Goal: Task Accomplishment & Management: Use online tool/utility

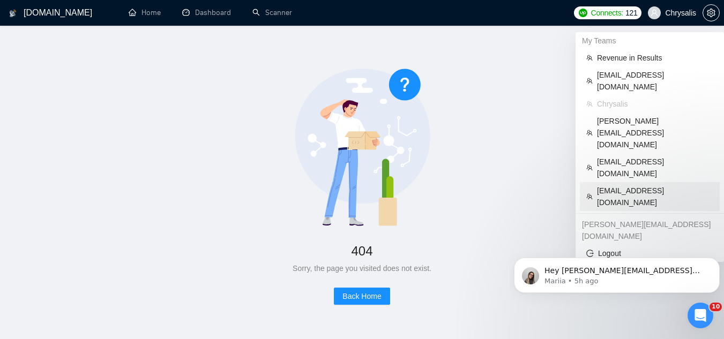
click at [624, 185] on span "[EMAIL_ADDRESS][DOMAIN_NAME]" at bounding box center [655, 197] width 116 height 24
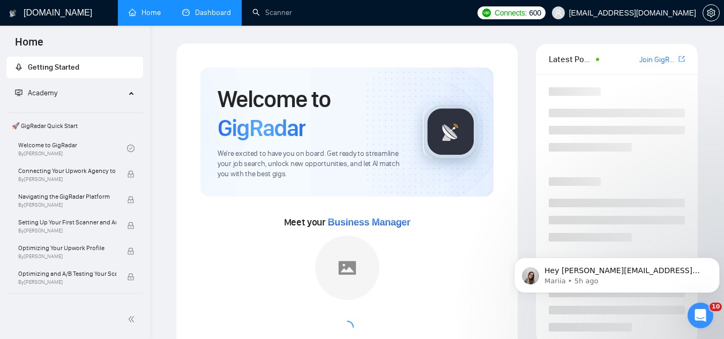
click at [213, 13] on link "Dashboard" at bounding box center [206, 12] width 49 height 9
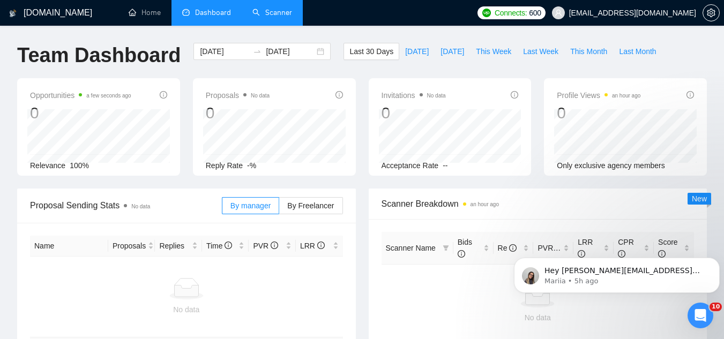
click at [283, 13] on link "Scanner" at bounding box center [272, 12] width 40 height 9
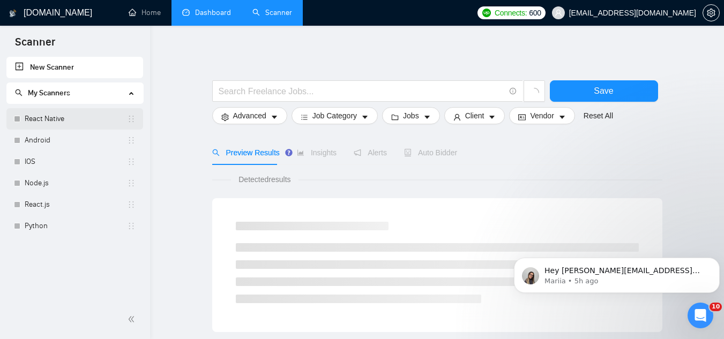
click at [69, 122] on link "React Native" at bounding box center [76, 118] width 102 height 21
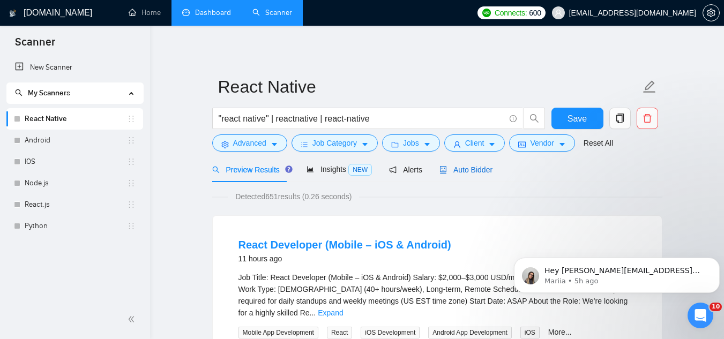
click at [462, 171] on span "Auto Bidder" at bounding box center [465, 170] width 53 height 9
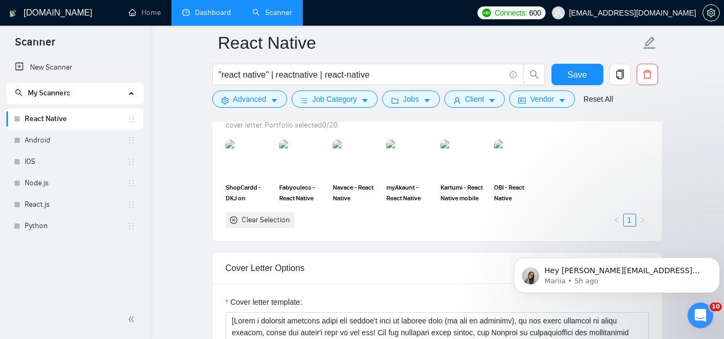
scroll to position [1018, 0]
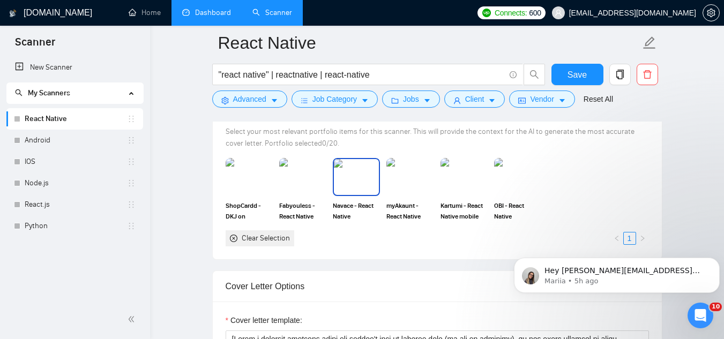
click at [363, 188] on img at bounding box center [356, 176] width 45 height 35
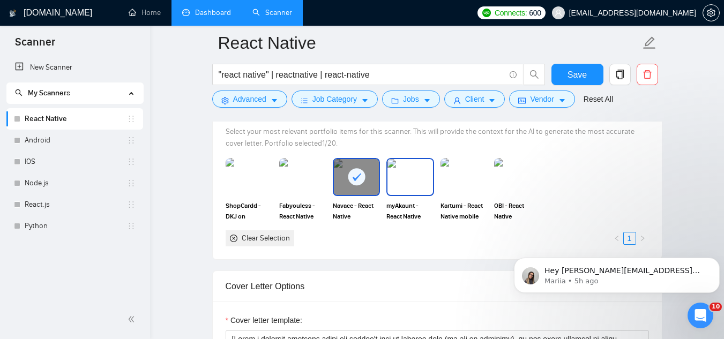
click at [419, 195] on div at bounding box center [409, 177] width 47 height 38
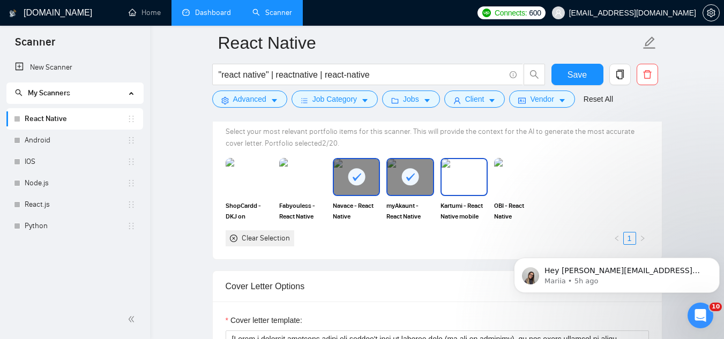
click at [460, 184] on img at bounding box center [464, 176] width 45 height 35
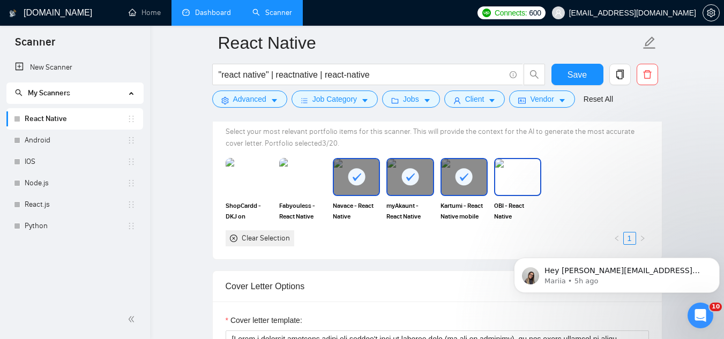
click at [512, 177] on img at bounding box center [517, 176] width 45 height 35
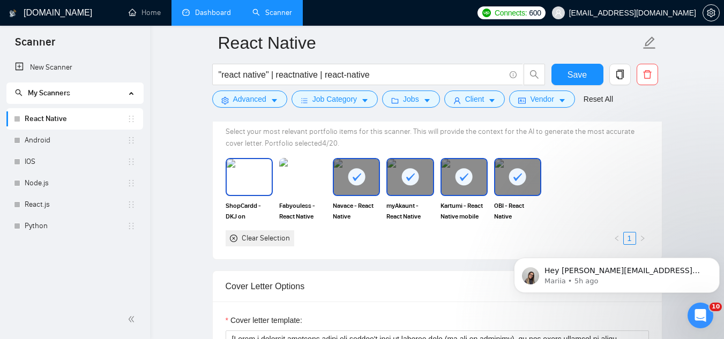
click at [246, 183] on img at bounding box center [249, 176] width 45 height 35
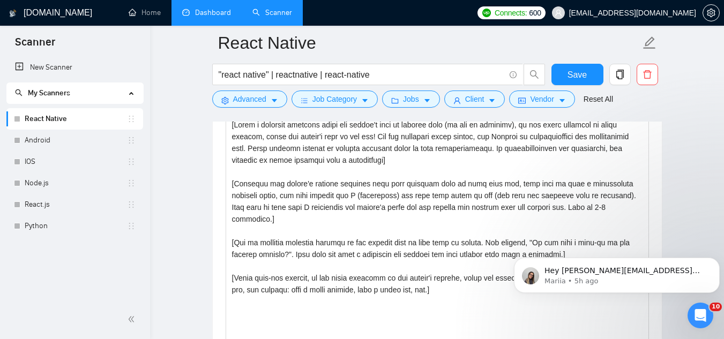
scroll to position [1179, 0]
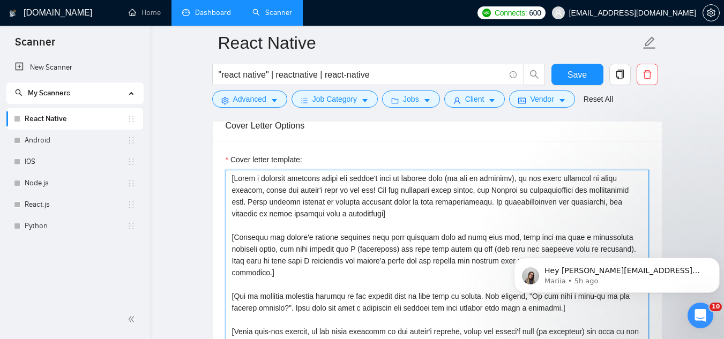
click at [524, 180] on textarea "Cover letter template:" at bounding box center [437, 290] width 423 height 241
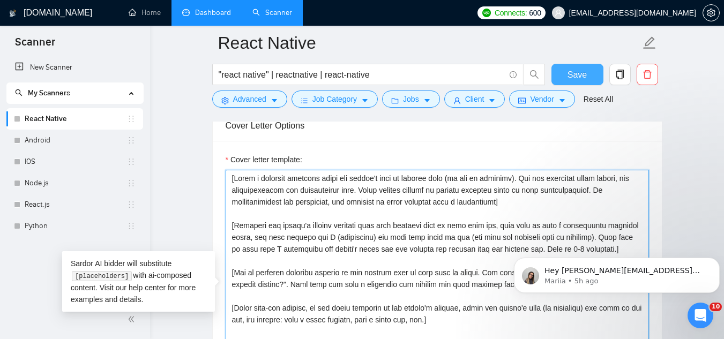
type textarea "[Write a personal greeting using the client's name or company name (if any is p…"
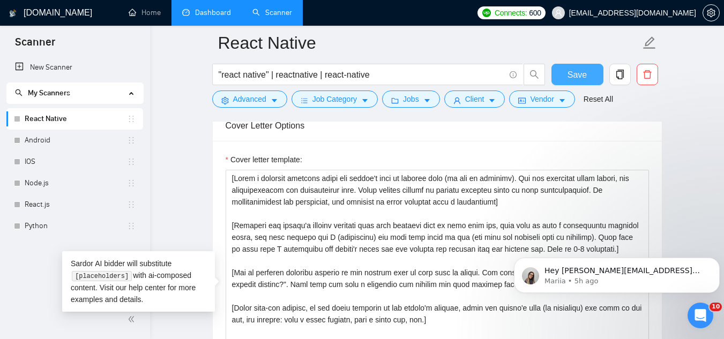
click at [585, 72] on span "Save" at bounding box center [577, 74] width 19 height 13
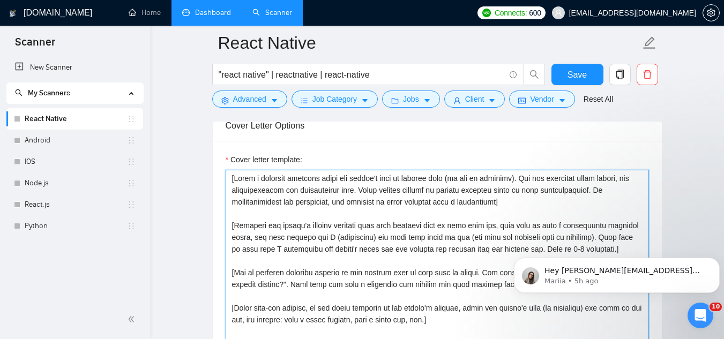
click at [234, 226] on textarea "Cover letter template:" at bounding box center [437, 290] width 423 height 241
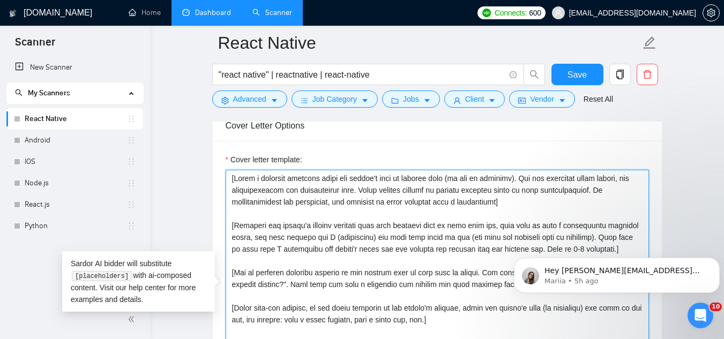
click at [234, 226] on textarea "Cover letter template:" at bounding box center [437, 290] width 423 height 241
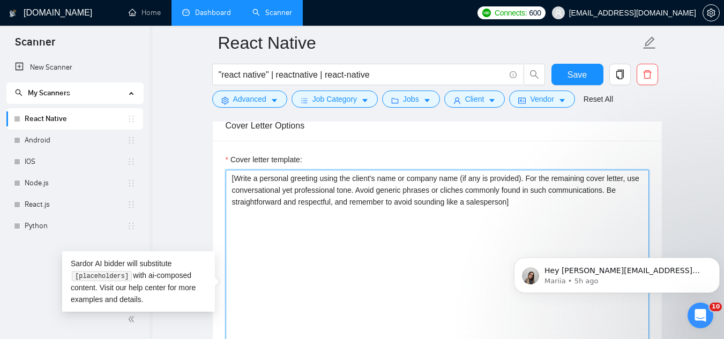
paste textarea "Hey [client name], I recently completed [what they need done]. [Make the whole …"
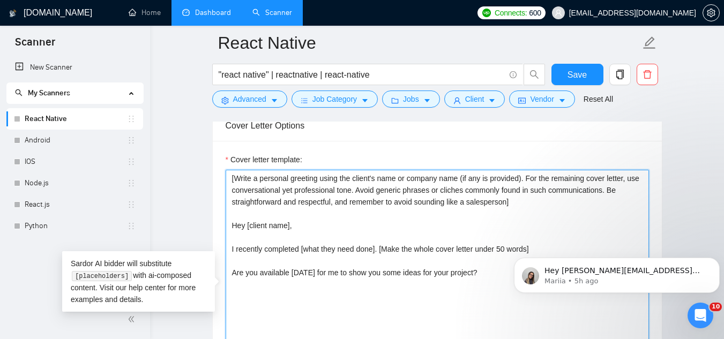
click at [316, 227] on textarea "[Write a personal greeting using the client's name or company name (if any is p…" at bounding box center [437, 290] width 423 height 241
click at [463, 198] on textarea "[Write a personal greeting using the client's name or company name (if any is p…" at bounding box center [437, 290] width 423 height 241
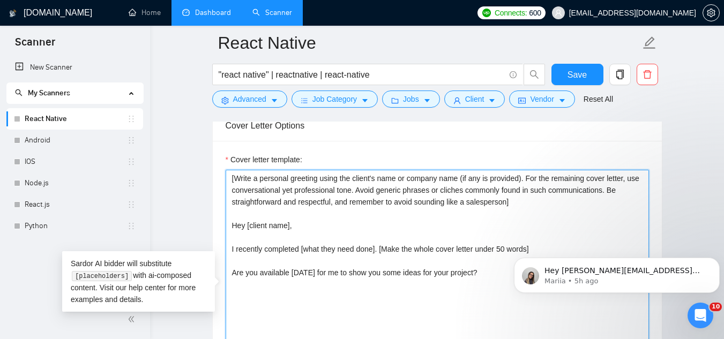
click at [463, 198] on textarea "[Write a personal greeting using the client's name or company name (if any is p…" at bounding box center [437, 290] width 423 height 241
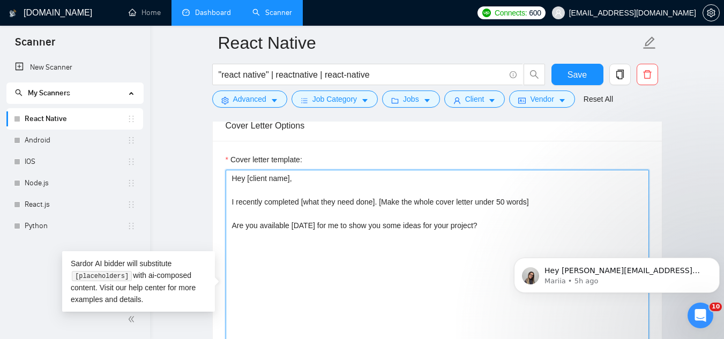
click at [503, 199] on textarea "Hey [client name], I recently completed [what they need done]. [Make the whole …" at bounding box center [437, 290] width 423 height 241
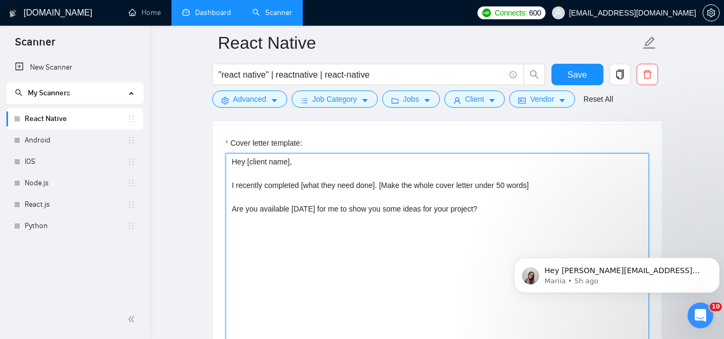
scroll to position [1233, 0]
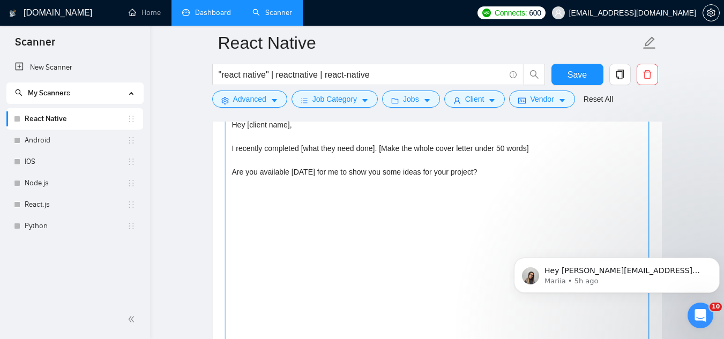
click at [485, 172] on textarea "Hey [client name], I recently completed [what they need done]. [Make the whole …" at bounding box center [437, 236] width 423 height 241
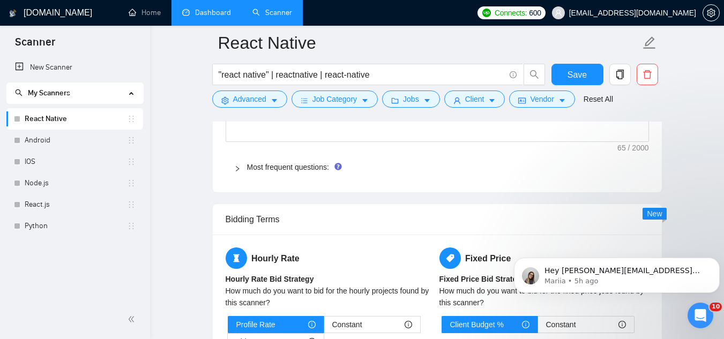
scroll to position [1608, 0]
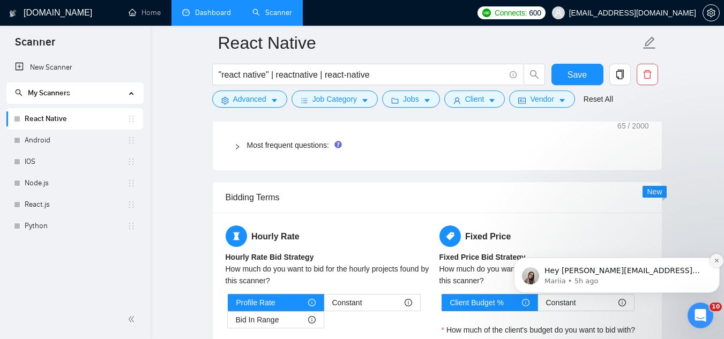
type textarea "Hey [client name], I recently completed [what they need done]. [Make the whole …"
click at [718, 258] on icon "Dismiss notification" at bounding box center [717, 261] width 6 height 6
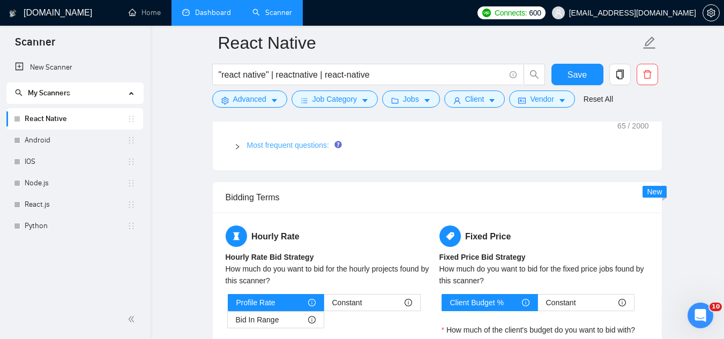
click at [284, 145] on link "Most frequent questions:" at bounding box center [288, 145] width 82 height 9
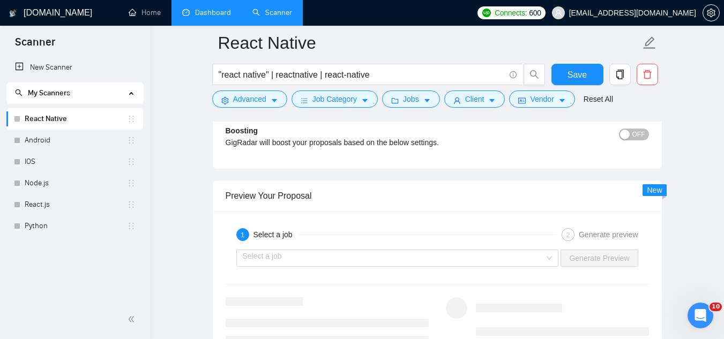
scroll to position [2412, 0]
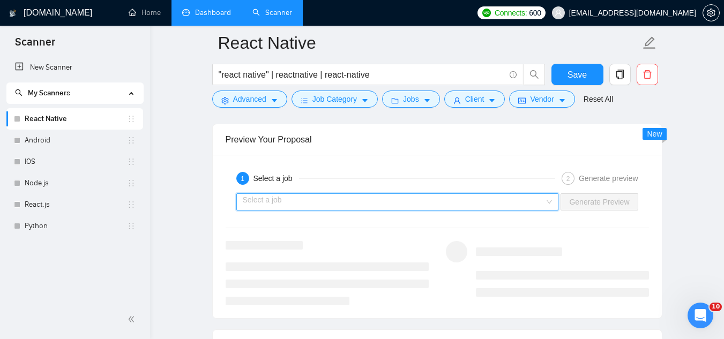
click at [440, 201] on input "search" at bounding box center [394, 202] width 302 height 16
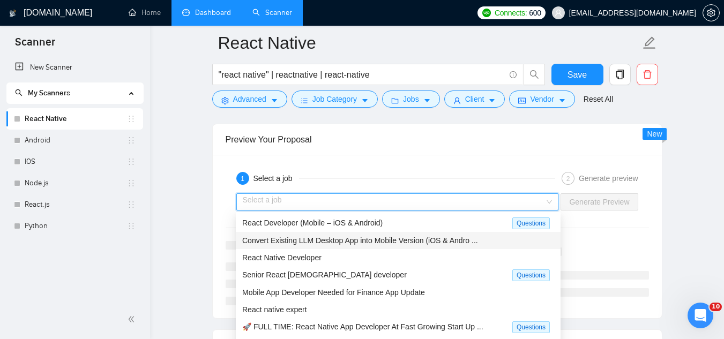
scroll to position [34, 0]
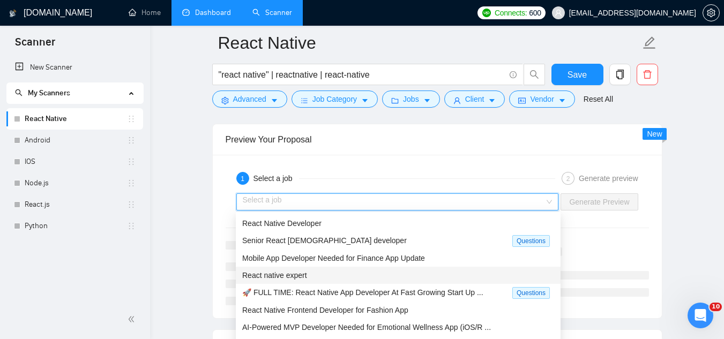
click at [400, 275] on div "React native expert" at bounding box center [398, 276] width 312 height 12
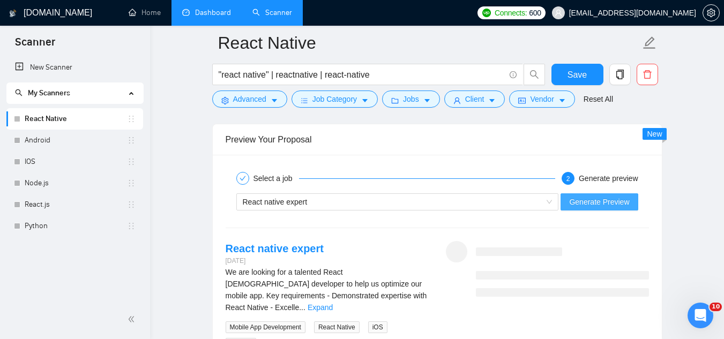
click at [576, 203] on span "Generate Preview" at bounding box center [599, 202] width 60 height 12
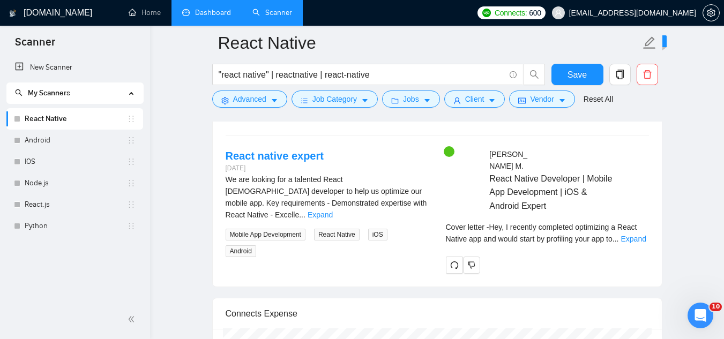
scroll to position [2519, 0]
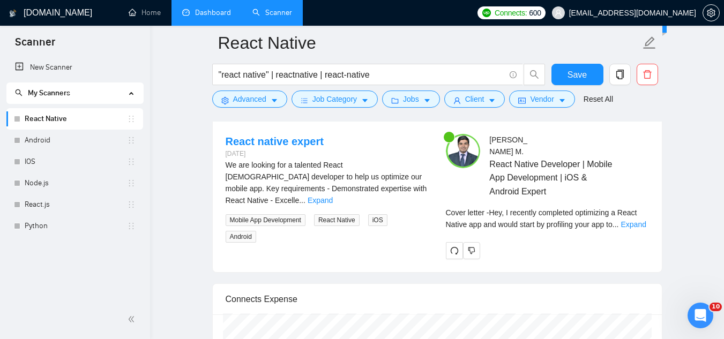
click at [333, 196] on link "Expand" at bounding box center [320, 200] width 25 height 9
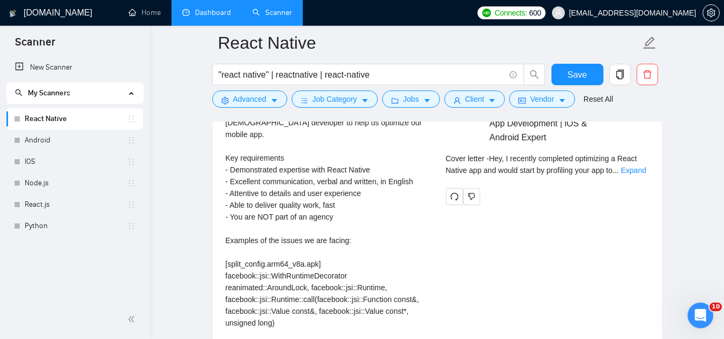
scroll to position [2573, 0]
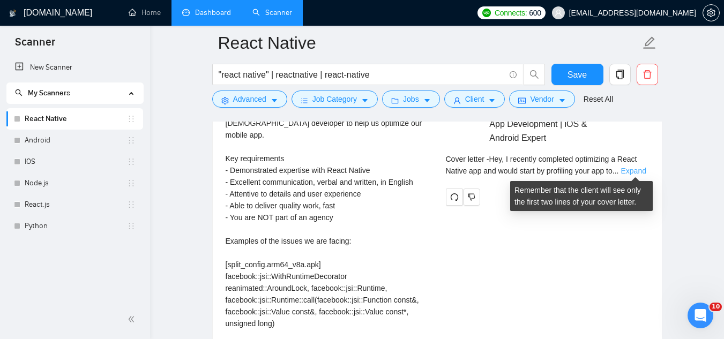
click at [635, 167] on link "Expand" at bounding box center [633, 171] width 25 height 9
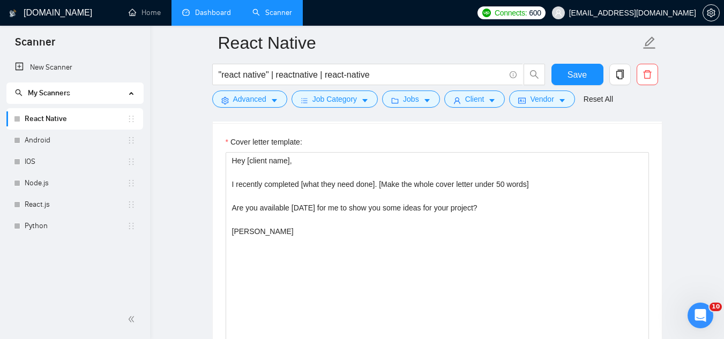
scroll to position [1179, 0]
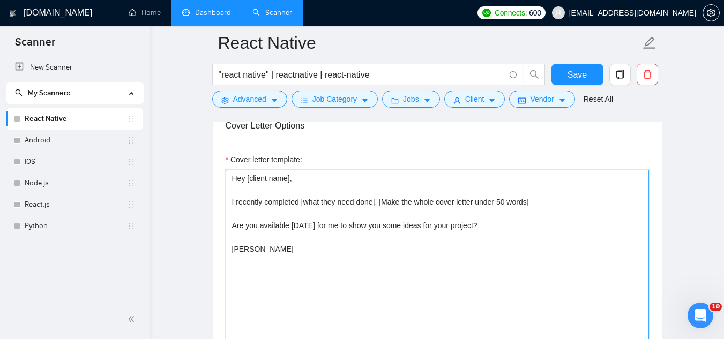
click at [501, 206] on textarea "Hey [client name], I recently completed [what they need done]. [Make the whole …" at bounding box center [437, 290] width 423 height 241
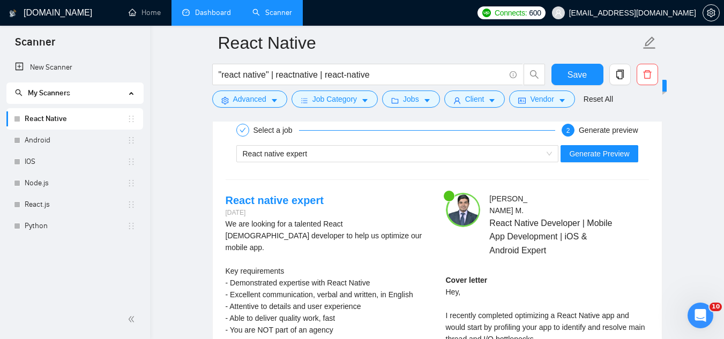
scroll to position [2465, 0]
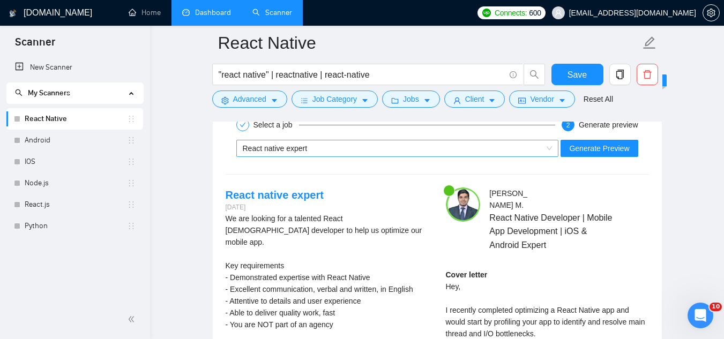
click at [386, 156] on div "React native expert" at bounding box center [393, 148] width 300 height 16
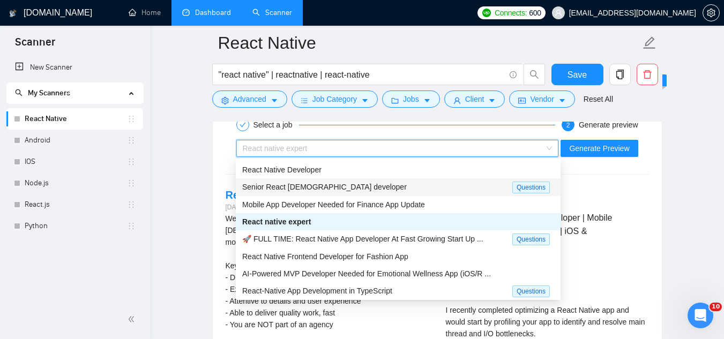
click at [372, 189] on div "Senior React [DEMOGRAPHIC_DATA] developer" at bounding box center [377, 187] width 270 height 12
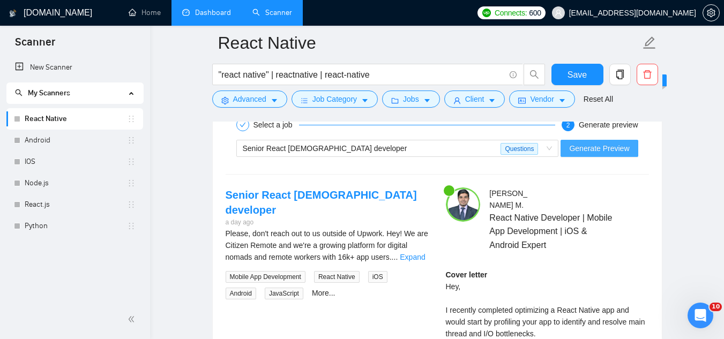
click at [584, 145] on span "Generate Preview" at bounding box center [599, 149] width 60 height 12
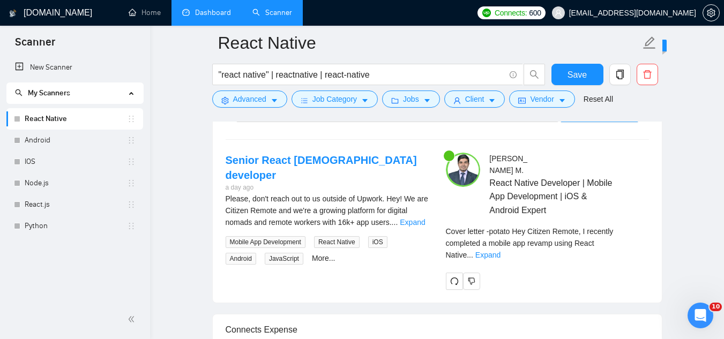
scroll to position [2519, 0]
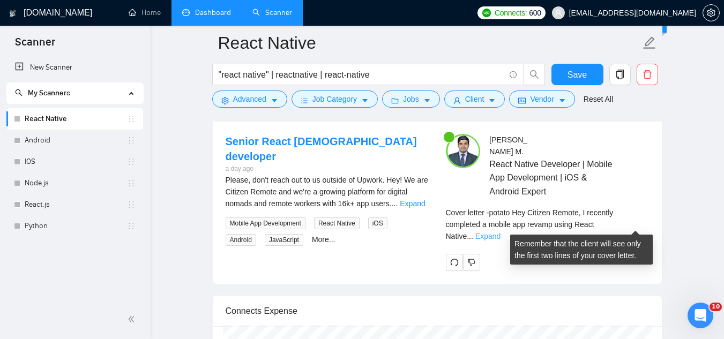
click at [501, 232] on link "Expand" at bounding box center [487, 236] width 25 height 9
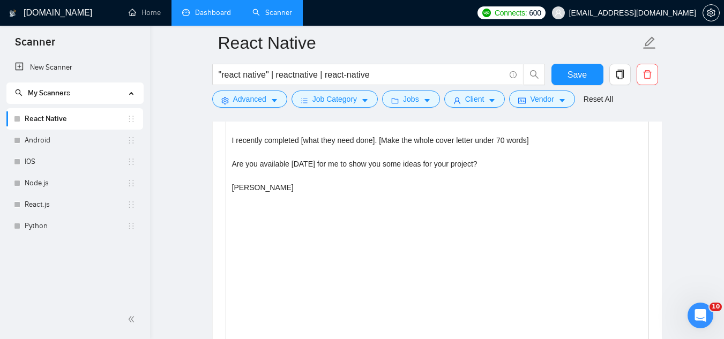
scroll to position [1126, 0]
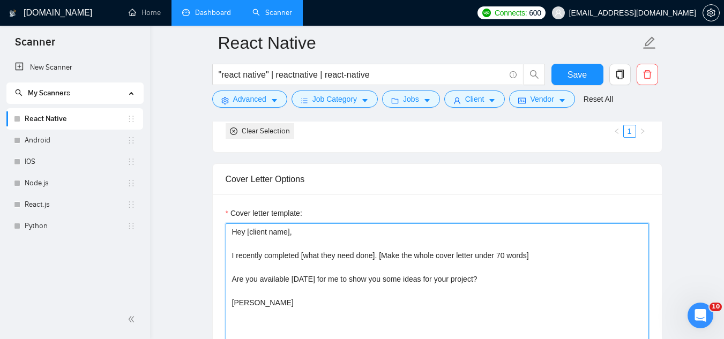
click at [540, 256] on textarea "Hey [client name], I recently completed [what they need done]. [Make the whole …" at bounding box center [437, 343] width 423 height 241
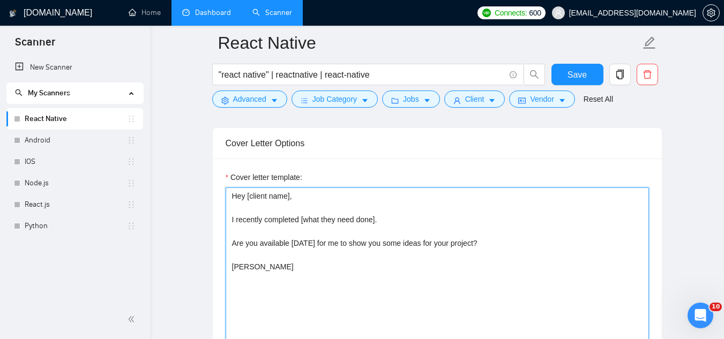
scroll to position [1179, 0]
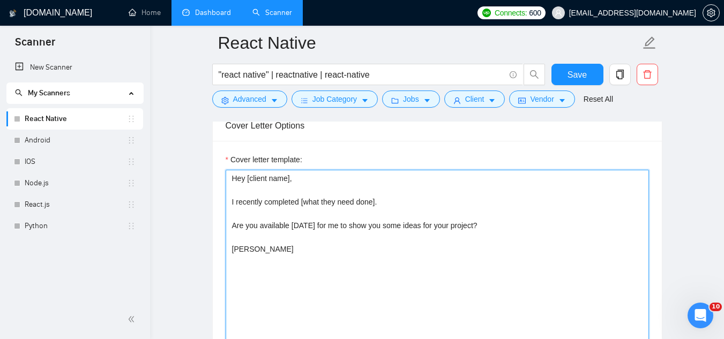
click at [236, 200] on textarea "Hey [client name], I recently completed [what they need done]. Are you availabl…" at bounding box center [437, 290] width 423 height 241
paste textarea "[Make the whole cover letter under 60 words] Are you available [DATE] for me to…"
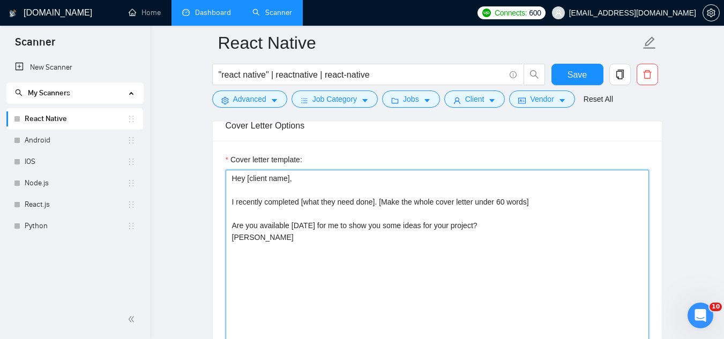
click at [504, 225] on textarea "Hey [client name], I recently completed [what they need done]. [Make the whole …" at bounding box center [437, 290] width 423 height 241
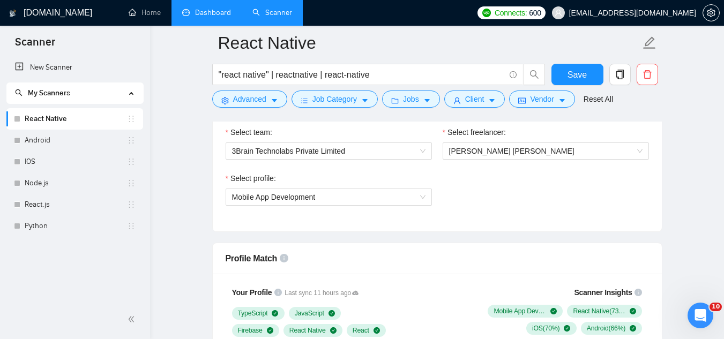
scroll to position [429, 0]
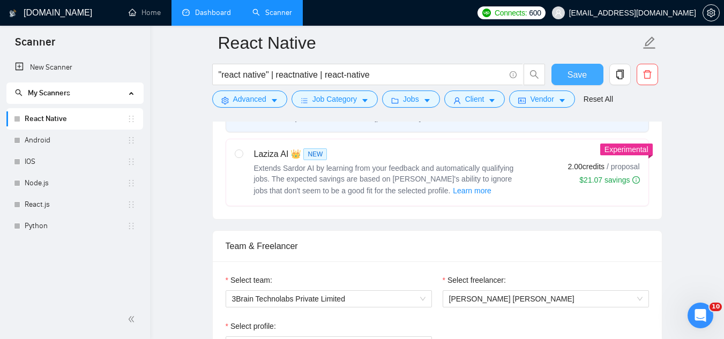
type textarea "Hey [client name], I recently completed [what they need done]. [Make the whole …"
click at [576, 72] on span "Save" at bounding box center [577, 74] width 19 height 13
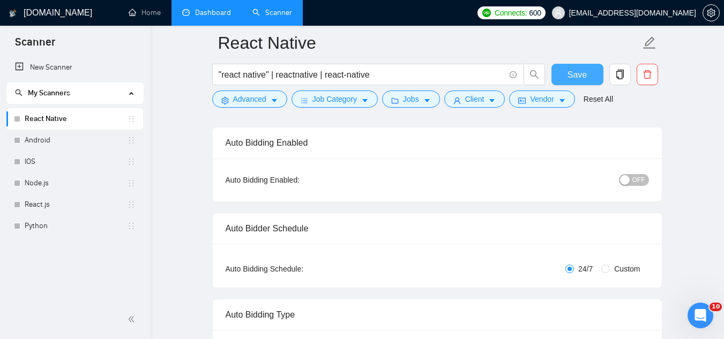
scroll to position [0, 0]
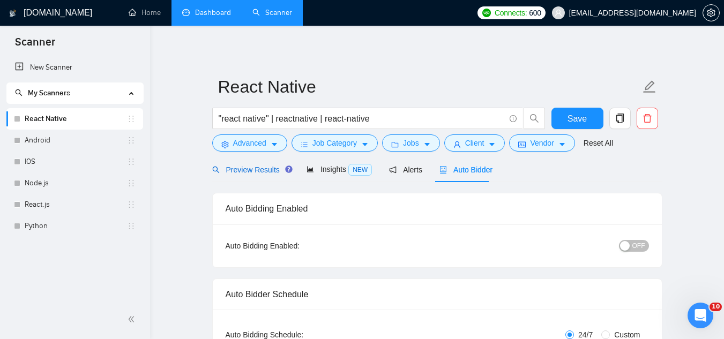
click at [249, 174] on span "Preview Results" at bounding box center [250, 170] width 77 height 9
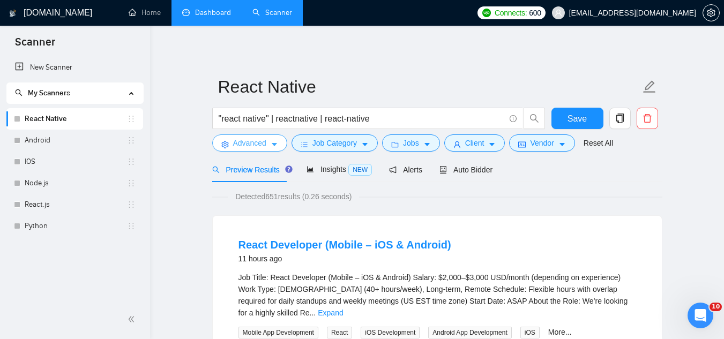
click at [250, 144] on span "Advanced" at bounding box center [249, 143] width 33 height 12
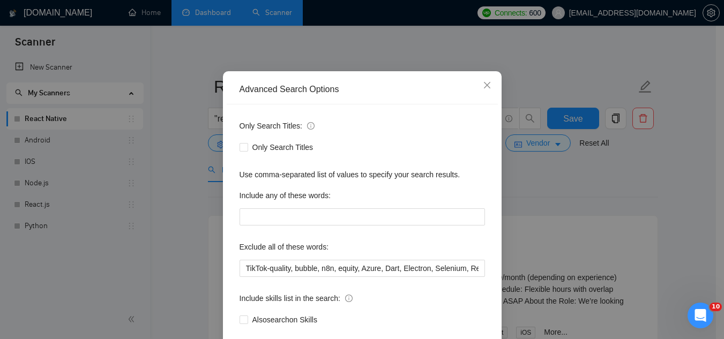
scroll to position [107, 0]
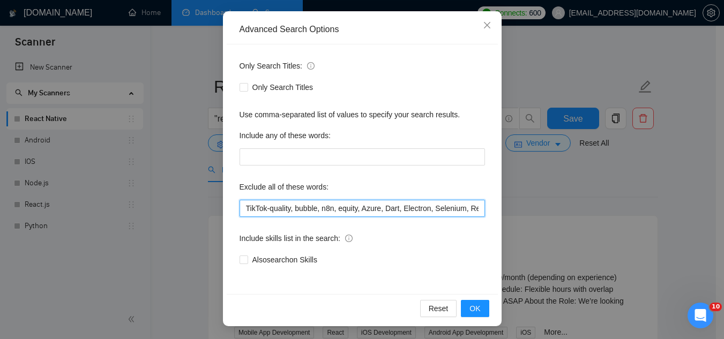
click at [242, 210] on input "TikTok-quality, bubble, n8n, equity, Azure, Dart, Electron, Selenium, Replit, C…" at bounding box center [362, 208] width 245 height 17
type input "flutter, TikTok-quality, bubble, n8n, equity, Azure, Dart, Electron, Selenium, …"
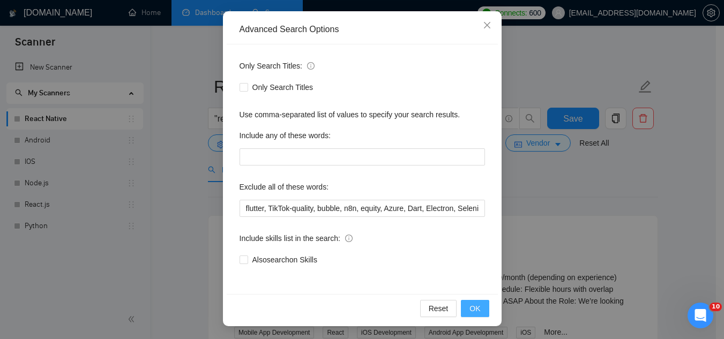
click at [469, 309] on span "OK" at bounding box center [474, 309] width 11 height 12
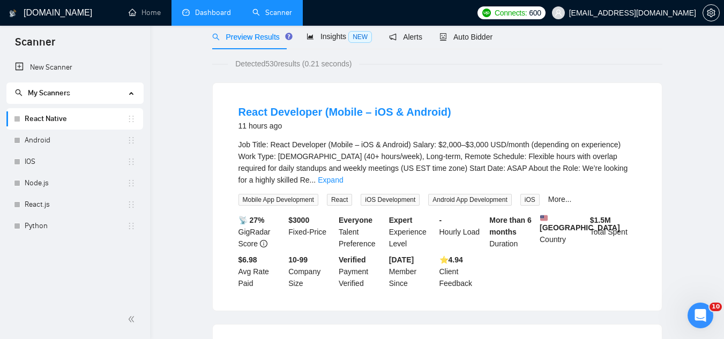
scroll to position [0, 0]
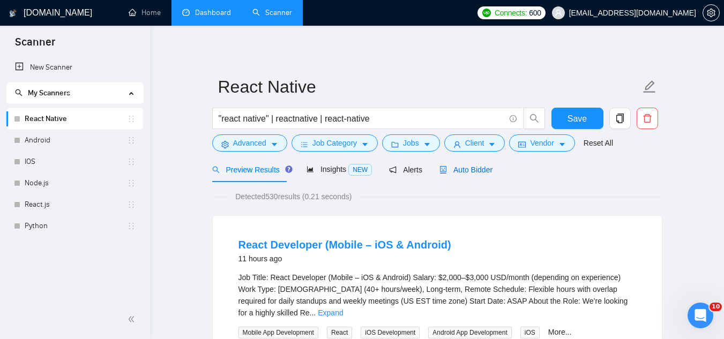
click at [466, 170] on span "Auto Bidder" at bounding box center [465, 170] width 53 height 9
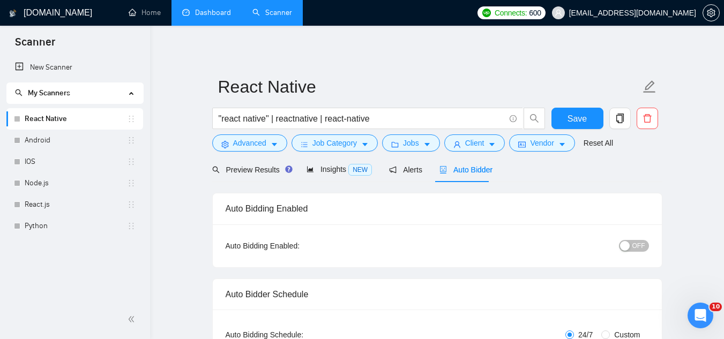
click at [645, 248] on span "OFF" at bounding box center [638, 246] width 13 height 12
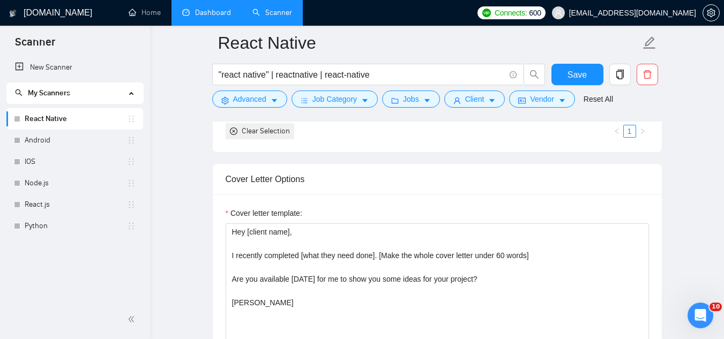
scroll to position [965, 0]
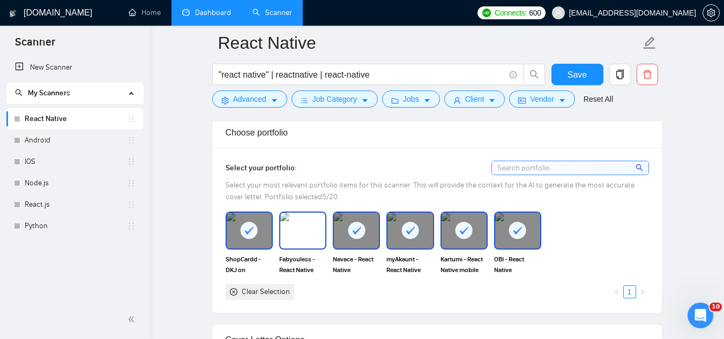
click at [300, 238] on img at bounding box center [302, 230] width 45 height 35
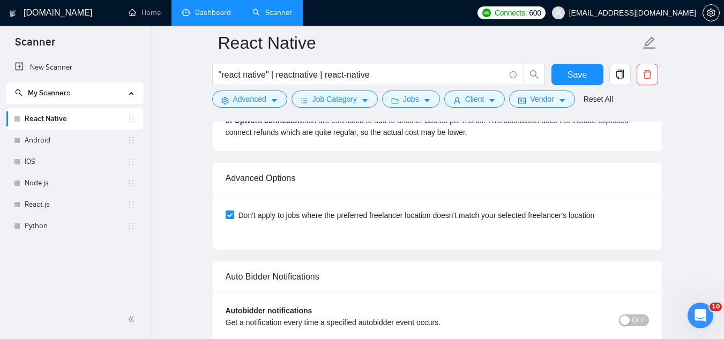
scroll to position [2412, 0]
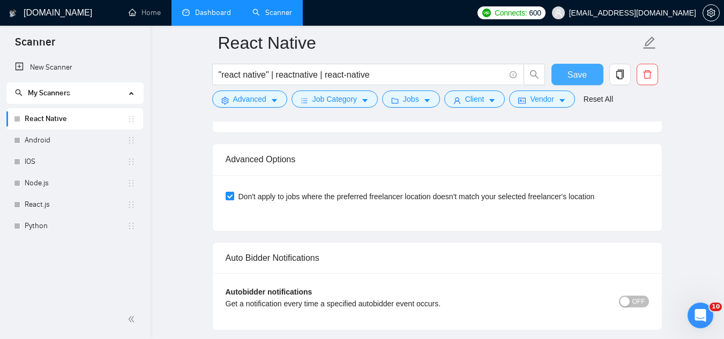
click at [575, 78] on span "Save" at bounding box center [577, 74] width 19 height 13
drag, startPoint x: 58, startPoint y: 143, endPoint x: 132, endPoint y: 166, distance: 77.0
click at [58, 143] on link "Android" at bounding box center [76, 140] width 102 height 21
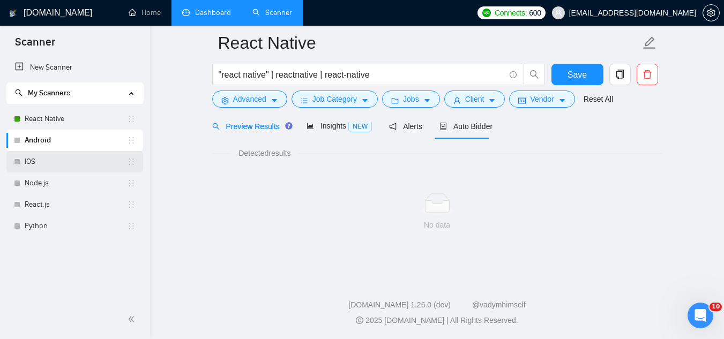
scroll to position [688, 0]
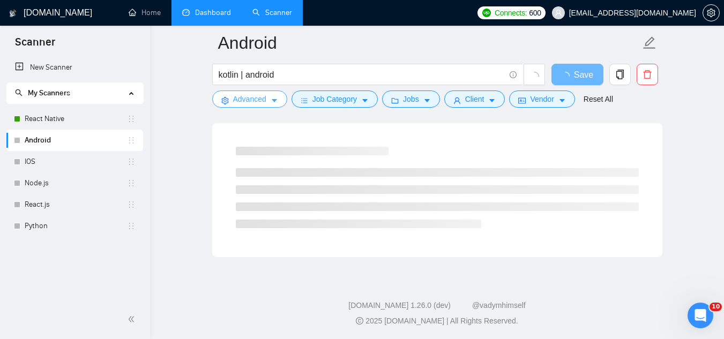
click at [243, 102] on span "Advanced" at bounding box center [249, 99] width 33 height 12
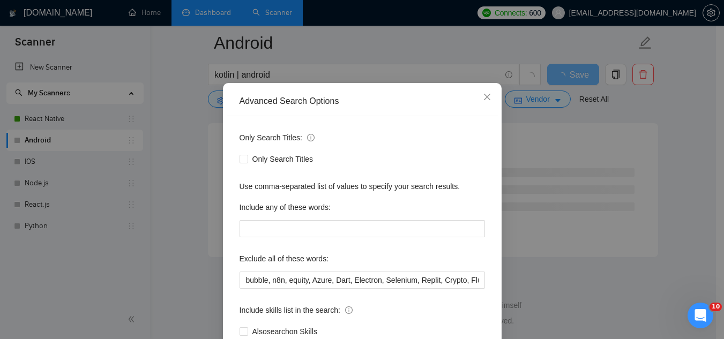
scroll to position [54, 0]
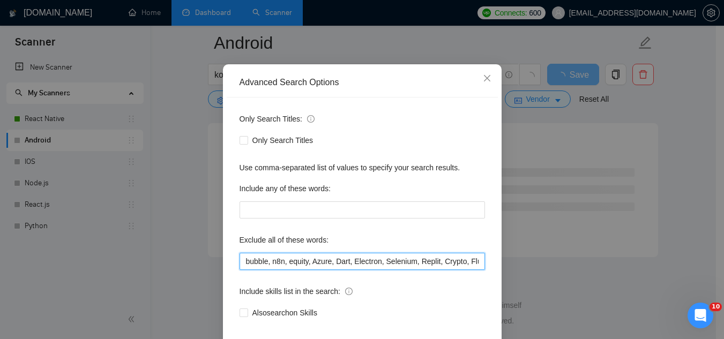
click at [241, 263] on input "bubble, n8n, equity, Azure, Dart, Electron, Selenium, Replit, Crypto, Flutterfl…" at bounding box center [362, 261] width 245 height 17
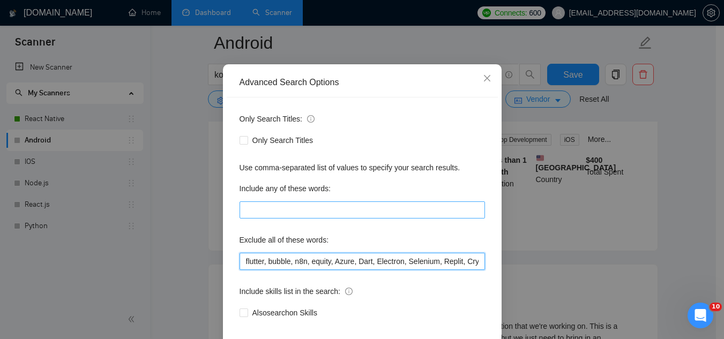
scroll to position [107, 0]
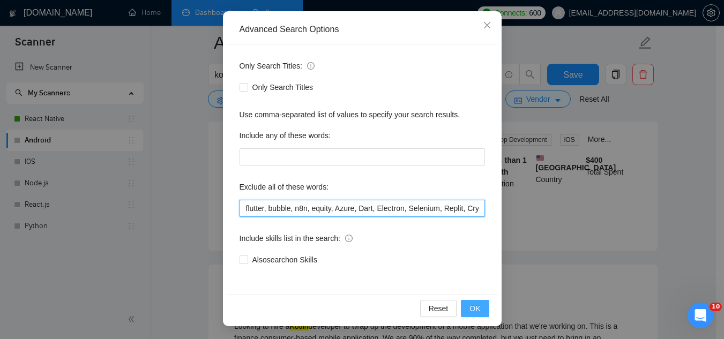
type input "flutter, bubble, n8n, equity, Azure, Dart, Electron, Selenium, Replit, Crypto, …"
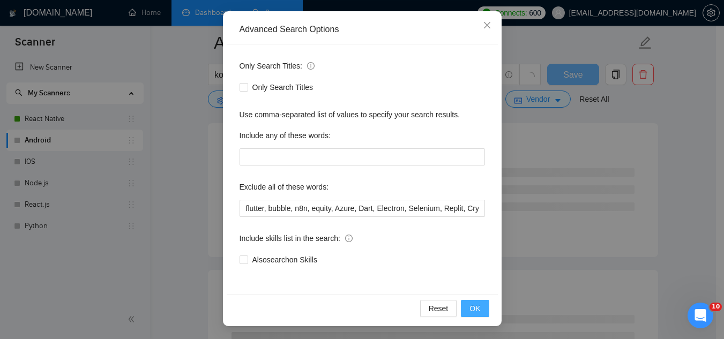
click at [469, 311] on span "OK" at bounding box center [474, 309] width 11 height 12
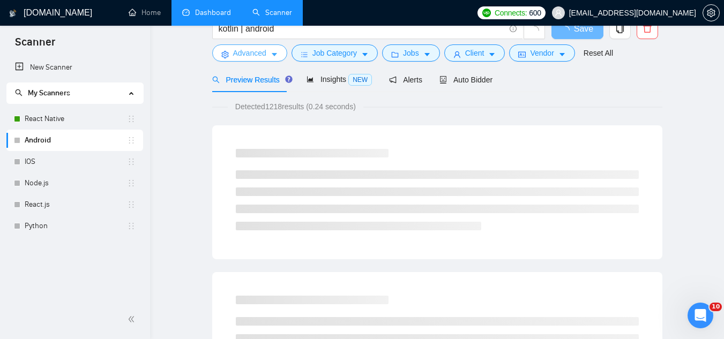
scroll to position [0, 0]
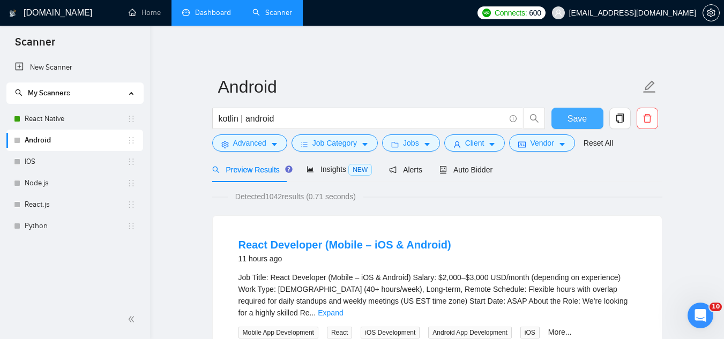
click at [578, 126] on button "Save" at bounding box center [577, 118] width 52 height 21
click at [457, 170] on span "Auto Bidder" at bounding box center [465, 170] width 53 height 9
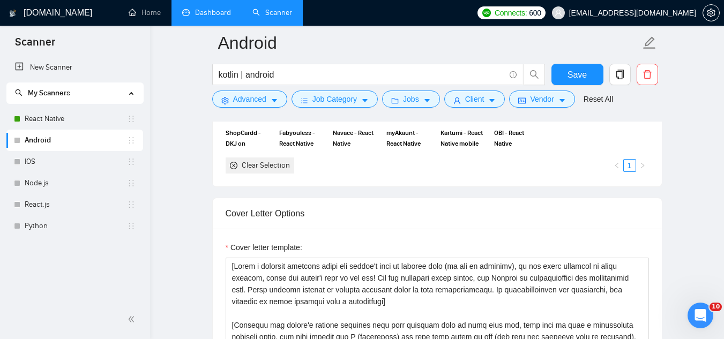
scroll to position [1072, 0]
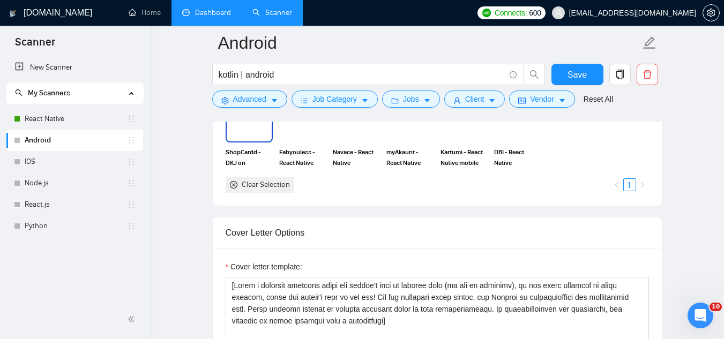
click at [252, 139] on img at bounding box center [249, 123] width 45 height 35
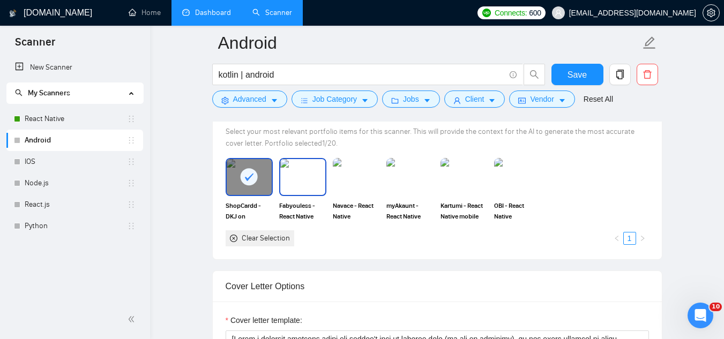
click at [303, 188] on img at bounding box center [302, 176] width 45 height 35
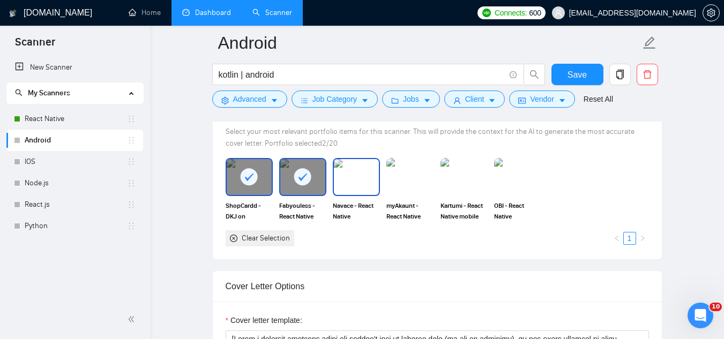
click at [357, 186] on img at bounding box center [356, 176] width 45 height 35
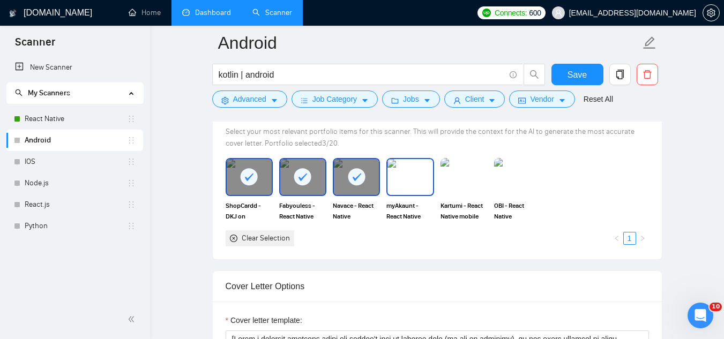
click at [404, 183] on img at bounding box center [409, 176] width 45 height 35
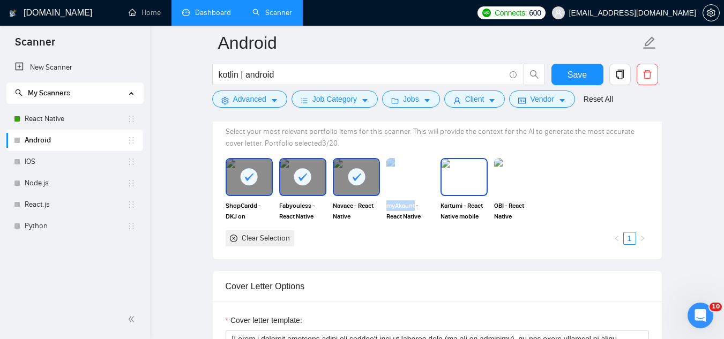
click at [467, 178] on img at bounding box center [464, 176] width 45 height 35
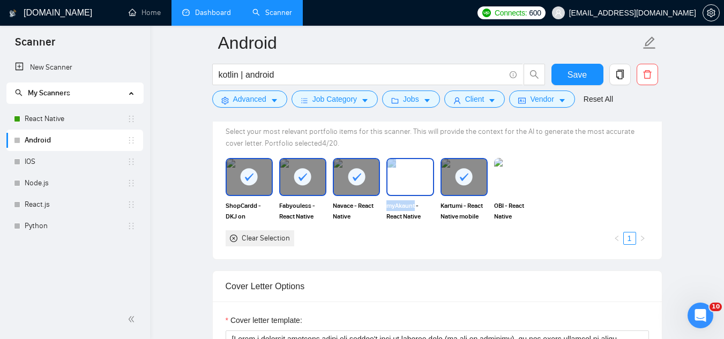
click at [422, 182] on img at bounding box center [409, 176] width 45 height 35
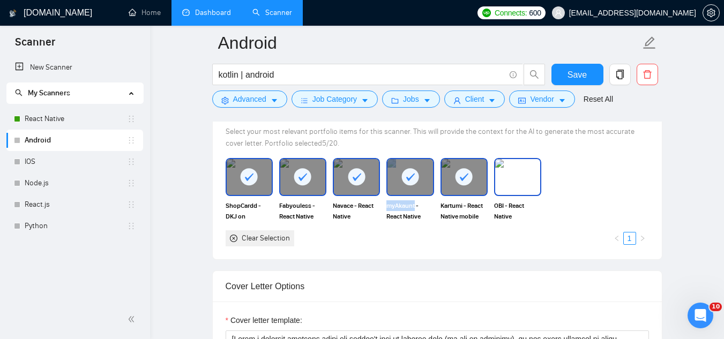
click at [518, 180] on img at bounding box center [517, 176] width 45 height 35
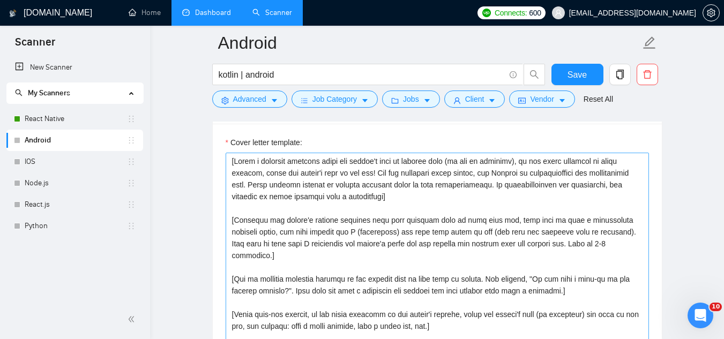
scroll to position [1179, 0]
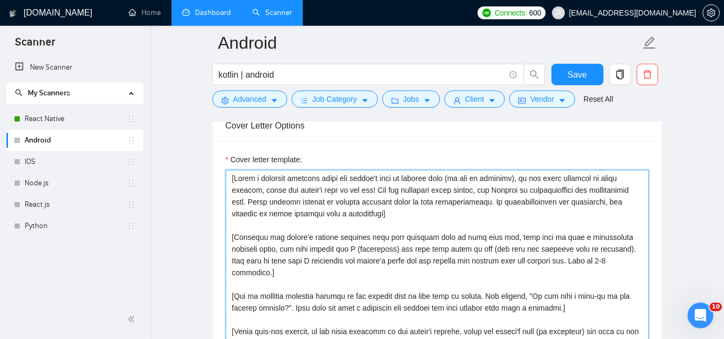
click at [232, 180] on textarea "Cover letter template:" at bounding box center [437, 290] width 423 height 241
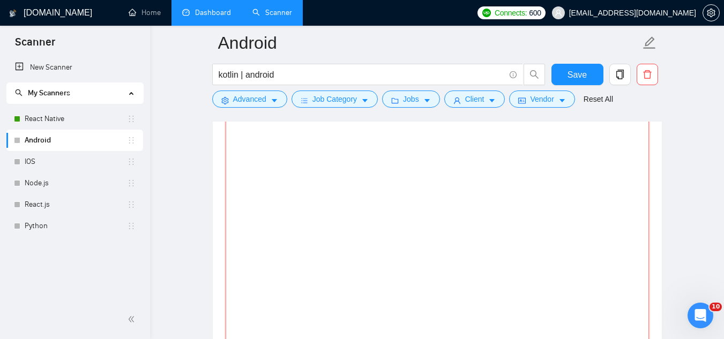
paste textarea "🎨 Hey! I'm available to hop on a call [DATE]. How does that sound? I bring 10+ …"
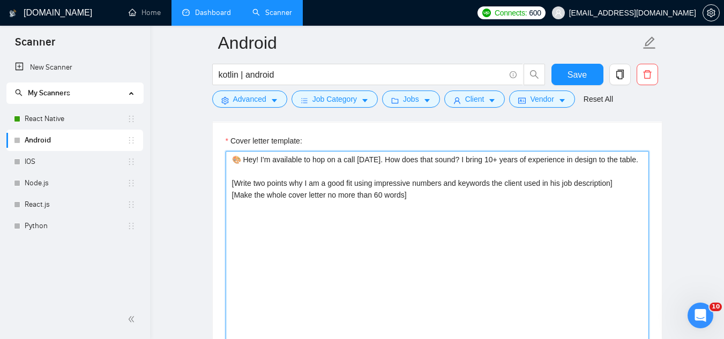
scroll to position [1179, 0]
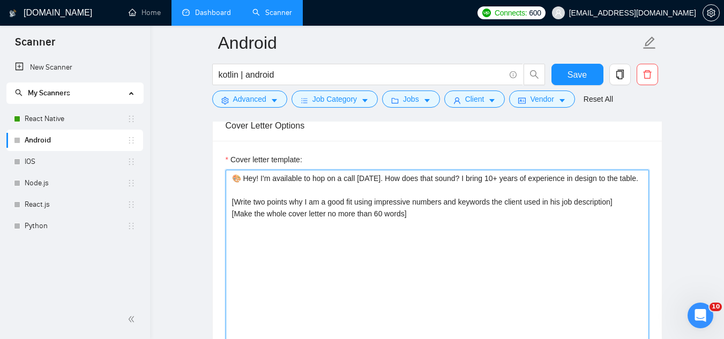
click at [242, 184] on textarea "🎨 Hey! I'm available to hop on a call [DATE]. How does that sound? I bring 10+ …" at bounding box center [437, 290] width 423 height 241
click at [245, 179] on textarea "🎨 Hey! I'm available to hop on a call [DATE]. How does that sound? I bring 10+ …" at bounding box center [437, 290] width 423 height 241
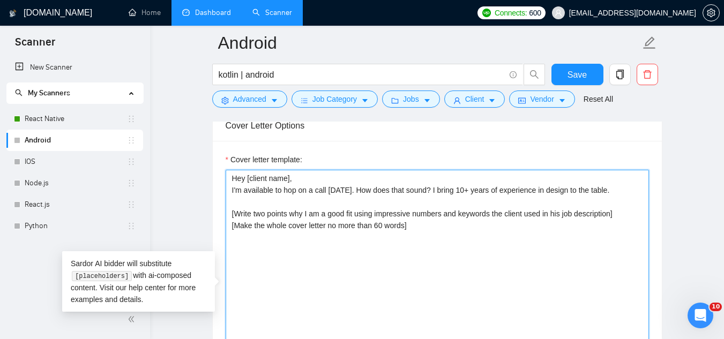
click at [457, 187] on textarea "Hey [client name], I'm available to hop on a call [DATE]. How does that sound? …" at bounding box center [437, 290] width 423 height 241
click at [609, 190] on textarea "Hey [client name], I'm available to hop on a call [DATE]. How does that sound? …" at bounding box center [437, 290] width 423 height 241
click at [626, 215] on textarea "Hey [client name], I'm available to hop on a call [DATE]. How does that sound? …" at bounding box center [437, 290] width 423 height 241
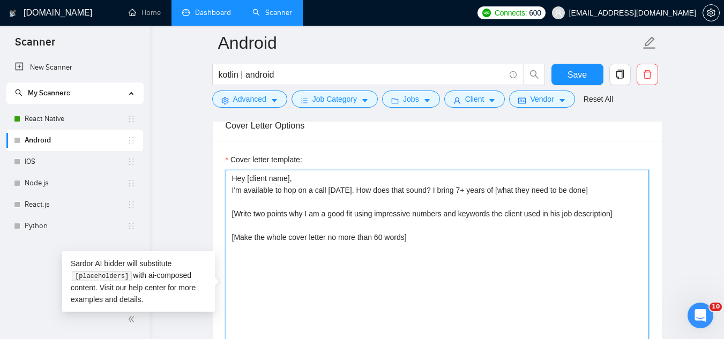
drag, startPoint x: 378, startPoint y: 235, endPoint x: 407, endPoint y: 216, distance: 34.3
click at [378, 235] on textarea "Hey [client name], I'm available to hop on a call [DATE]. How does that sound? …" at bounding box center [437, 290] width 423 height 241
click at [439, 239] on textarea "Hey [client name], I'm available to hop on a call [DATE]. How does that sound? …" at bounding box center [437, 290] width 423 height 241
click at [428, 190] on textarea "Hey [client name], I'm available to hop on a call [DATE]. How does that sound? …" at bounding box center [437, 290] width 423 height 241
click at [526, 186] on textarea "Hey [client name], I'm available to hop on a call [DATE]. I bring 7+ years of […" at bounding box center [437, 290] width 423 height 241
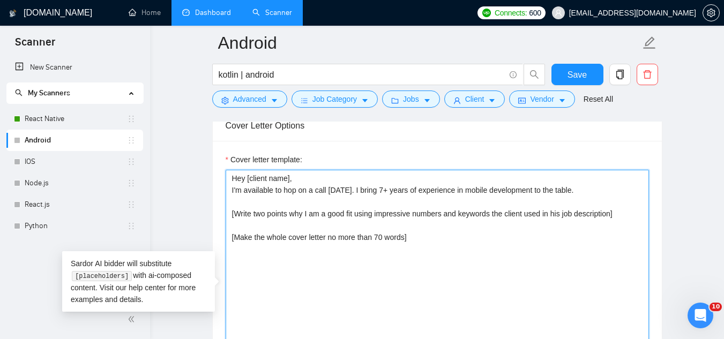
click at [353, 192] on textarea "Hey [client name], I'm available to hop on a call [DATE]. I bring 7+ years of e…" at bounding box center [437, 290] width 423 height 241
paste textarea "offer more than seven years of expertise in mobile development"
click at [427, 191] on textarea "Hey [client name], I'm available to hop on a call [DATE]. I offer more than sev…" at bounding box center [437, 290] width 423 height 241
click at [422, 242] on textarea "Hey [client name], I'm available to hop on a call [DATE]. I offer 7+ years of e…" at bounding box center [437, 290] width 423 height 241
paste textarea "[Ask an engaging question related to the project that is very easy to answer. F…"
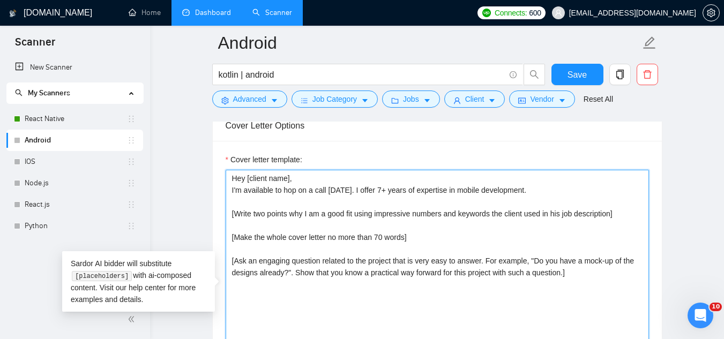
click at [378, 239] on textarea "Hey [client name], I'm available to hop on a call [DATE]. I offer 7+ years of e…" at bounding box center [437, 290] width 423 height 241
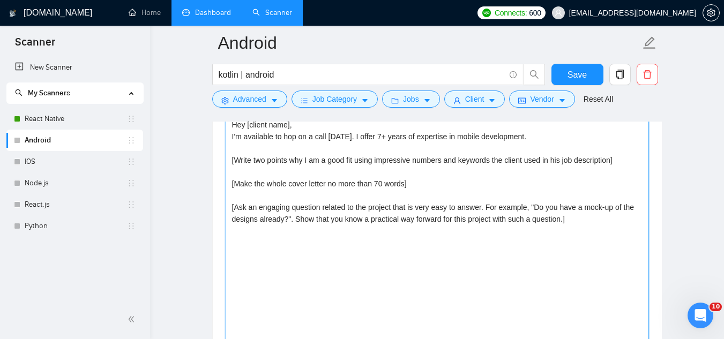
scroll to position [1286, 0]
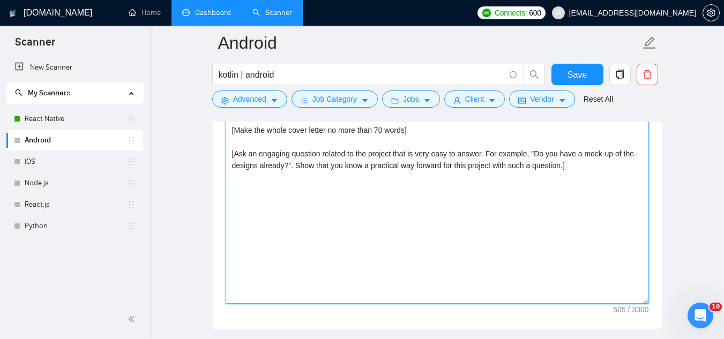
click at [574, 168] on textarea "Hey [client name], I'm available to hop on a call [DATE]. I offer 7+ years of e…" at bounding box center [437, 183] width 423 height 241
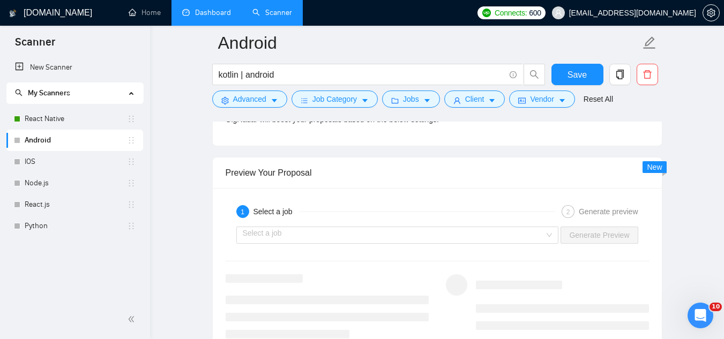
scroll to position [1983, 0]
click at [355, 240] on input "search" at bounding box center [394, 234] width 302 height 16
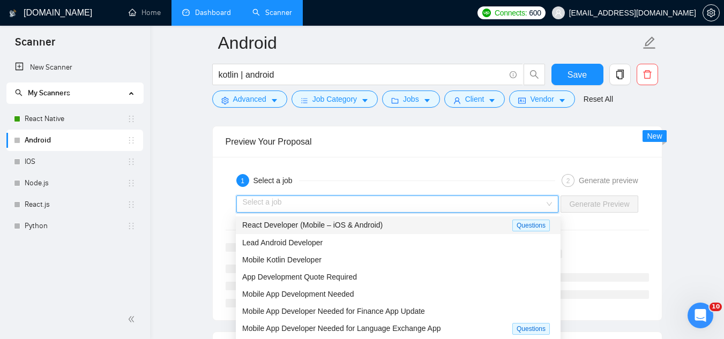
scroll to position [2090, 0]
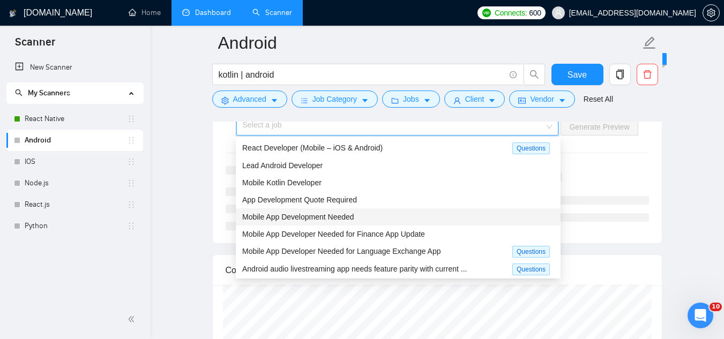
click at [351, 219] on span "Mobile App Development Needed" at bounding box center [298, 217] width 112 height 9
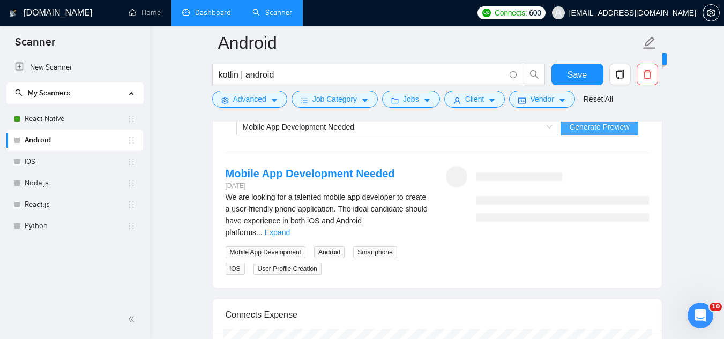
click at [575, 128] on span "Generate Preview" at bounding box center [599, 127] width 60 height 12
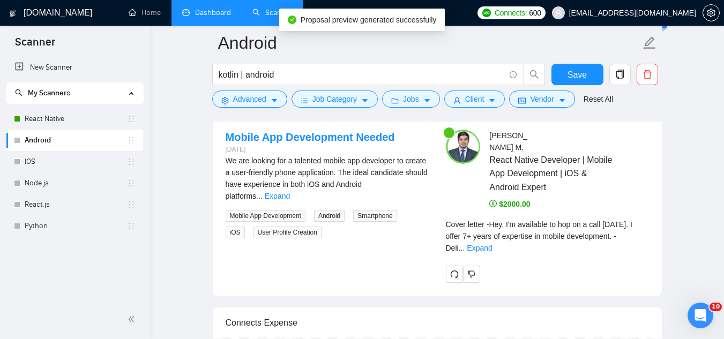
scroll to position [2144, 0]
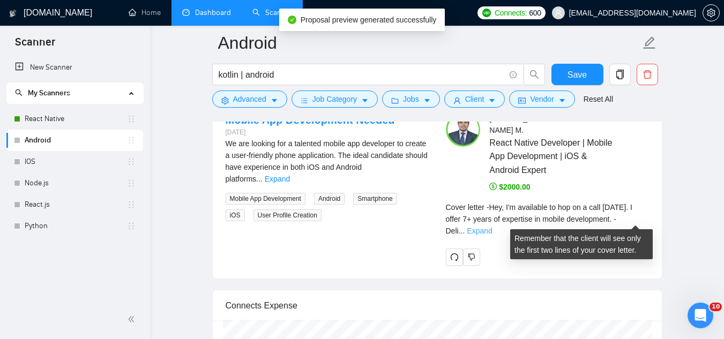
click at [492, 227] on link "Expand" at bounding box center [479, 231] width 25 height 9
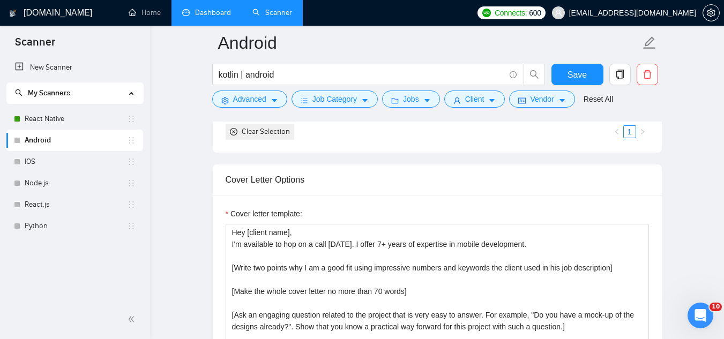
scroll to position [1126, 0]
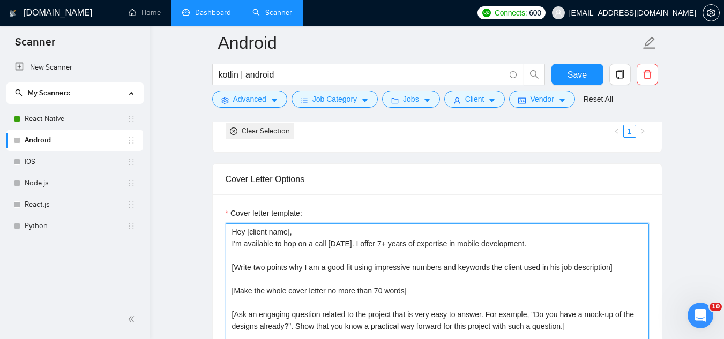
click at [528, 244] on textarea "Hey [client name], I'm available to hop on a call [DATE]. I offer 7+ years of e…" at bounding box center [437, 343] width 423 height 241
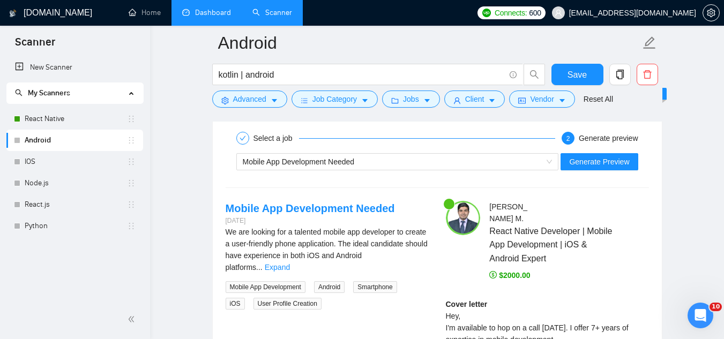
scroll to position [2037, 0]
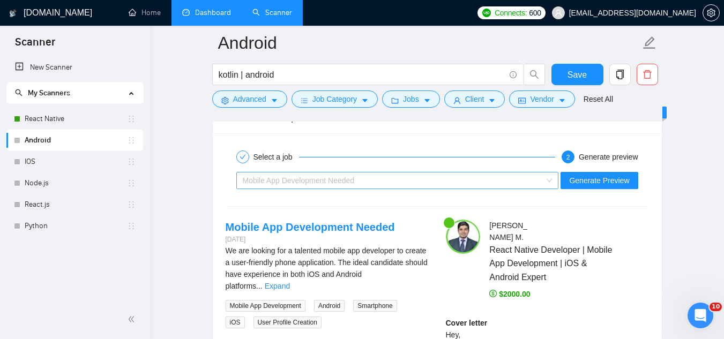
click at [400, 184] on div "Mobile App Development Needed" at bounding box center [393, 181] width 300 height 16
type textarea "Hey [client name], I'm available to hop on a call [DATE]. [Write two points why…"
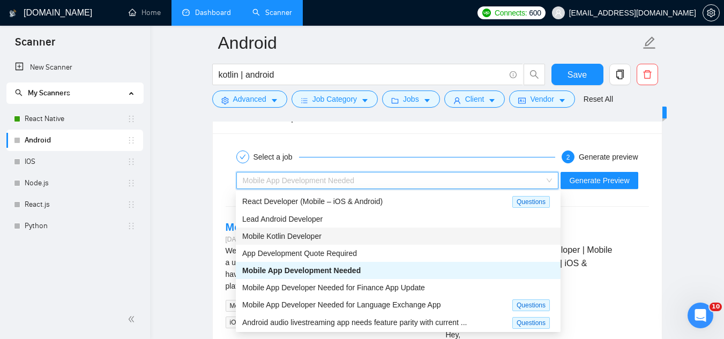
click at [376, 234] on div "Mobile Kotlin Developer" at bounding box center [398, 236] width 312 height 12
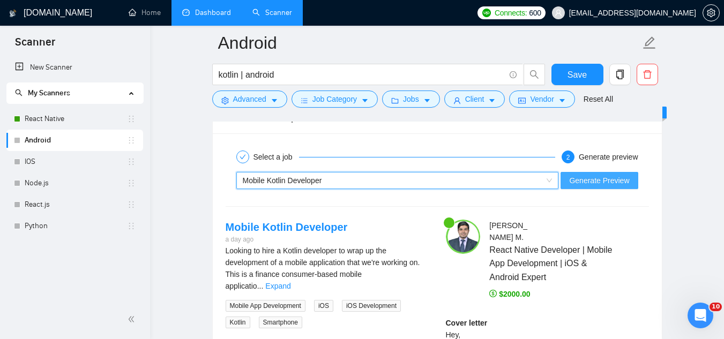
click at [579, 176] on span "Generate Preview" at bounding box center [599, 181] width 60 height 12
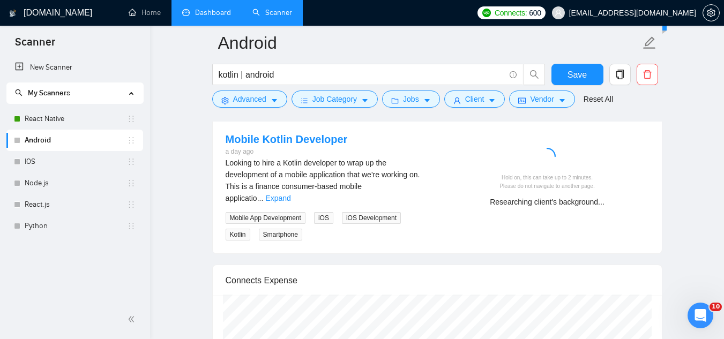
scroll to position [2144, 0]
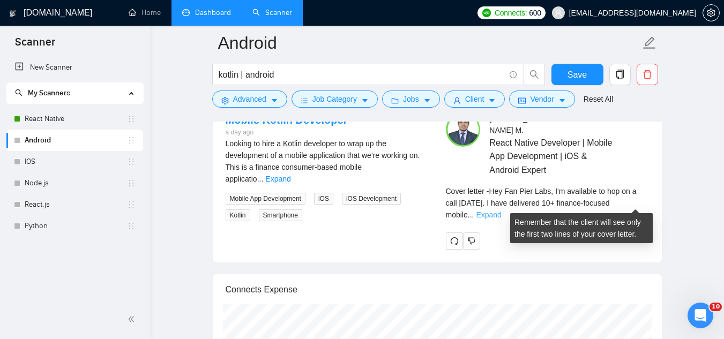
click at [501, 211] on link "Expand" at bounding box center [488, 215] width 25 height 9
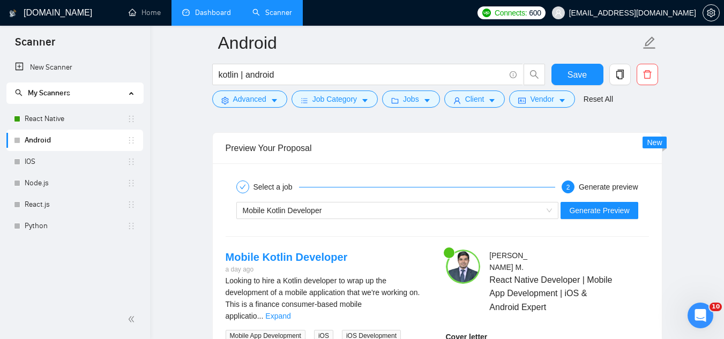
scroll to position [2090, 0]
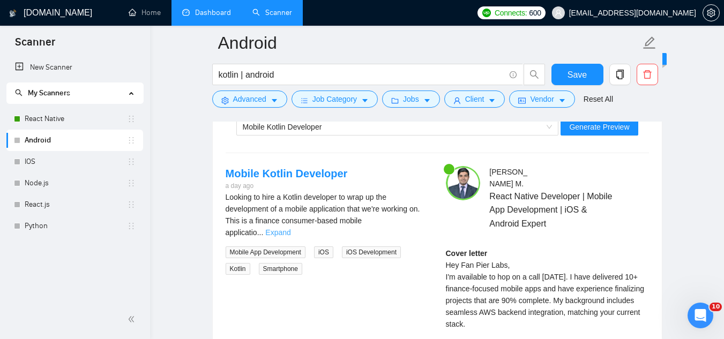
click at [290, 228] on link "Expand" at bounding box center [277, 232] width 25 height 9
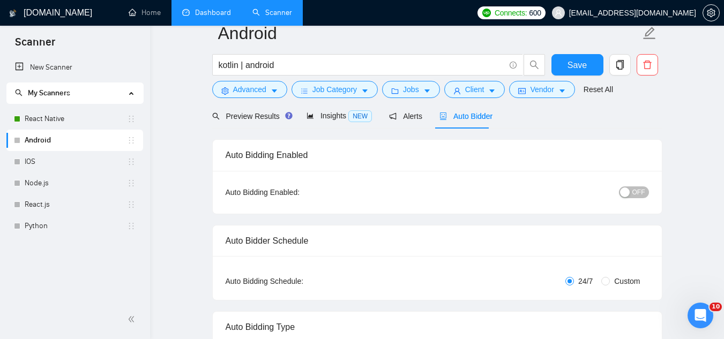
scroll to position [0, 0]
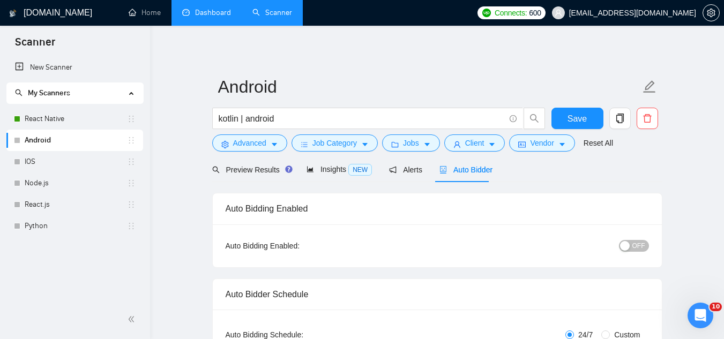
click at [642, 247] on span "OFF" at bounding box center [638, 246] width 13 height 12
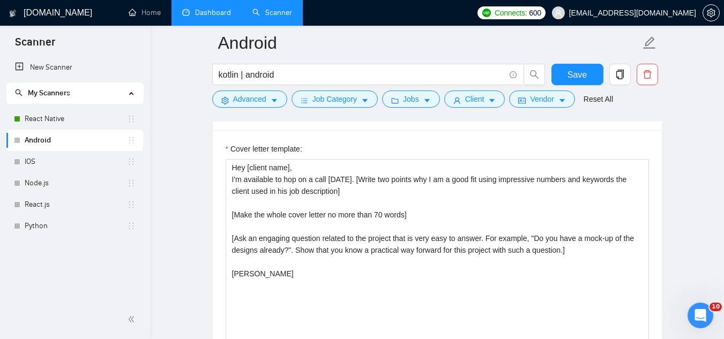
scroll to position [1179, 0]
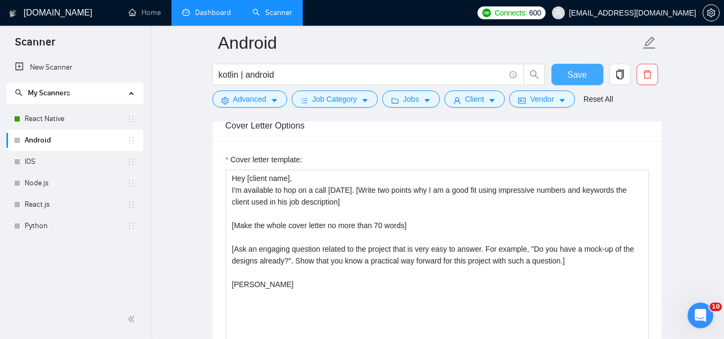
click at [571, 77] on span "Save" at bounding box center [577, 74] width 19 height 13
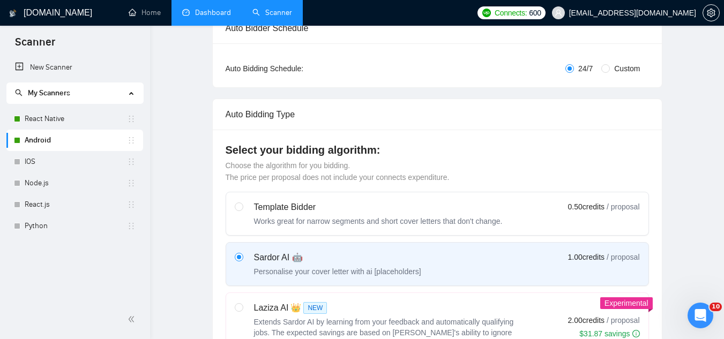
scroll to position [0, 0]
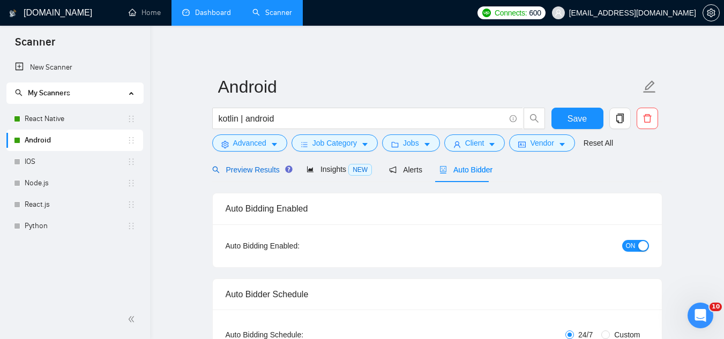
click at [250, 170] on span "Preview Results" at bounding box center [250, 170] width 77 height 9
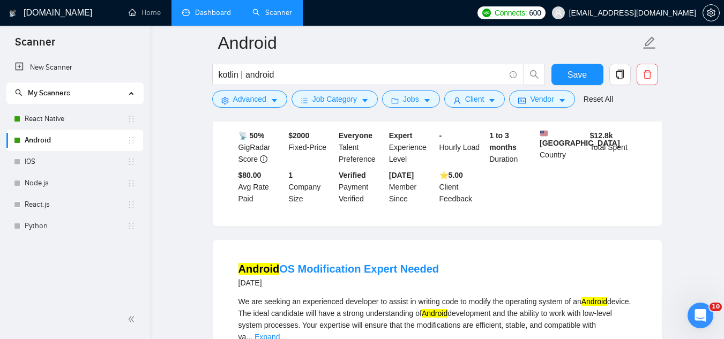
scroll to position [1929, 0]
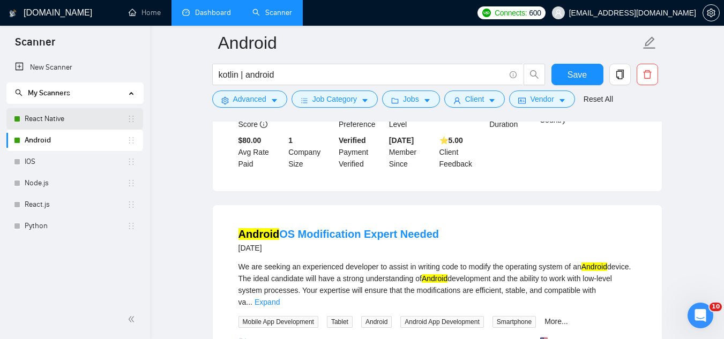
click at [70, 123] on link "React Native" at bounding box center [76, 118] width 102 height 21
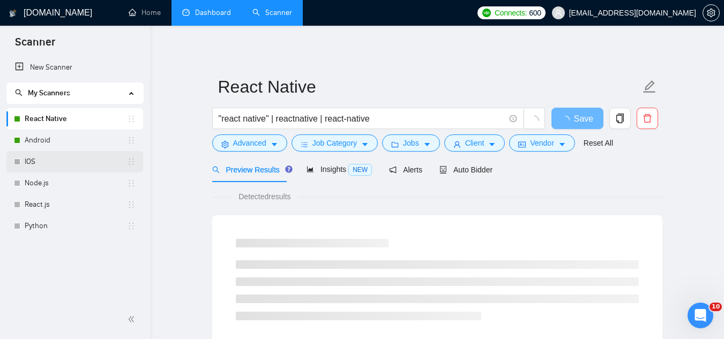
click at [97, 166] on link "IOS" at bounding box center [76, 161] width 102 height 21
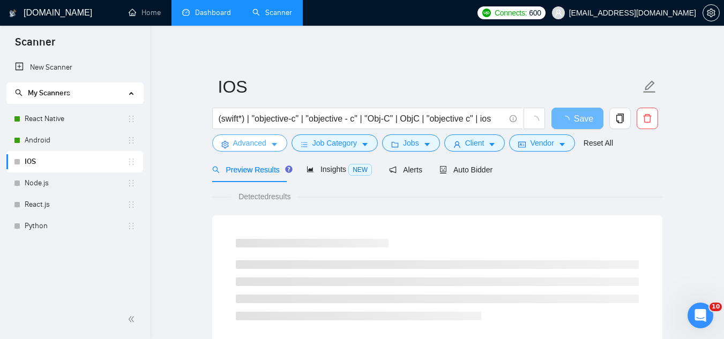
click at [247, 148] on span "Advanced" at bounding box center [249, 143] width 33 height 12
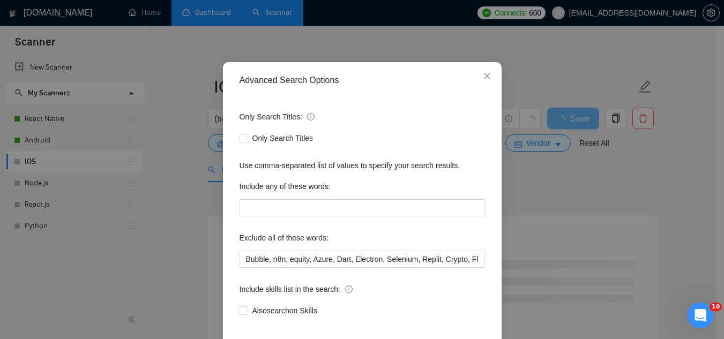
scroll to position [107, 0]
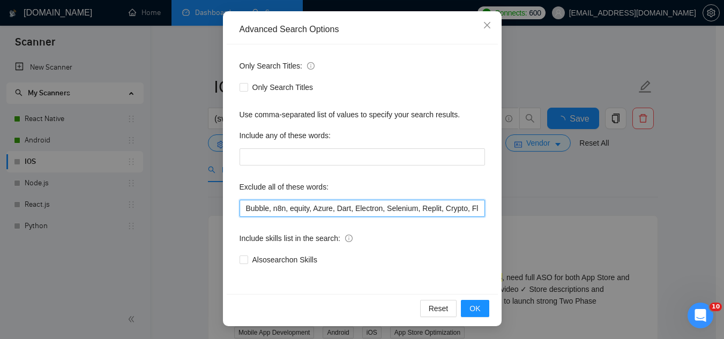
click at [240, 210] on input "Bubble, n8n, equity, Azure, Dart, Electron, Selenium, Replit, Crypto, Flutterfl…" at bounding box center [362, 208] width 245 height 17
type input "flutter, Bubble, n8n, equity, Azure, Dart, Electron, Selenium, Replit, Crypto, …"
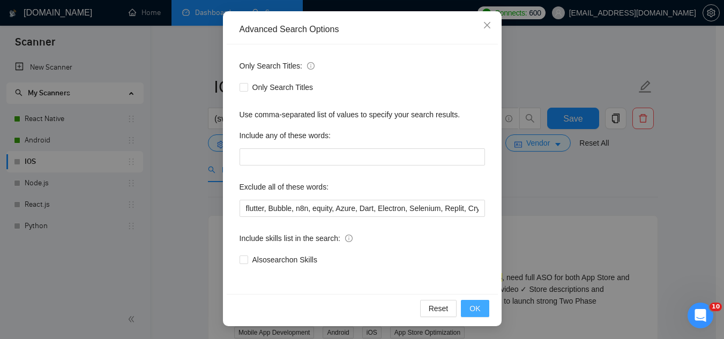
click at [480, 312] on button "OK" at bounding box center [475, 308] width 28 height 17
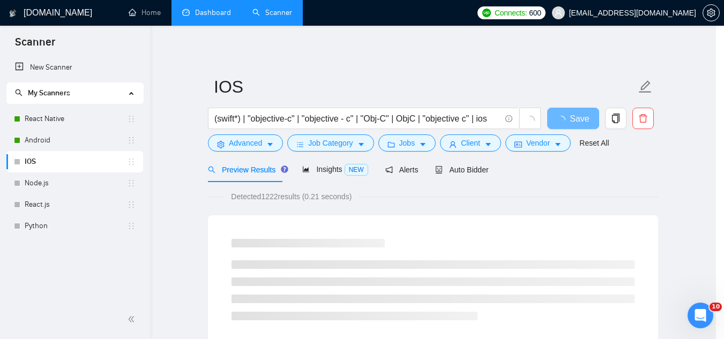
scroll to position [53, 0]
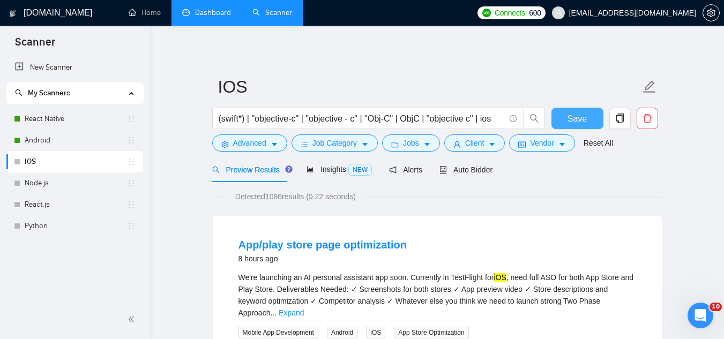
click at [564, 124] on button "Save" at bounding box center [577, 118] width 52 height 21
click at [248, 146] on span "Advanced" at bounding box center [249, 143] width 33 height 12
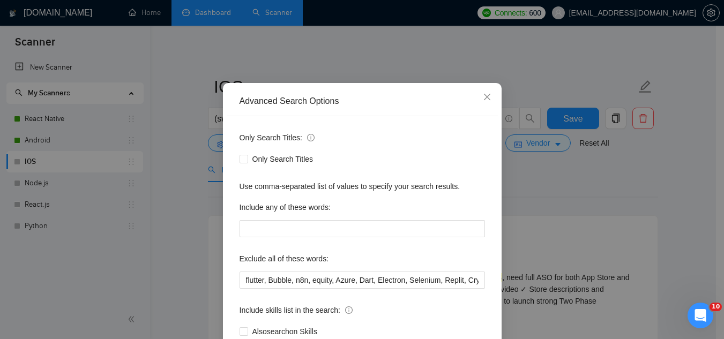
scroll to position [54, 0]
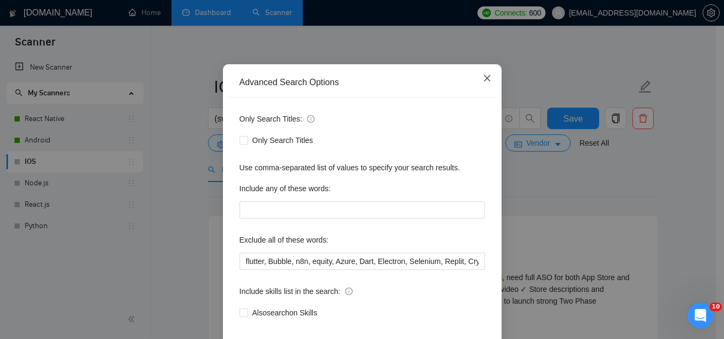
click at [486, 80] on icon "close" at bounding box center [487, 78] width 9 height 9
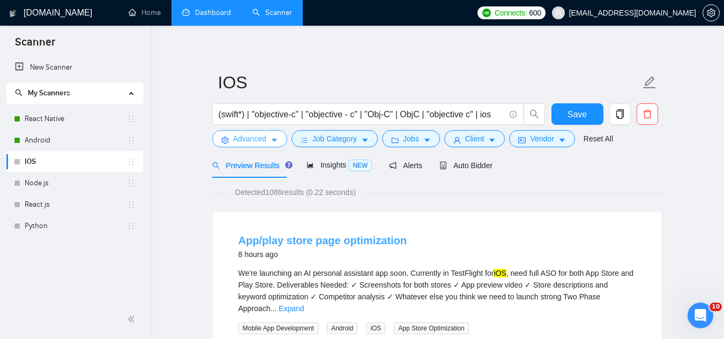
scroll to position [0, 0]
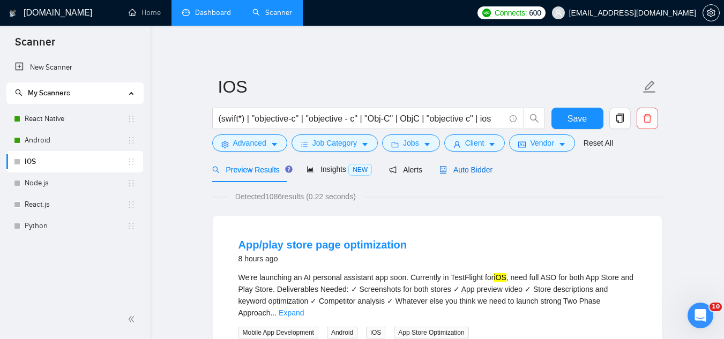
click at [474, 170] on span "Auto Bidder" at bounding box center [465, 170] width 53 height 9
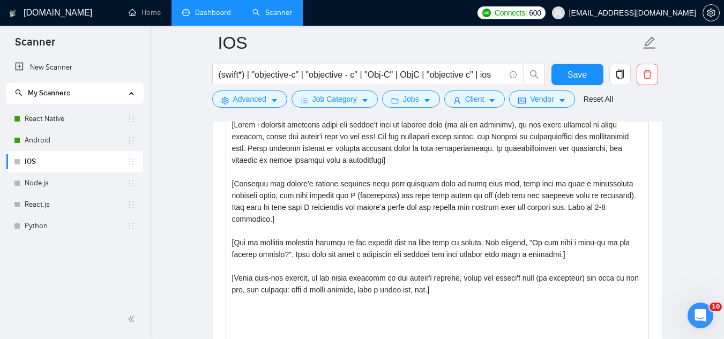
scroll to position [1179, 0]
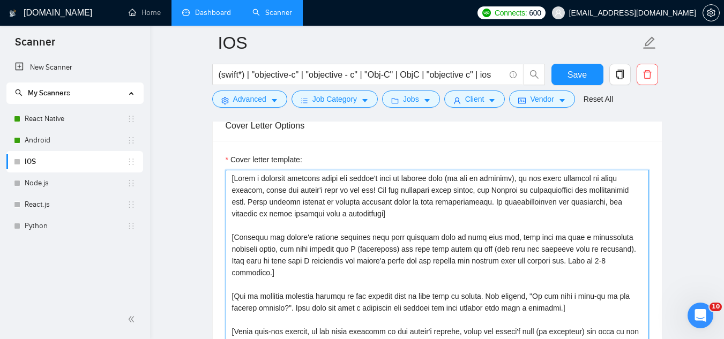
click at [233, 183] on textarea "Cover letter template:" at bounding box center [437, 290] width 423 height 241
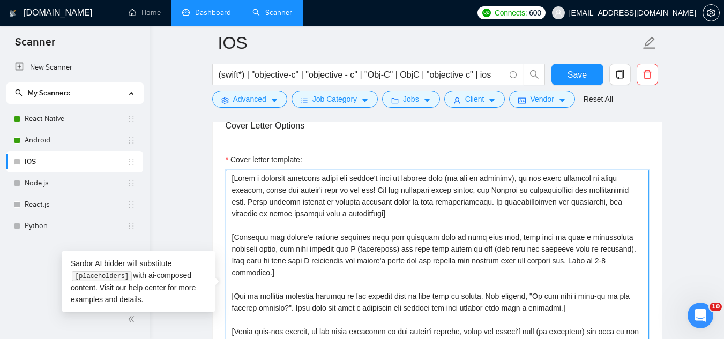
click at [233, 183] on textarea "Cover letter template:" at bounding box center [437, 290] width 423 height 241
click at [323, 239] on textarea "Cover letter template:" at bounding box center [437, 290] width 423 height 241
click at [289, 188] on textarea "Cover letter template:" at bounding box center [437, 290] width 423 height 241
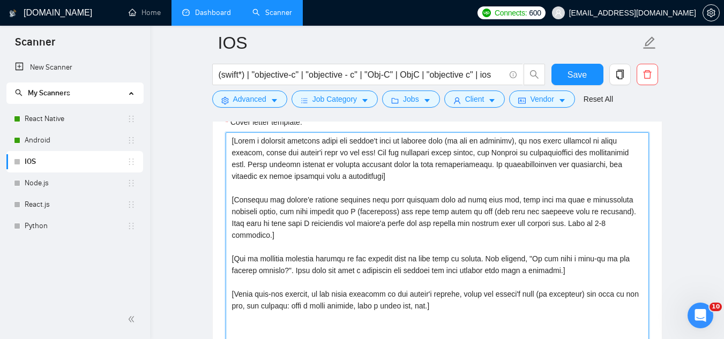
scroll to position [1233, 0]
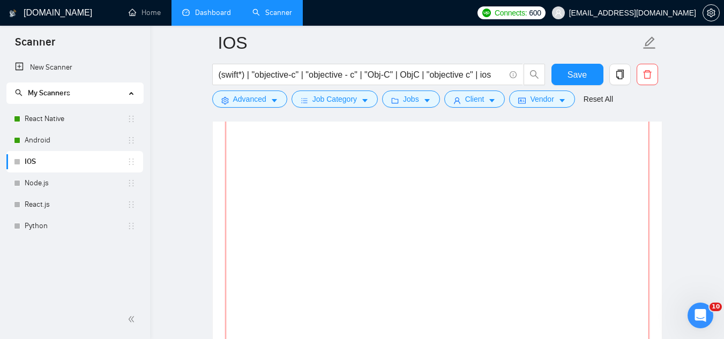
paste textarea "Hi there! I have strong experience as a [title like in a job], with a focus on …"
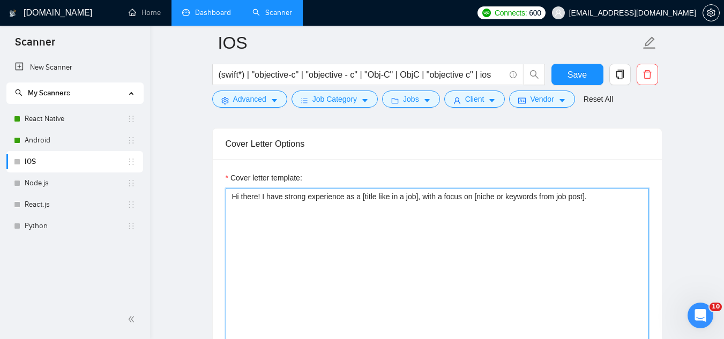
scroll to position [1126, 0]
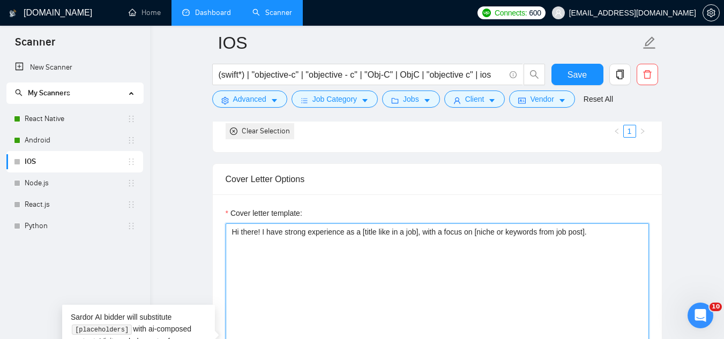
paste textarea "My skills and experience align well with [what they need done]. With my profici…"
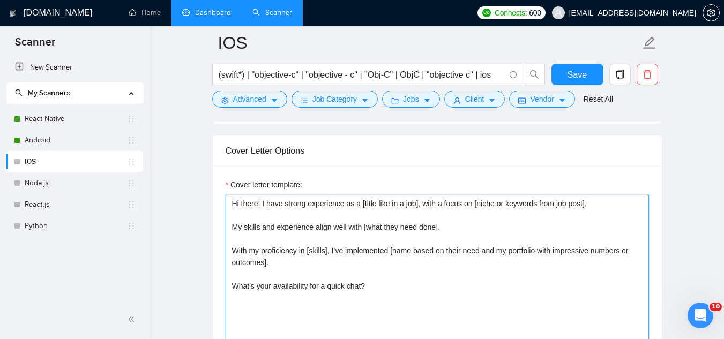
scroll to position [1179, 0]
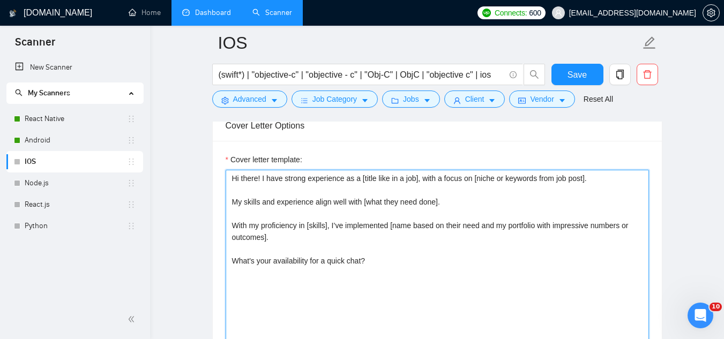
click at [326, 287] on textarea "Hi there! I have strong experience as a [title like in a job], with a focus on …" at bounding box center [437, 290] width 423 height 241
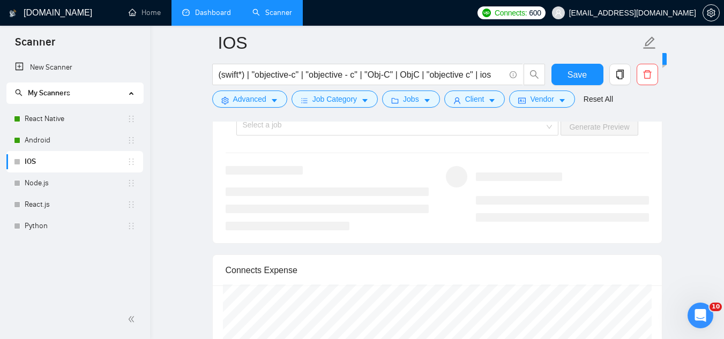
scroll to position [2037, 0]
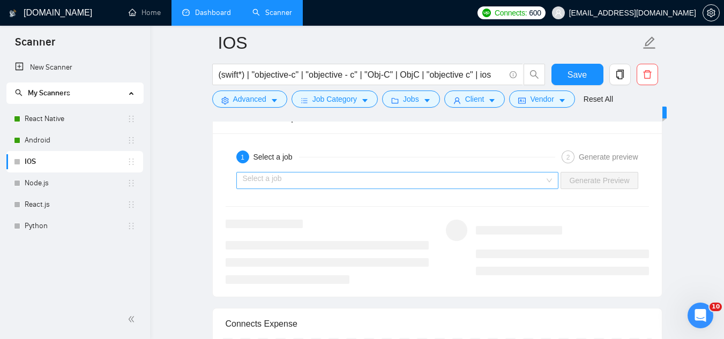
click at [347, 187] on input "search" at bounding box center [394, 181] width 302 height 16
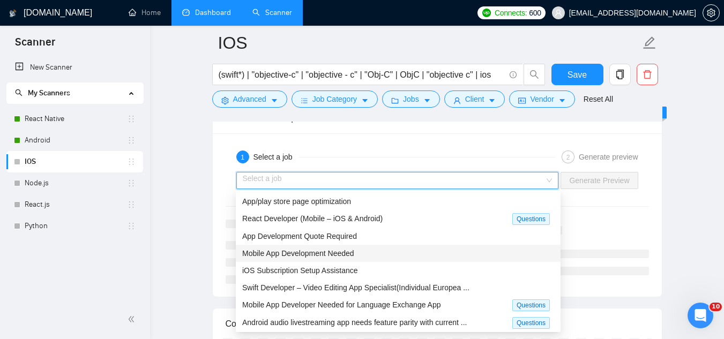
click at [366, 252] on div "Mobile App Development Needed" at bounding box center [398, 254] width 312 height 12
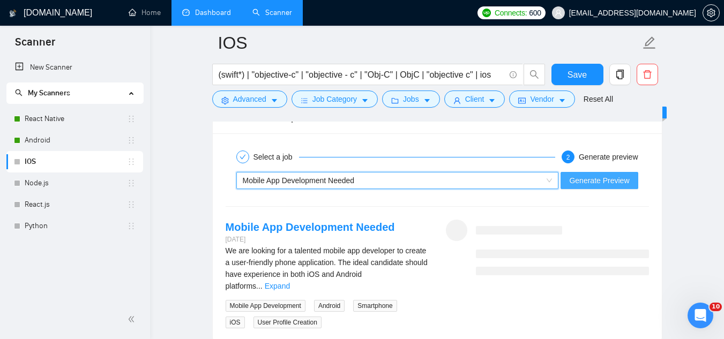
click at [614, 178] on span "Generate Preview" at bounding box center [599, 181] width 60 height 12
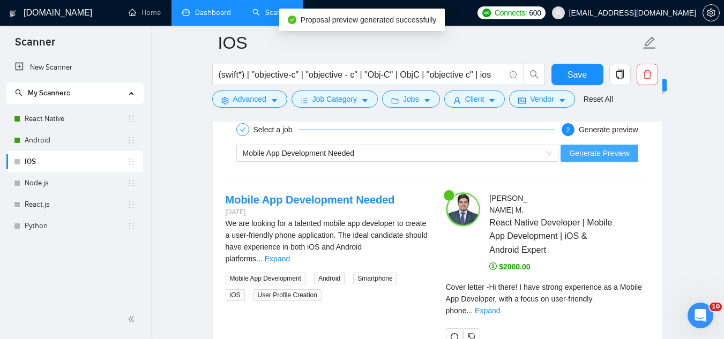
scroll to position [2090, 0]
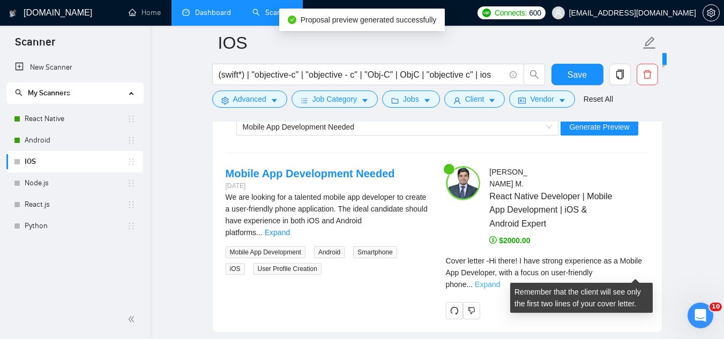
click at [500, 280] on link "Expand" at bounding box center [487, 284] width 25 height 9
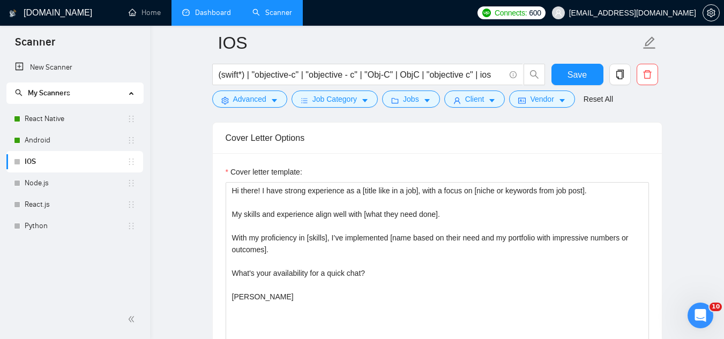
scroll to position [1179, 0]
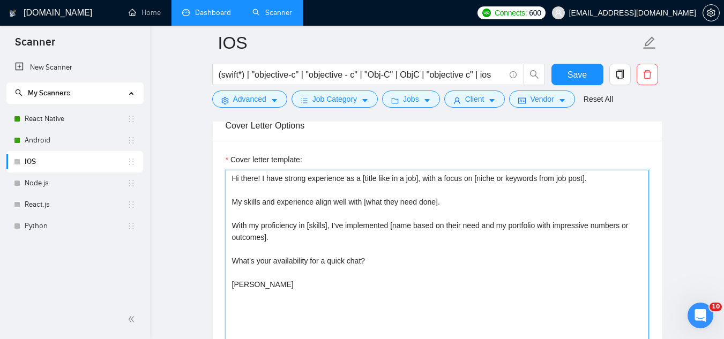
click at [445, 203] on textarea "Hi there! I have strong experience as a [title like in a job], with a focus on …" at bounding box center [437, 290] width 423 height 241
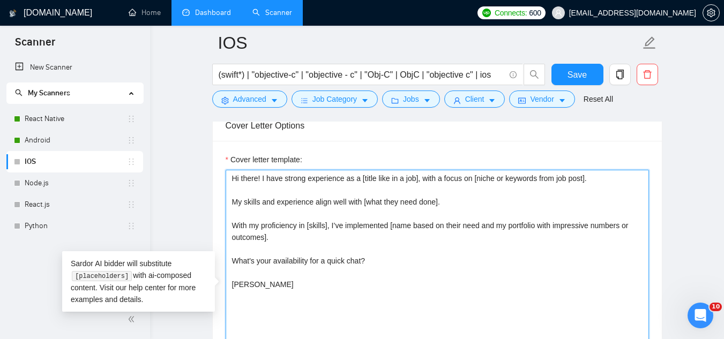
paste textarea "I bring 20+ years of experience in [category], with over 300 successfully compl…"
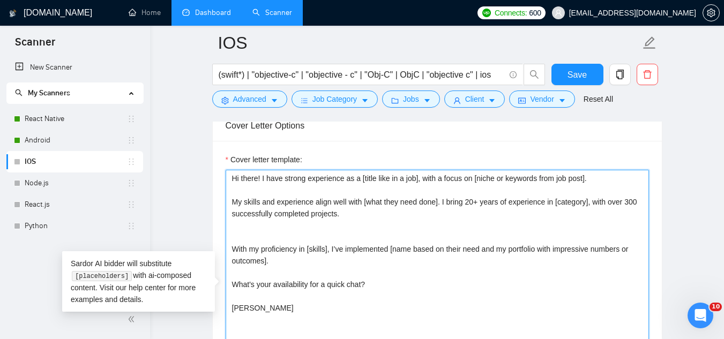
click at [473, 203] on textarea "Hi there! I have strong experience as a [title like in a job], with a focus on …" at bounding box center [437, 290] width 423 height 241
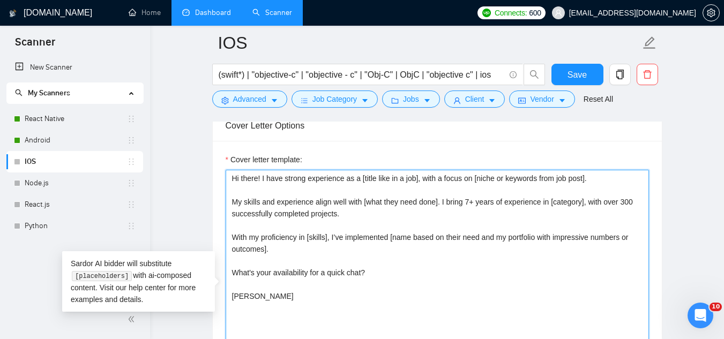
click at [630, 202] on textarea "Hi there! I have strong experience as a [title like in a job], with a focus on …" at bounding box center [437, 290] width 423 height 241
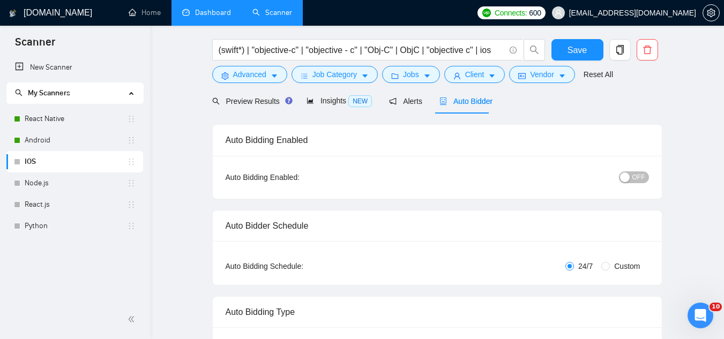
scroll to position [0, 0]
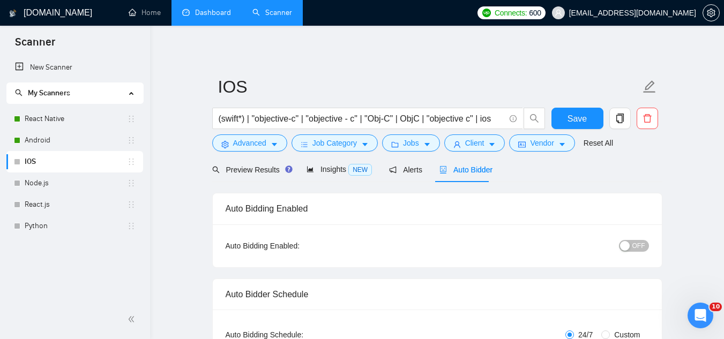
type textarea "Hi there! I have strong experience as a [title like in a job], with a focus on …"
click at [642, 245] on span "OFF" at bounding box center [638, 246] width 13 height 12
click at [575, 113] on span "Save" at bounding box center [577, 118] width 19 height 13
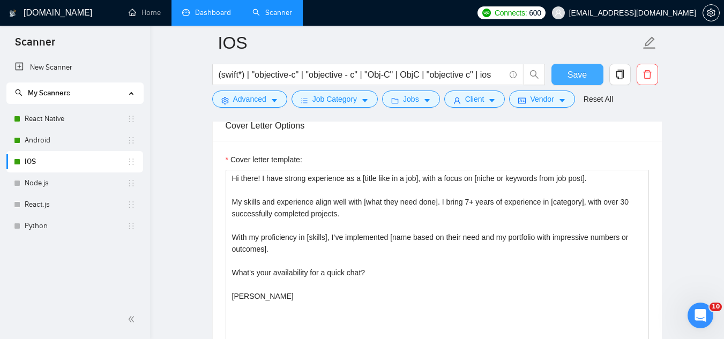
scroll to position [1018, 0]
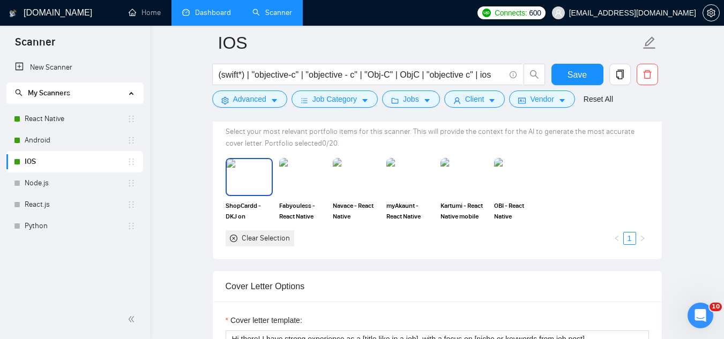
click at [257, 187] on img at bounding box center [249, 176] width 45 height 35
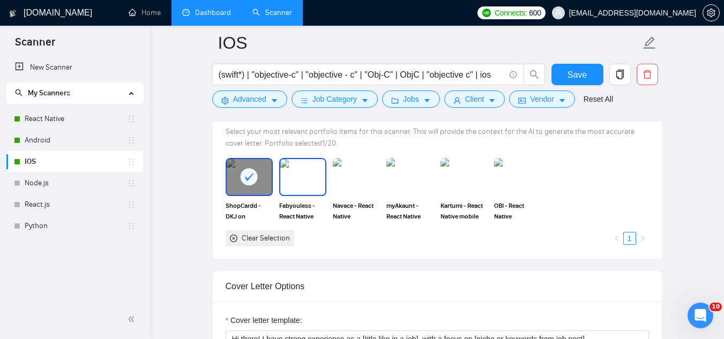
click at [305, 192] on img at bounding box center [302, 176] width 45 height 35
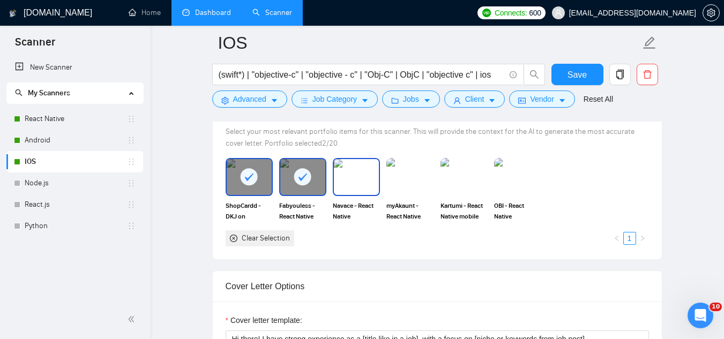
click at [357, 185] on img at bounding box center [356, 176] width 45 height 35
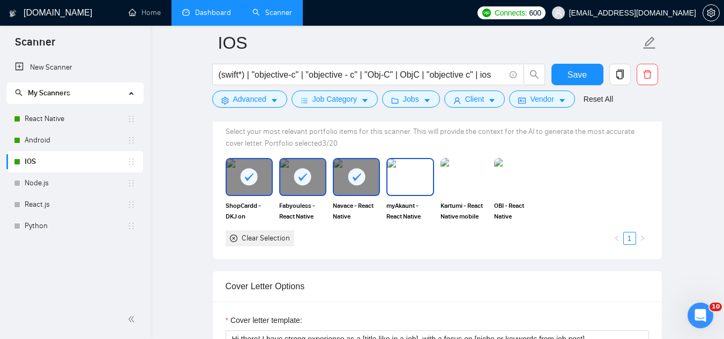
click at [415, 191] on img at bounding box center [409, 176] width 45 height 35
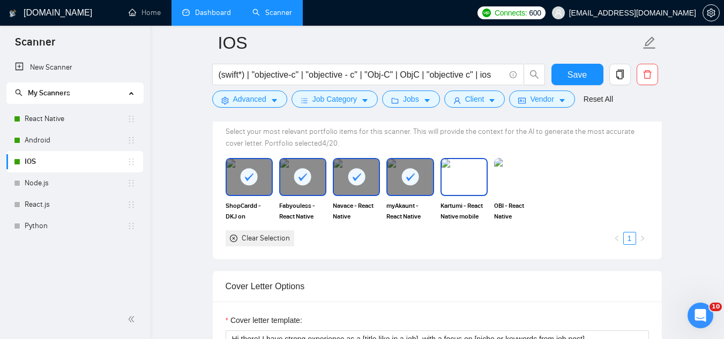
click at [460, 185] on img at bounding box center [464, 176] width 45 height 35
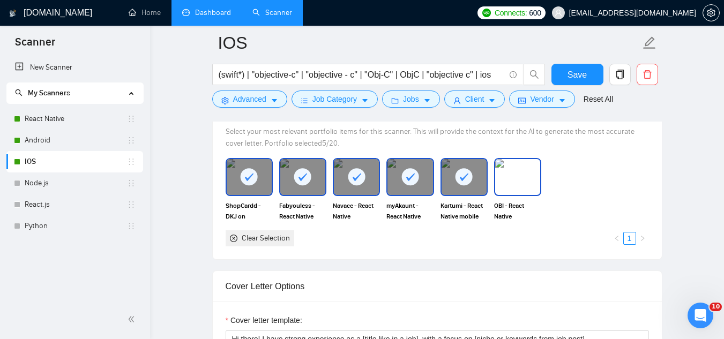
click at [522, 187] on img at bounding box center [517, 176] width 45 height 35
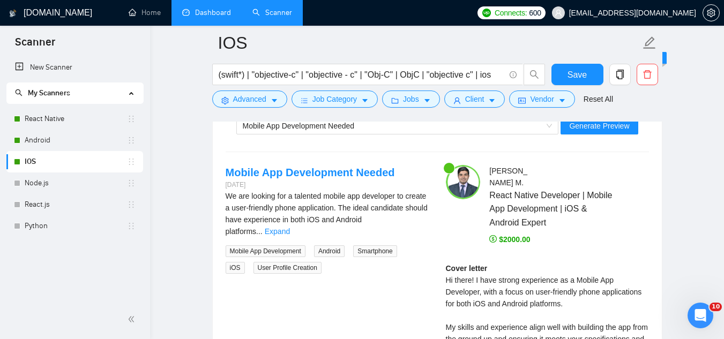
scroll to position [2090, 0]
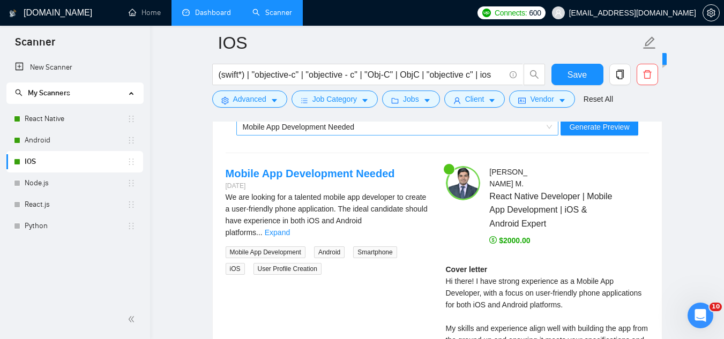
click at [379, 134] on div "Mobile App Development Needed" at bounding box center [393, 127] width 300 height 16
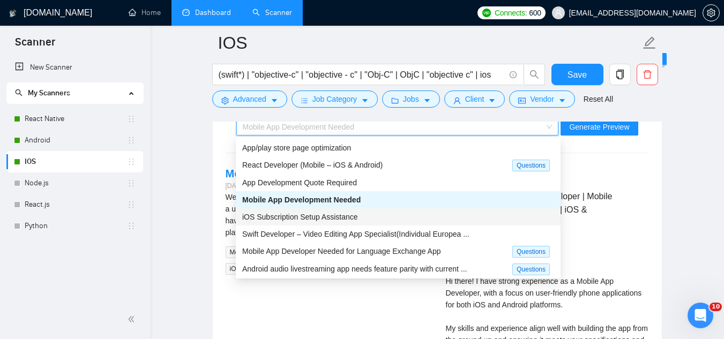
click at [381, 214] on div "iOS Subscription Setup Assistance" at bounding box center [398, 217] width 312 height 12
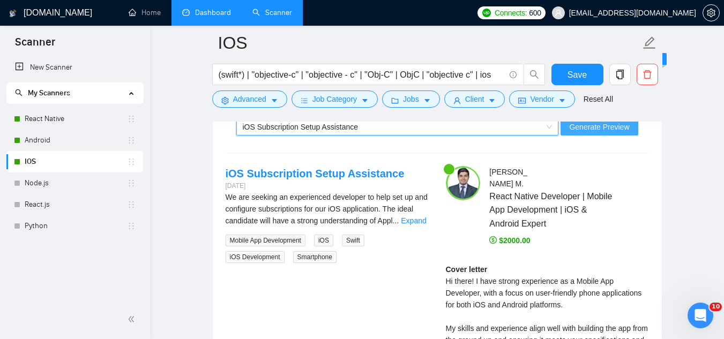
click at [606, 126] on span "Generate Preview" at bounding box center [599, 127] width 60 height 12
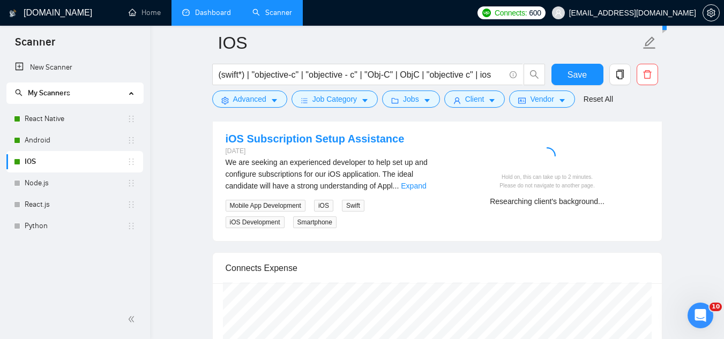
scroll to position [2144, 0]
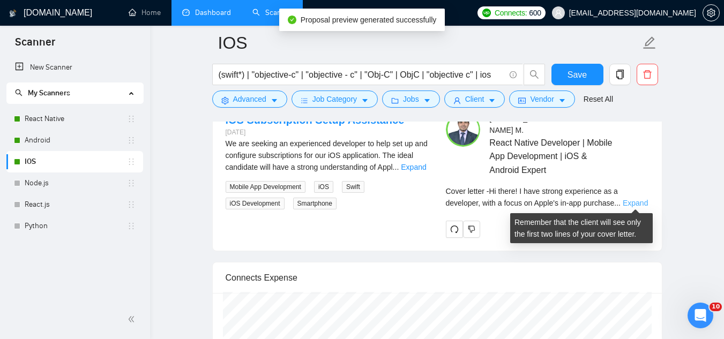
click at [638, 202] on link "Expand" at bounding box center [635, 203] width 25 height 9
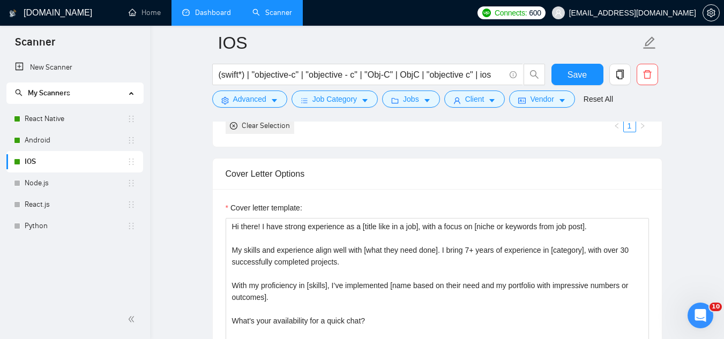
scroll to position [1126, 0]
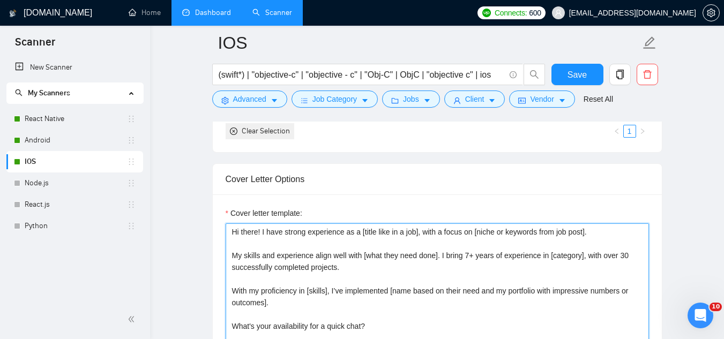
click at [442, 254] on textarea "Hi there! I have strong experience as a [title like in a job], with a focus on …" at bounding box center [437, 343] width 423 height 241
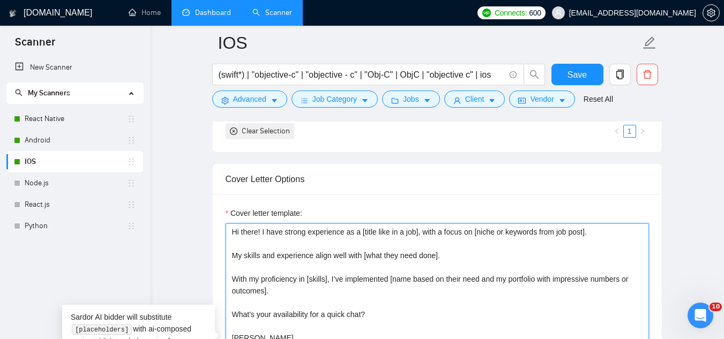
click at [233, 256] on textarea "Hi there! I have strong experience as a [title like in a job], with a focus on …" at bounding box center [437, 343] width 423 height 241
paste textarea "I bring 7+ years of experience in [category], with over 30 successfully complet…"
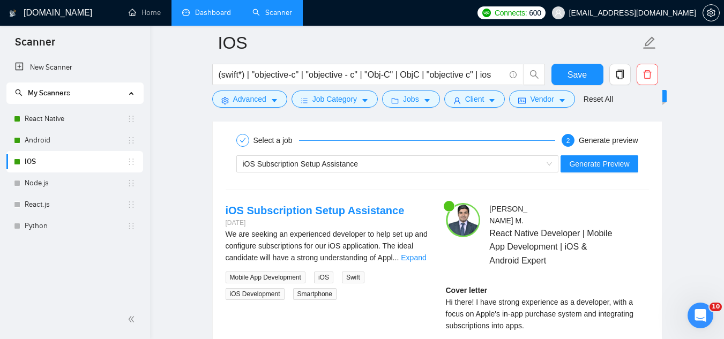
scroll to position [2037, 0]
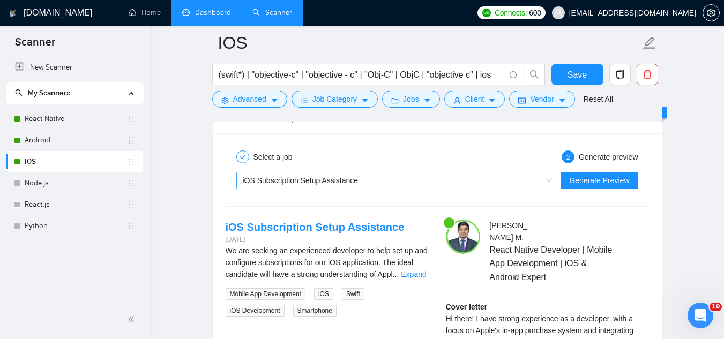
click at [364, 181] on div "iOS Subscription Setup Assistance" at bounding box center [393, 181] width 300 height 16
type textarea "Hi there! I have strong experience as a [title like in a job], with a focus on …"
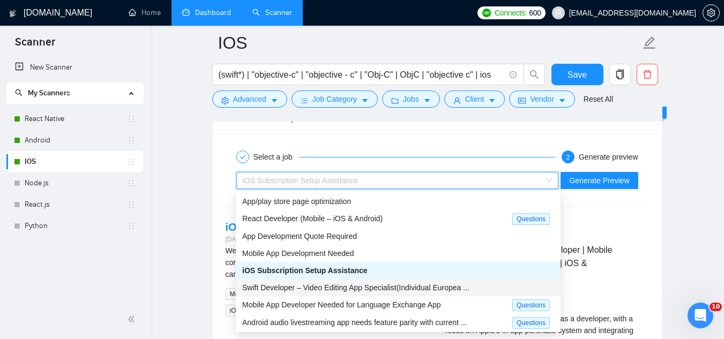
click at [366, 284] on span "Swift Developer – Video Editing App Specialist(Individual Europea ..." at bounding box center [355, 288] width 227 height 9
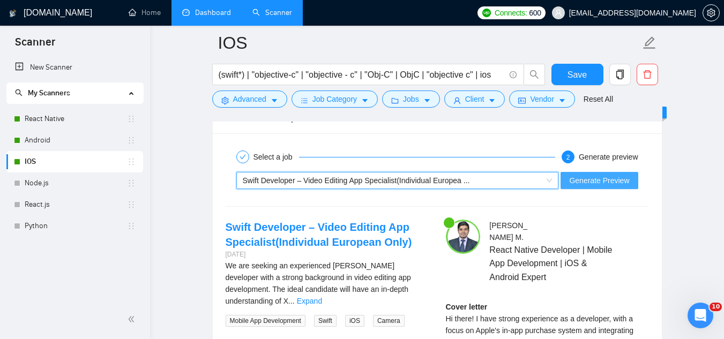
click at [586, 180] on span "Generate Preview" at bounding box center [599, 181] width 60 height 12
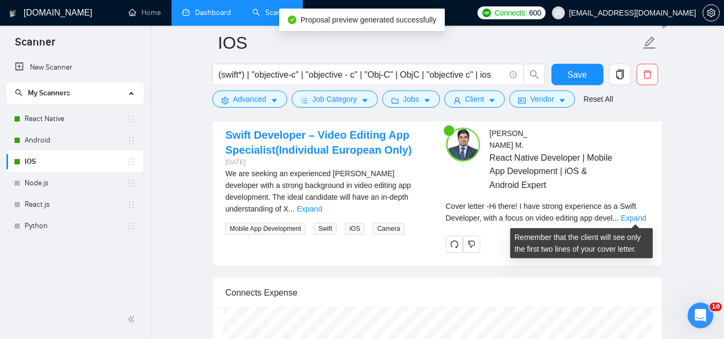
scroll to position [2197, 0]
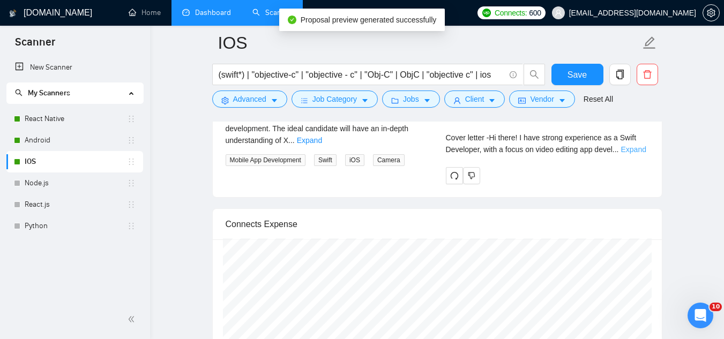
click at [633, 152] on link "Expand" at bounding box center [633, 149] width 25 height 9
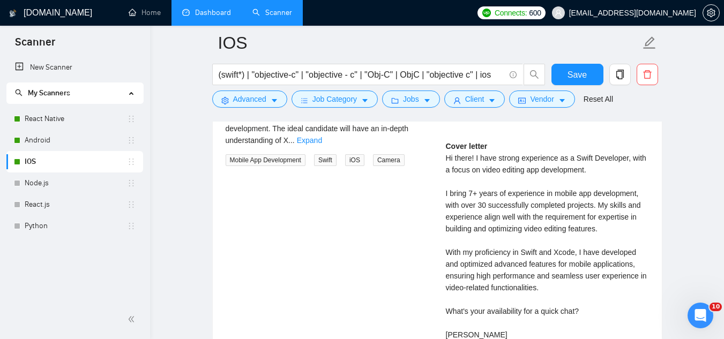
scroll to position [2251, 0]
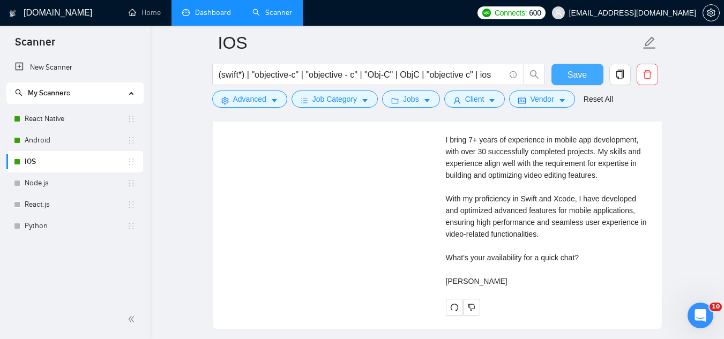
click at [578, 77] on span "Save" at bounding box center [577, 74] width 19 height 13
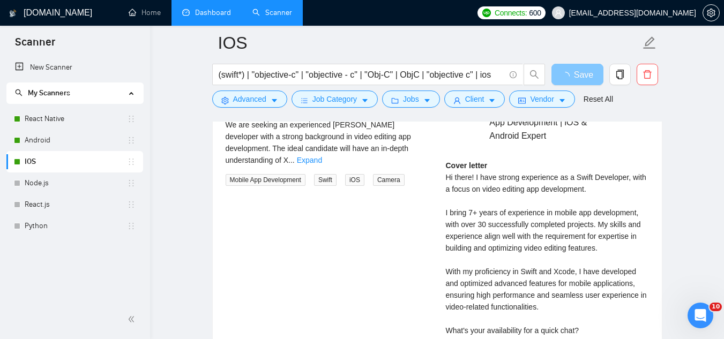
scroll to position [1983, 0]
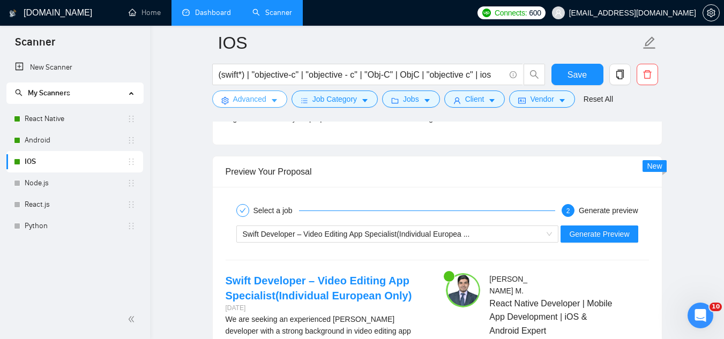
click at [242, 99] on span "Advanced" at bounding box center [249, 99] width 33 height 12
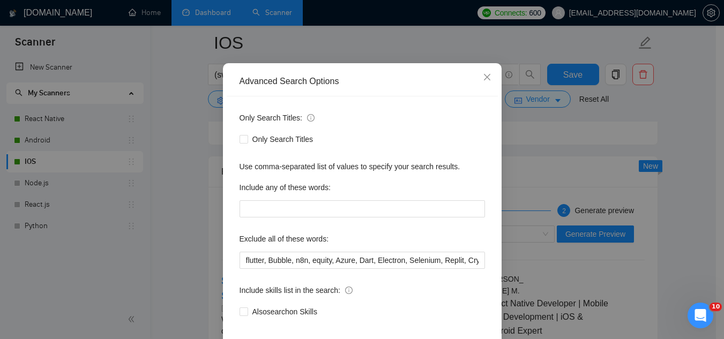
scroll to position [107, 0]
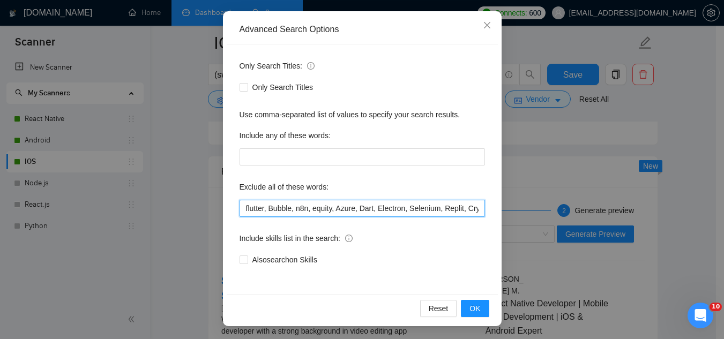
click at [241, 207] on input "flutter, Bubble, n8n, equity, Azure, Dart, Electron, Selenium, Replit, Crypto, …" at bounding box center [362, 208] width 245 height 17
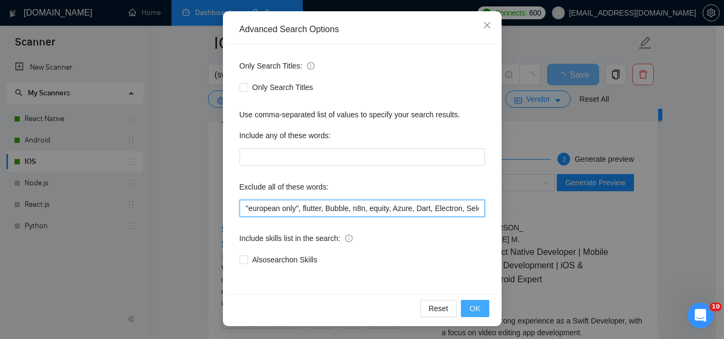
type input ""european only", flutter, Bubble, n8n, equity, Azure, Dart, Electron, Selenium,…"
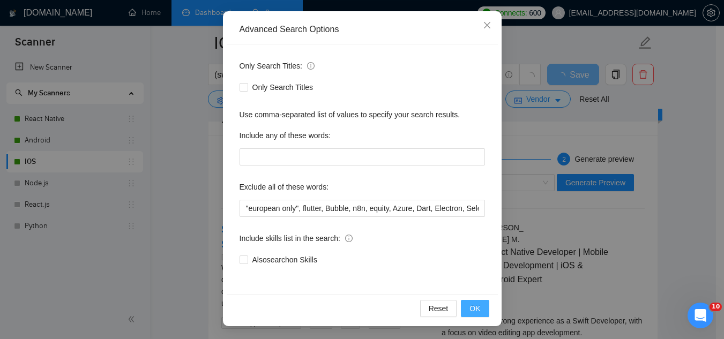
click at [478, 307] on button "OK" at bounding box center [475, 308] width 28 height 17
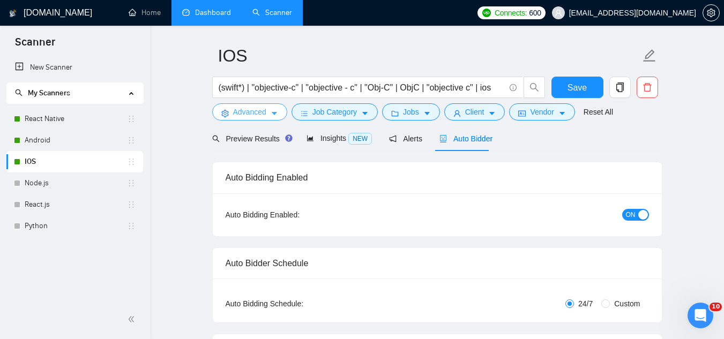
scroll to position [0, 0]
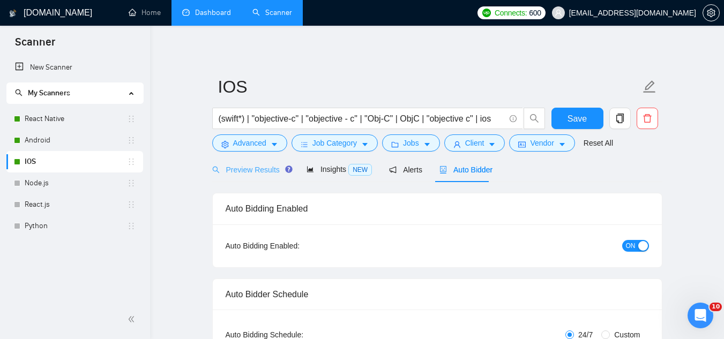
click at [237, 181] on div "Preview Results" at bounding box center [250, 169] width 77 height 25
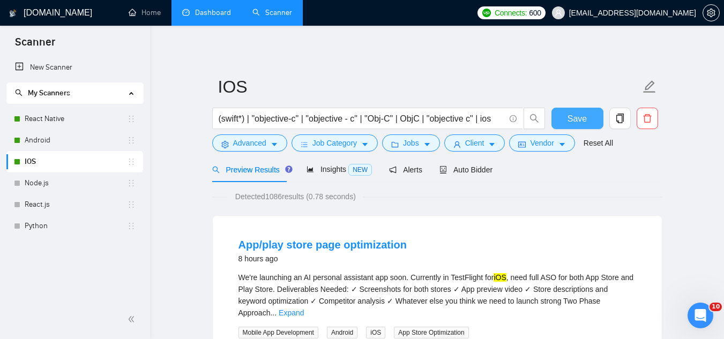
click at [585, 117] on span "Save" at bounding box center [577, 118] width 19 height 13
click at [329, 173] on span "Insights NEW" at bounding box center [339, 169] width 65 height 9
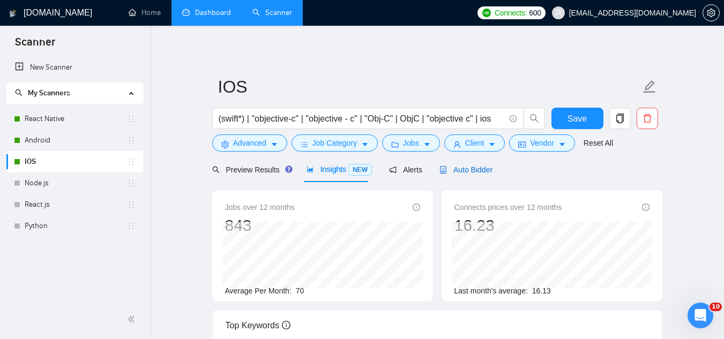
click at [475, 169] on span "Auto Bidder" at bounding box center [465, 170] width 53 height 9
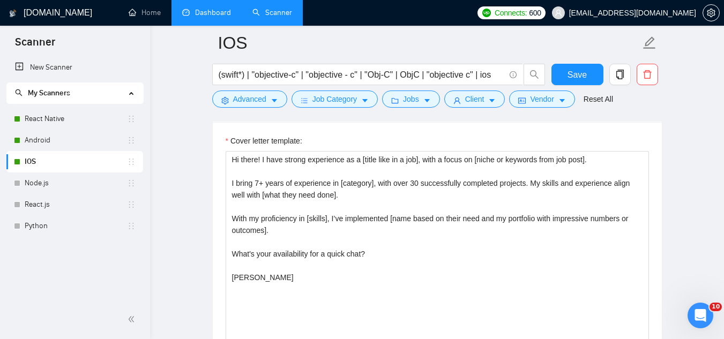
scroll to position [1179, 0]
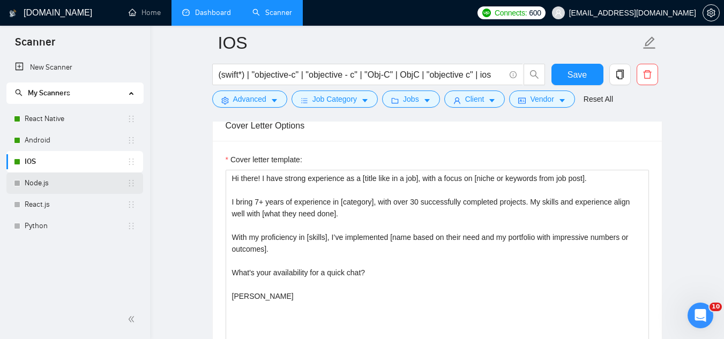
click at [58, 188] on link "Node.js" at bounding box center [76, 183] width 102 height 21
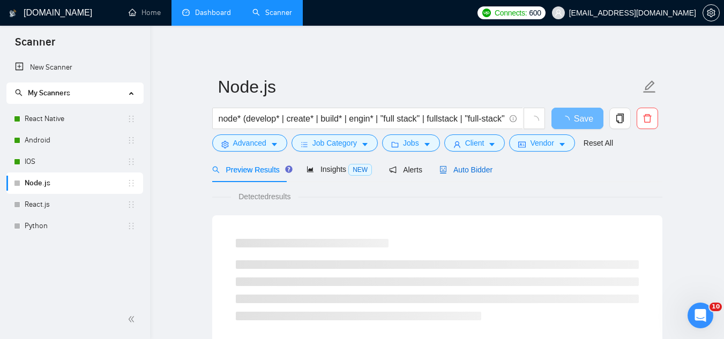
click at [466, 175] on div "Auto Bidder" at bounding box center [465, 170] width 53 height 12
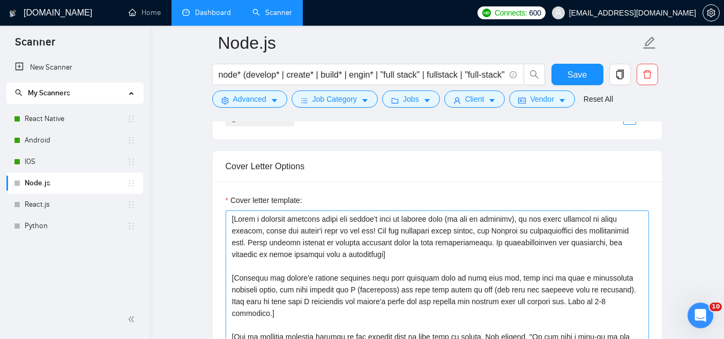
scroll to position [1179, 0]
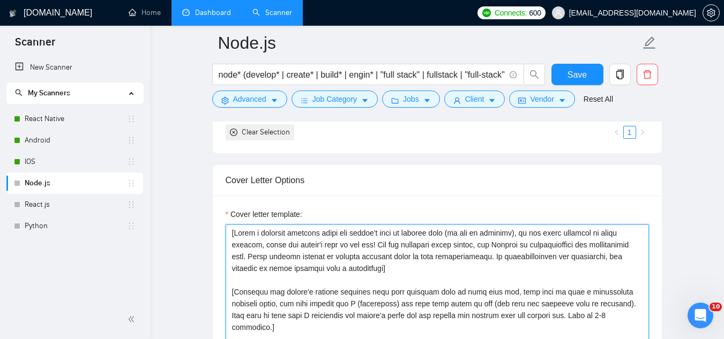
click at [233, 235] on textarea "Cover letter template:" at bounding box center [437, 345] width 423 height 241
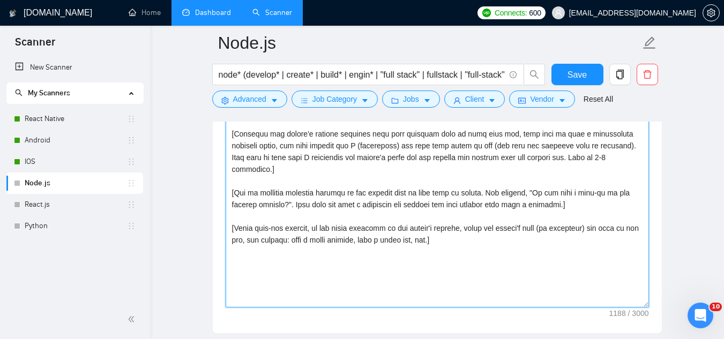
scroll to position [1338, 0]
paste textarea "I specialize in [what they need done]. [Make the whole cover letter under 50 wo…"
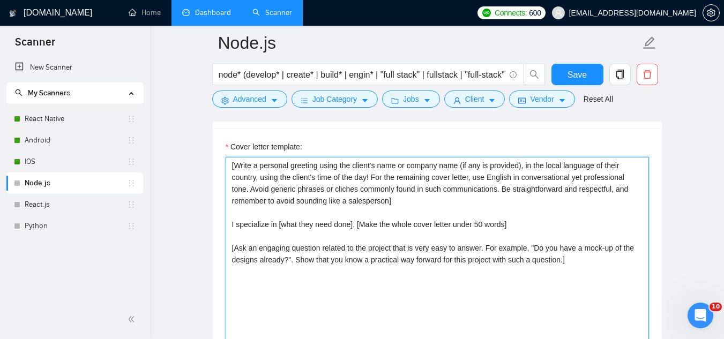
scroll to position [1231, 0]
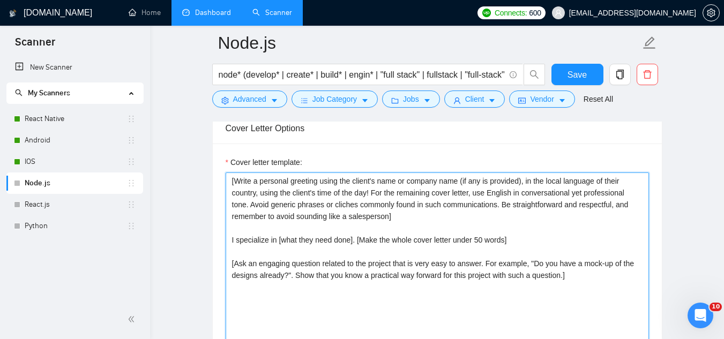
click at [524, 181] on textarea "[Write a personal greeting using the client's name or company name (if any is p…" at bounding box center [437, 293] width 423 height 241
drag, startPoint x: 256, startPoint y: 195, endPoint x: 287, endPoint y: 183, distance: 32.6
click at [256, 194] on textarea "[Write a personal greeting using the client's name or company name (if any is p…" at bounding box center [437, 293] width 423 height 241
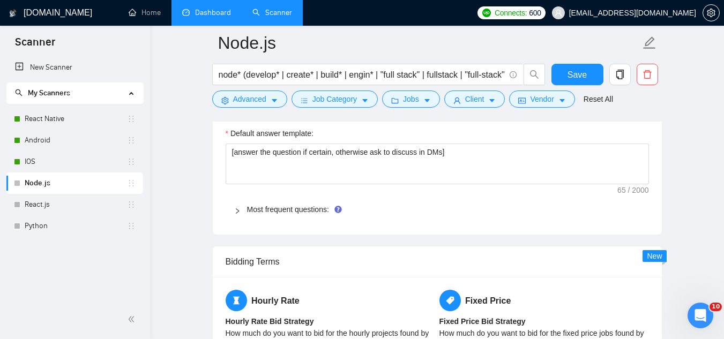
scroll to position [1660, 0]
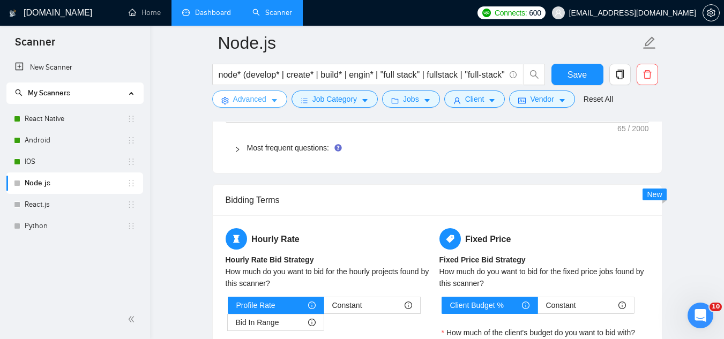
type textarea "[Write a personal greeting using the client's name or company name (if any is p…"
click at [255, 104] on span "Advanced" at bounding box center [249, 99] width 33 height 12
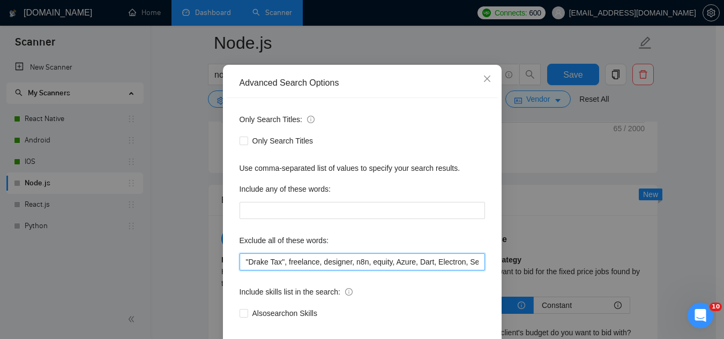
click at [240, 271] on input ""Drake Tax", freelance, designer, n8n, equity, Azure, Dart, Electron, Selenium,…" at bounding box center [362, 262] width 245 height 17
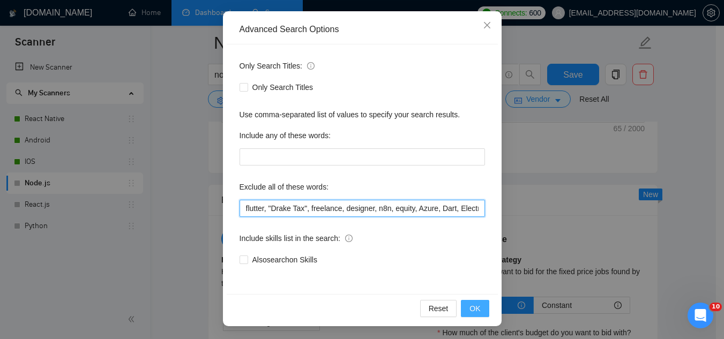
type input "flutter, "Drake Tax", freelance, designer, n8n, equity, Azure, Dart, Electron, …"
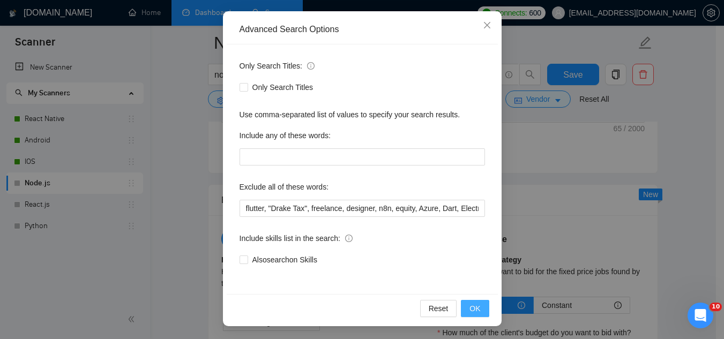
click at [469, 311] on span "OK" at bounding box center [474, 309] width 11 height 12
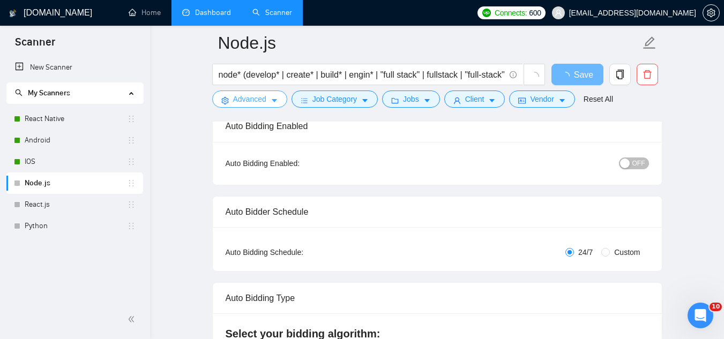
scroll to position [0, 0]
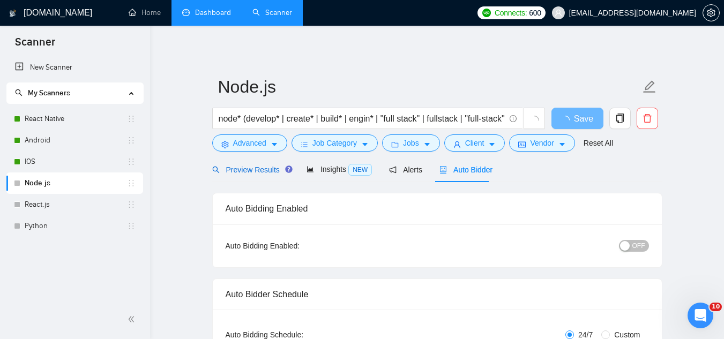
click at [256, 168] on span "Preview Results" at bounding box center [250, 170] width 77 height 9
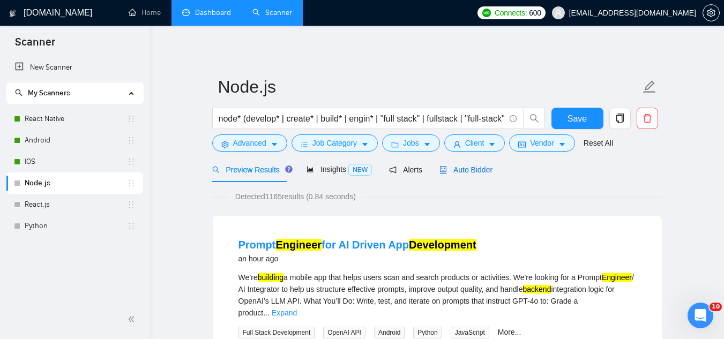
click at [467, 173] on span "Auto Bidder" at bounding box center [465, 170] width 53 height 9
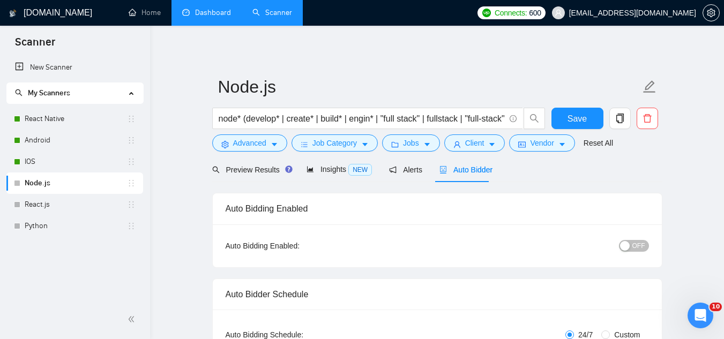
click at [639, 250] on span "OFF" at bounding box center [638, 246] width 13 height 12
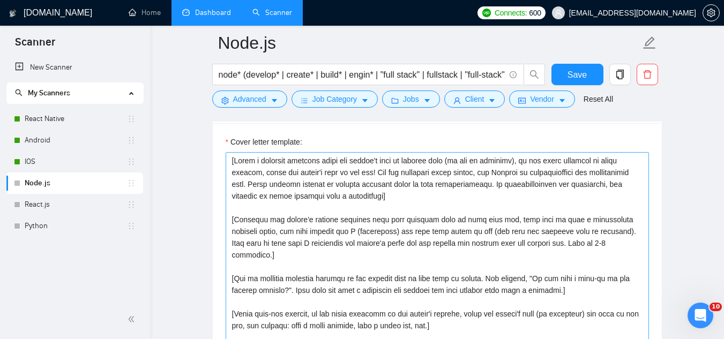
scroll to position [1233, 0]
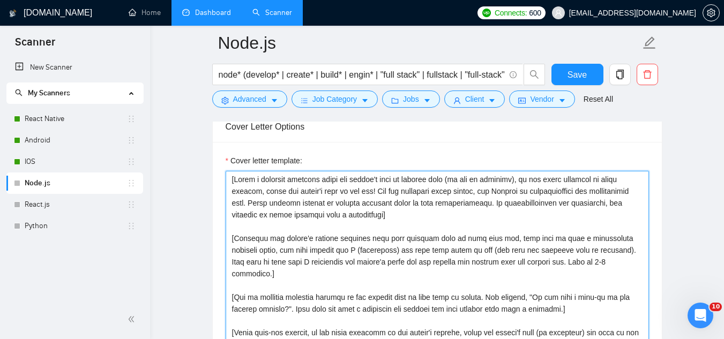
click at [235, 181] on textarea "Cover letter template:" at bounding box center [437, 291] width 423 height 241
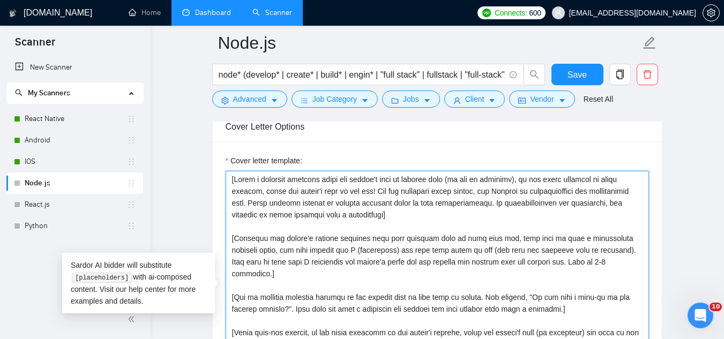
click at [235, 181] on textarea "Cover letter template:" at bounding box center [437, 291] width 423 height 241
click at [234, 181] on textarea "Cover letter template:" at bounding box center [437, 291] width 423 height 241
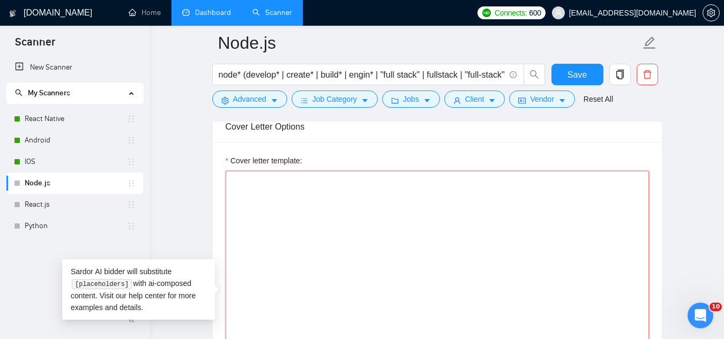
paste textarea "[Write a personal greeting using the client's name or company name (if any is p…"
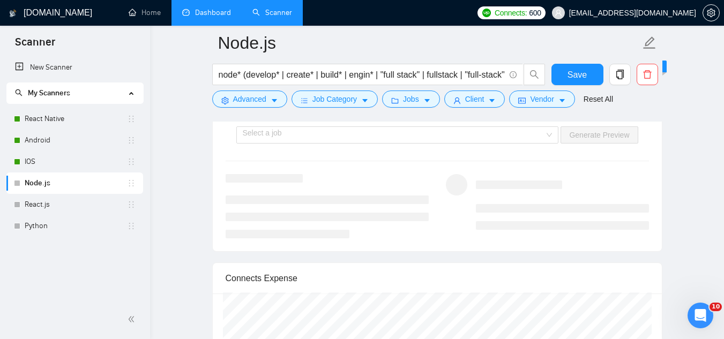
scroll to position [2144, 0]
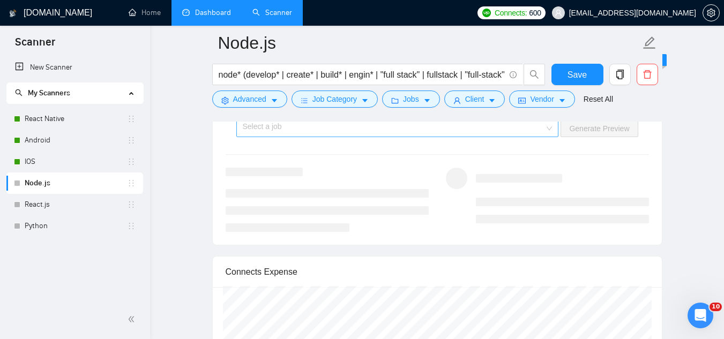
type textarea "[Write a personal greeting using the client's name or company name (if any is p…"
click at [405, 132] on input "search" at bounding box center [394, 129] width 302 height 16
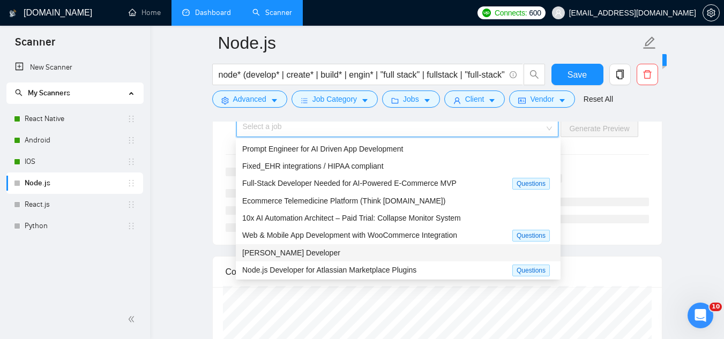
click at [413, 248] on div "[PERSON_NAME] Developer" at bounding box center [398, 253] width 312 height 12
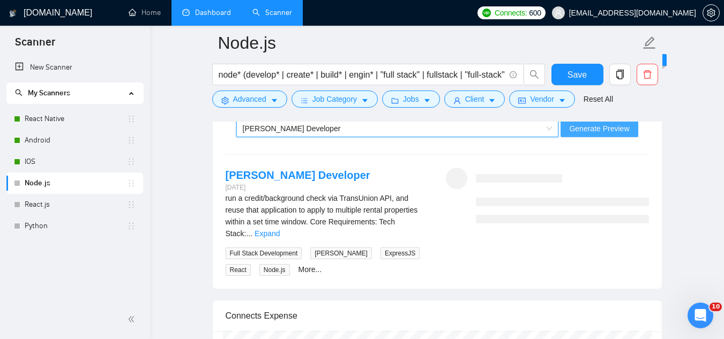
click at [585, 133] on span "Generate Preview" at bounding box center [599, 129] width 60 height 12
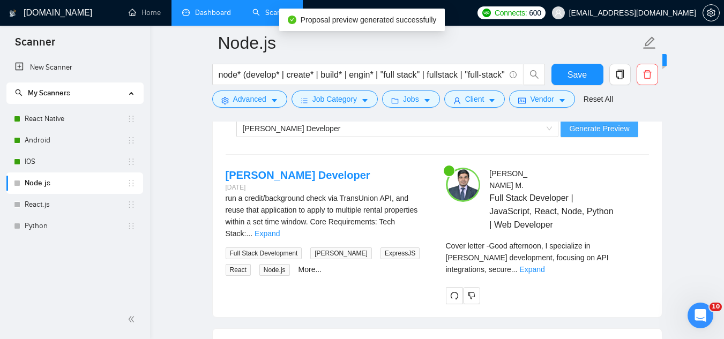
scroll to position [2197, 0]
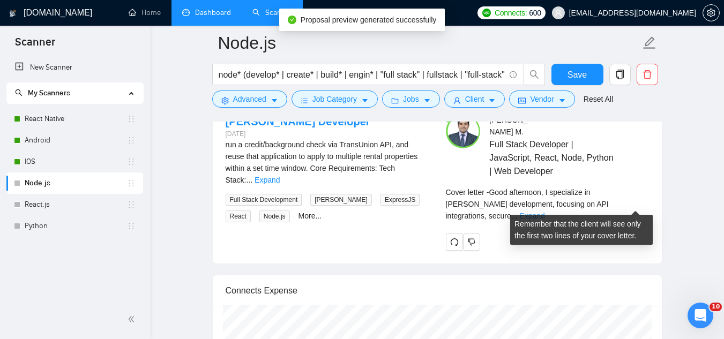
click at [545, 212] on link "Expand" at bounding box center [531, 216] width 25 height 9
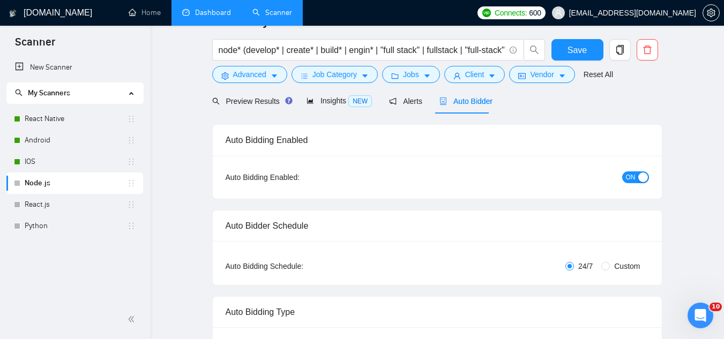
scroll to position [0, 0]
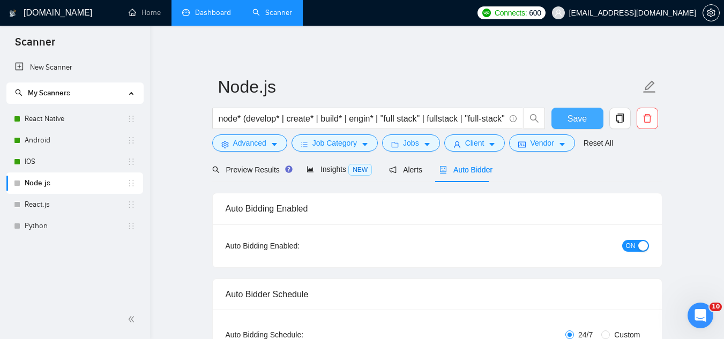
click at [576, 126] on button "Save" at bounding box center [577, 118] width 52 height 21
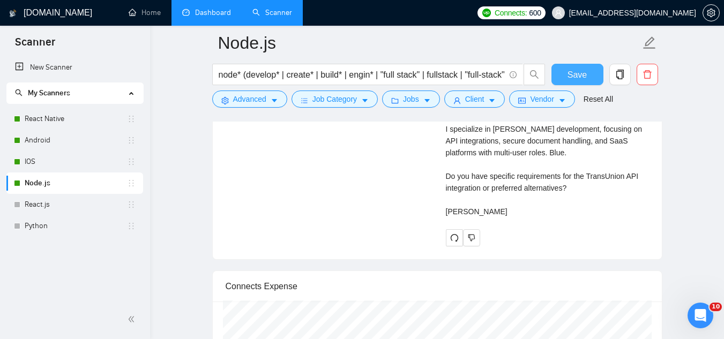
scroll to position [2090, 0]
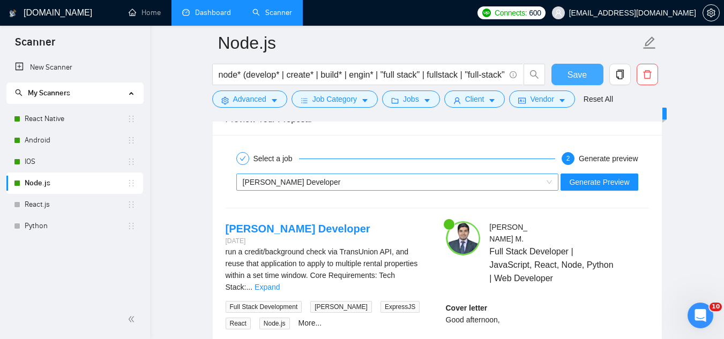
click at [395, 187] on div "[PERSON_NAME] Developer" at bounding box center [393, 182] width 300 height 16
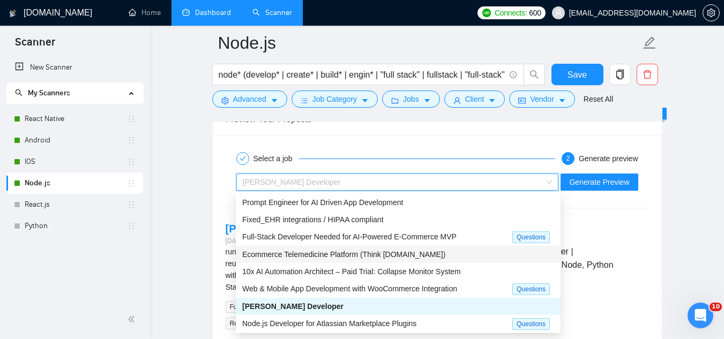
scroll to position [34, 0]
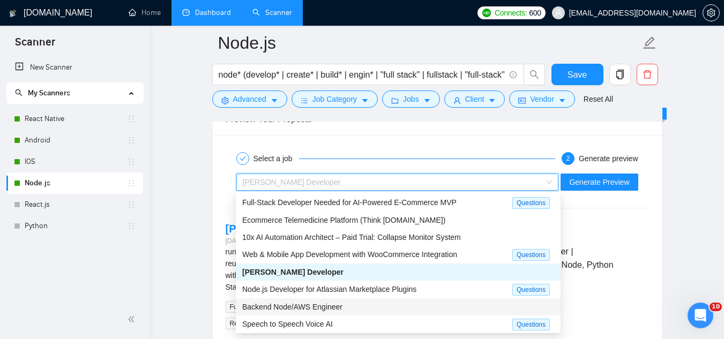
click at [353, 304] on div "Backend Node/AWS Engineer" at bounding box center [398, 307] width 312 height 12
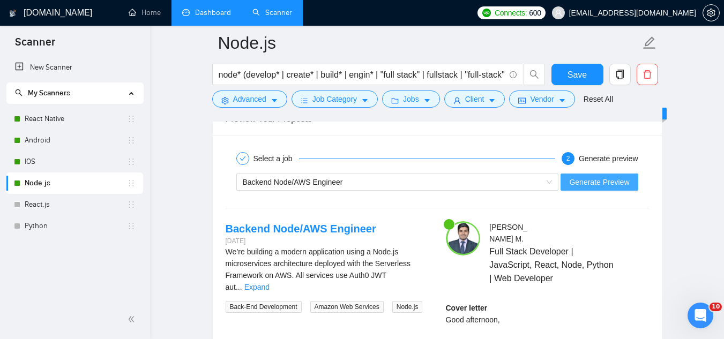
click at [598, 183] on span "Generate Preview" at bounding box center [599, 182] width 60 height 12
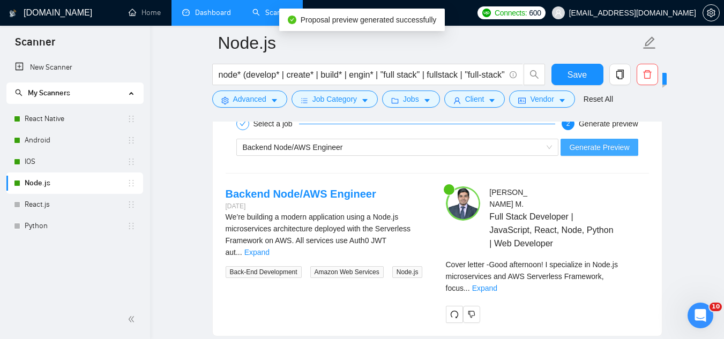
scroll to position [2144, 0]
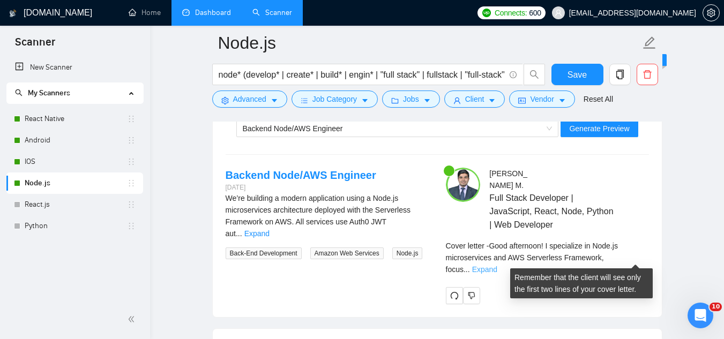
click at [497, 265] on link "Expand" at bounding box center [484, 269] width 25 height 9
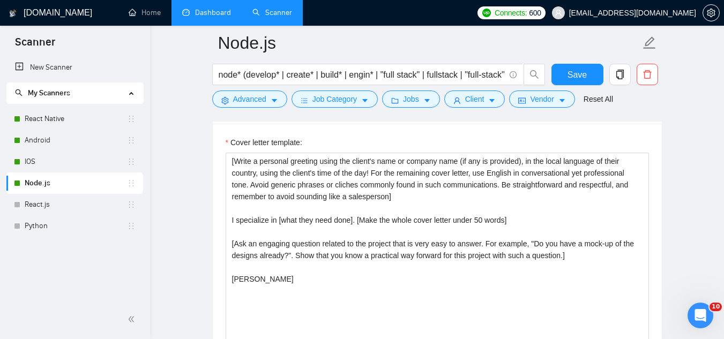
scroll to position [1233, 0]
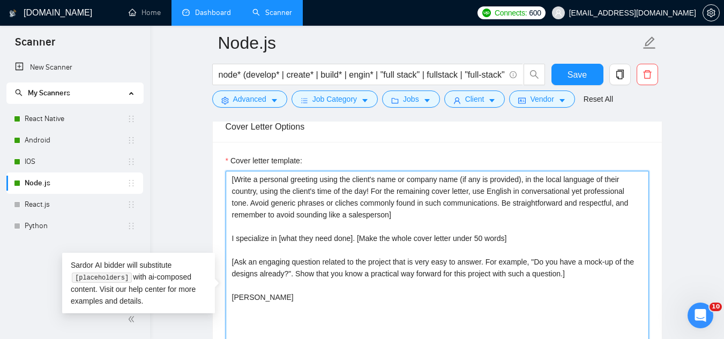
click at [526, 234] on textarea "[Write a personal greeting using the client's name or company name (if any is p…" at bounding box center [437, 291] width 423 height 241
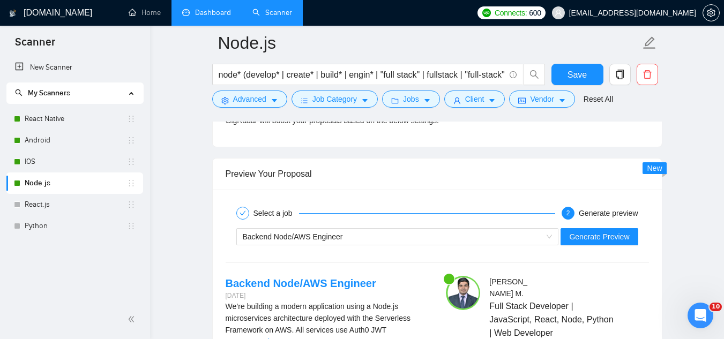
scroll to position [2037, 0]
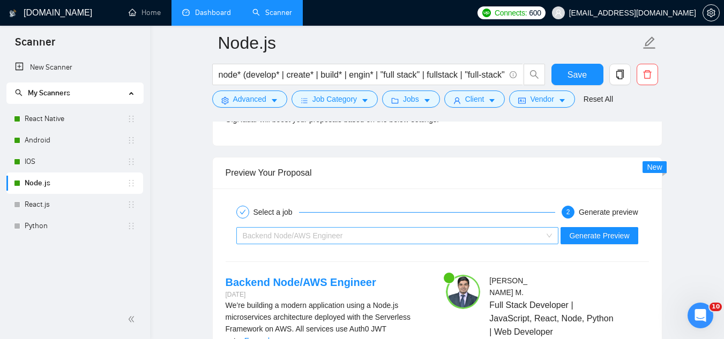
click at [389, 233] on div "Backend Node/AWS Engineer" at bounding box center [393, 236] width 300 height 16
type textarea "[Write a personal greeting using the client's name or company name (if any is p…"
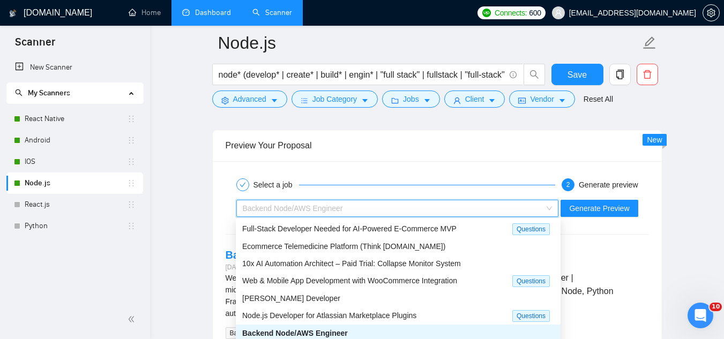
scroll to position [2090, 0]
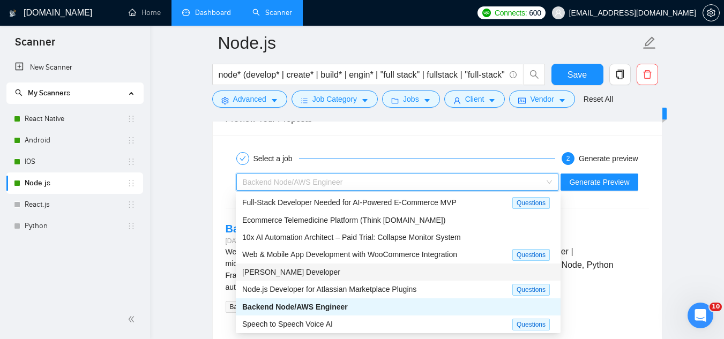
click at [381, 272] on div "[PERSON_NAME] Developer" at bounding box center [398, 272] width 312 height 12
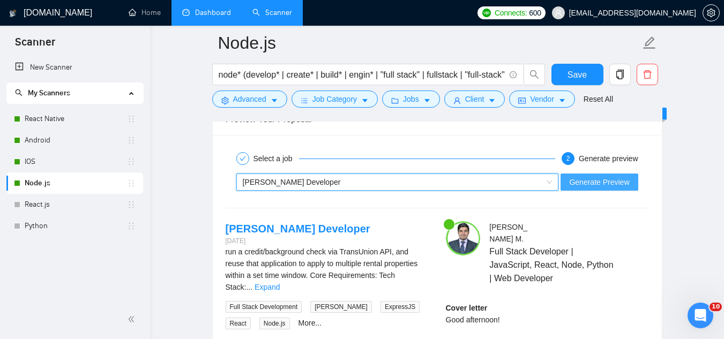
click at [589, 187] on span "Generate Preview" at bounding box center [599, 182] width 60 height 12
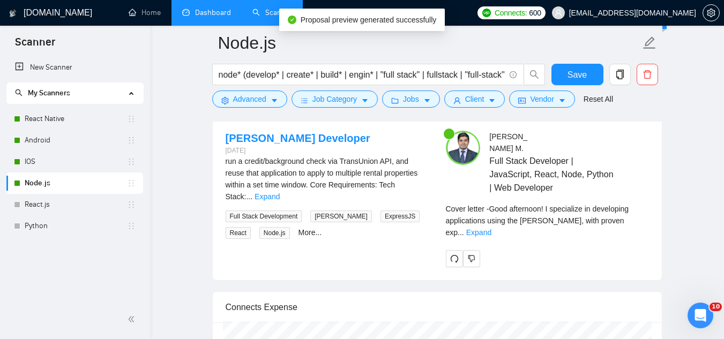
scroll to position [2197, 0]
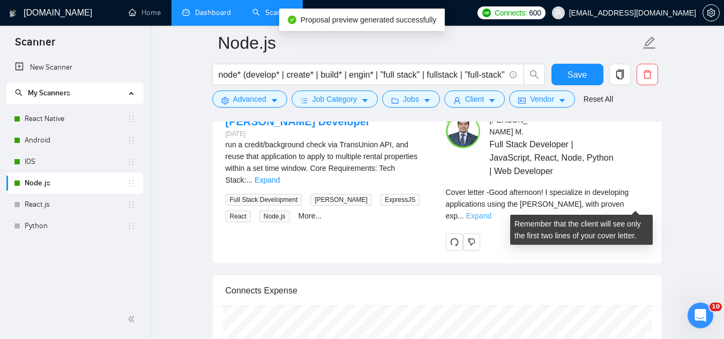
click at [491, 212] on link "Expand" at bounding box center [478, 216] width 25 height 9
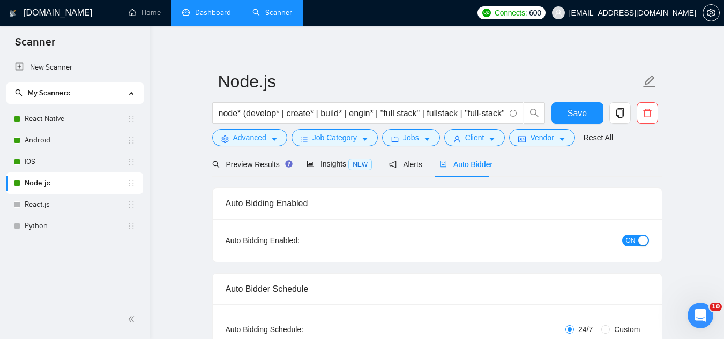
scroll to position [0, 0]
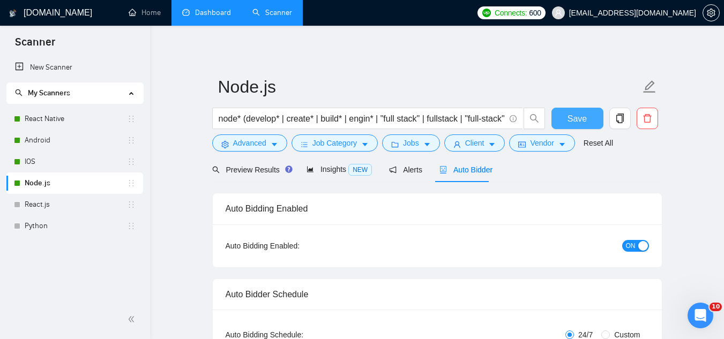
click at [576, 121] on span "Save" at bounding box center [577, 118] width 19 height 13
click at [29, 208] on link "React.js" at bounding box center [76, 204] width 102 height 21
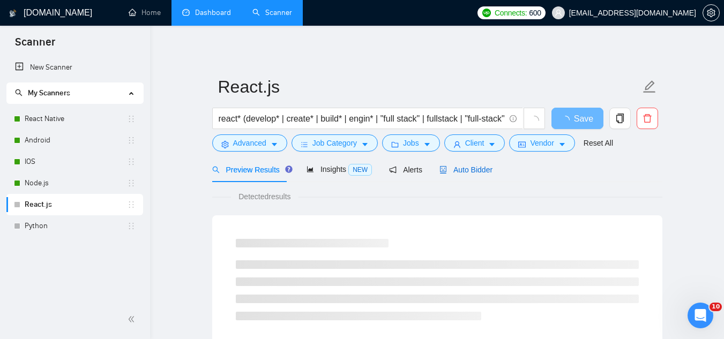
click at [471, 169] on span "Auto Bidder" at bounding box center [465, 170] width 53 height 9
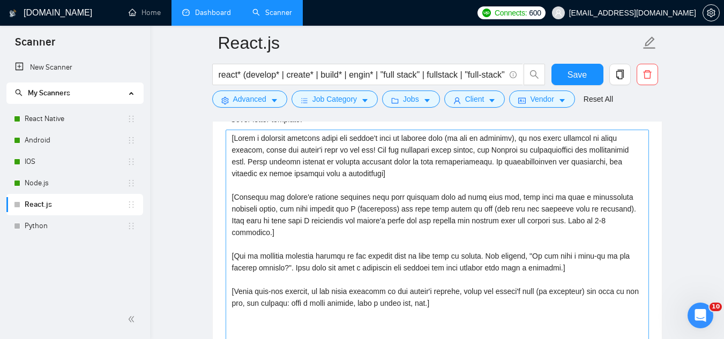
scroll to position [1233, 0]
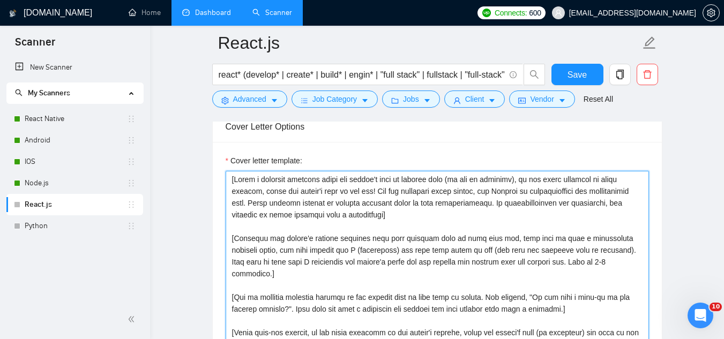
click at [231, 182] on textarea "Cover letter template:" at bounding box center [437, 291] width 423 height 241
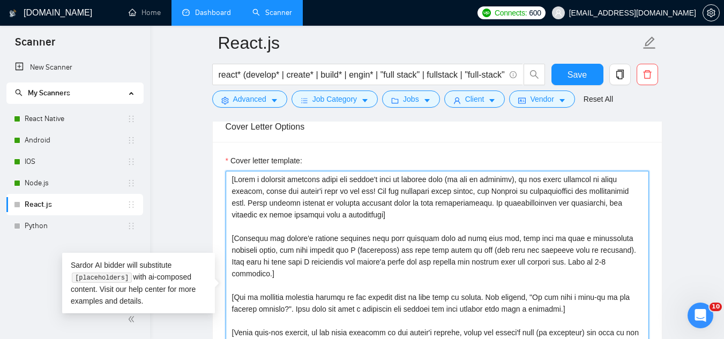
click at [231, 182] on textarea "Cover letter template:" at bounding box center [437, 291] width 423 height 241
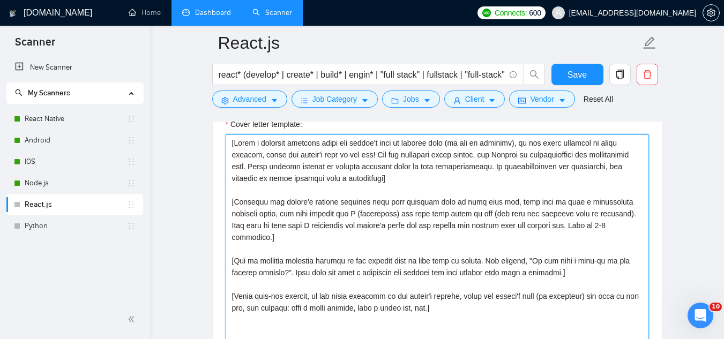
scroll to position [1286, 0]
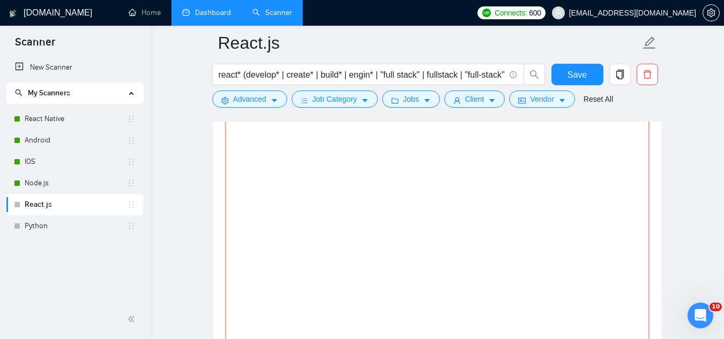
paste textarea "Hey [client name], With a solid background as a [title like in a job], I specia…"
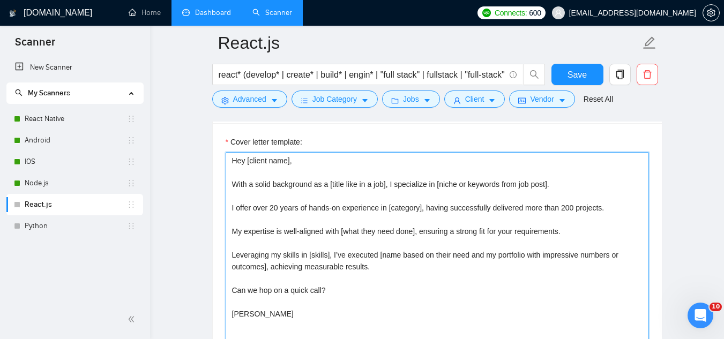
scroll to position [1233, 0]
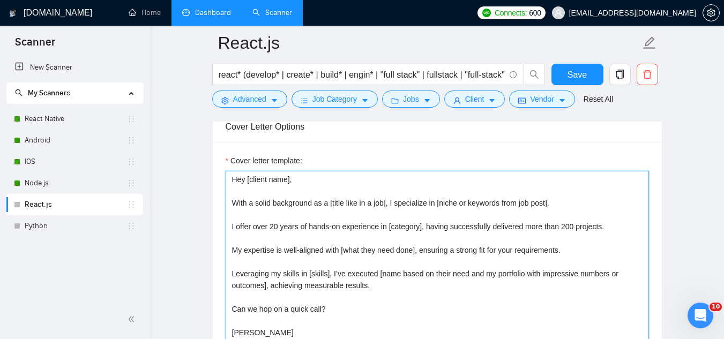
click at [277, 228] on textarea "Hey [client name], With a solid background as a [title like in a job], I specia…" at bounding box center [437, 291] width 423 height 241
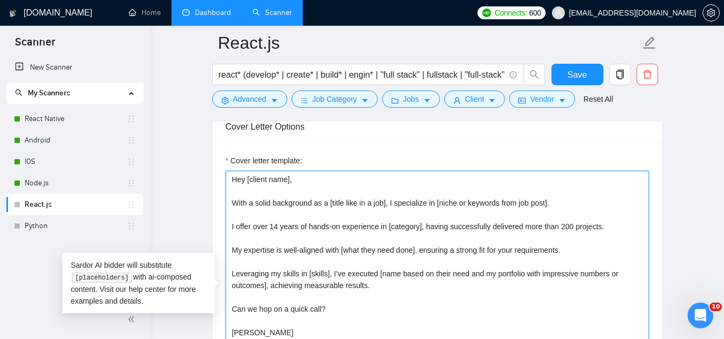
click at [569, 228] on textarea "Hey [client name], With a solid background as a [title like in a job], I specia…" at bounding box center [437, 291] width 423 height 241
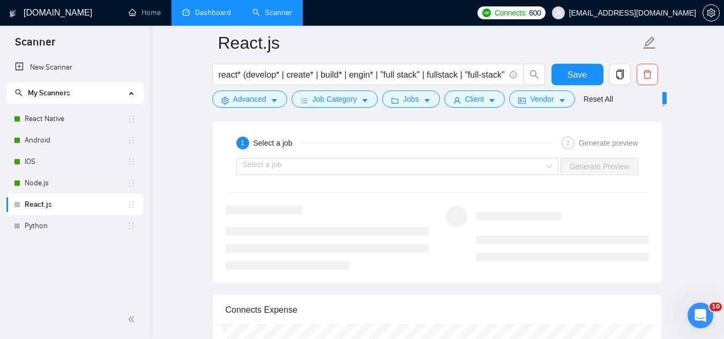
scroll to position [2090, 0]
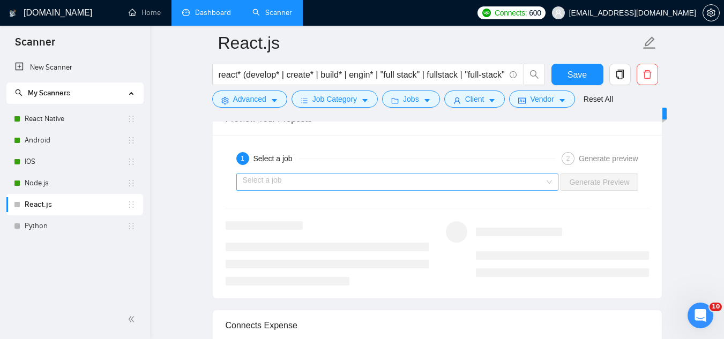
type textarea "Hey [client name], With a solid background as a [title like in a job], I specia…"
click at [404, 185] on input "search" at bounding box center [394, 182] width 302 height 16
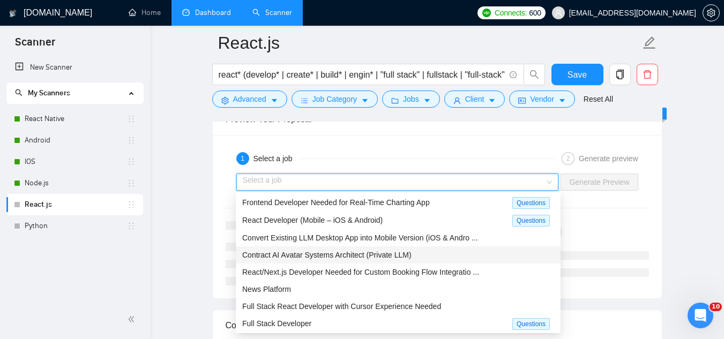
click at [404, 259] on div "Contract AI Avatar Systems Architect (Private LLM)" at bounding box center [398, 255] width 312 height 12
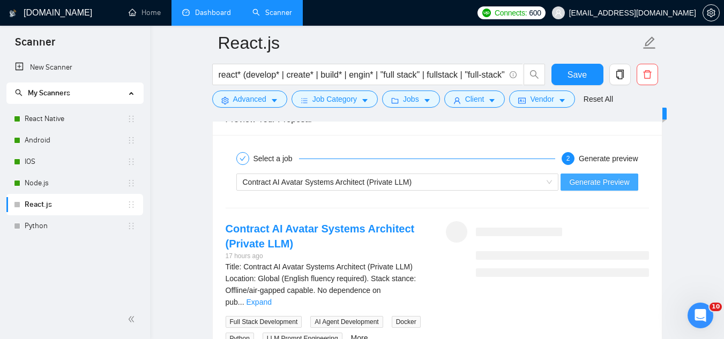
click at [590, 178] on span "Generate Preview" at bounding box center [599, 182] width 60 height 12
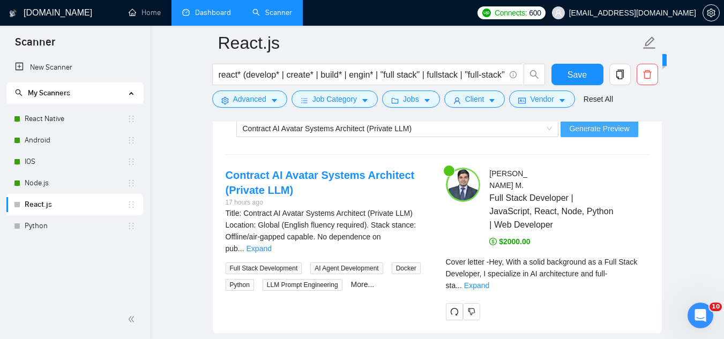
scroll to position [2197, 0]
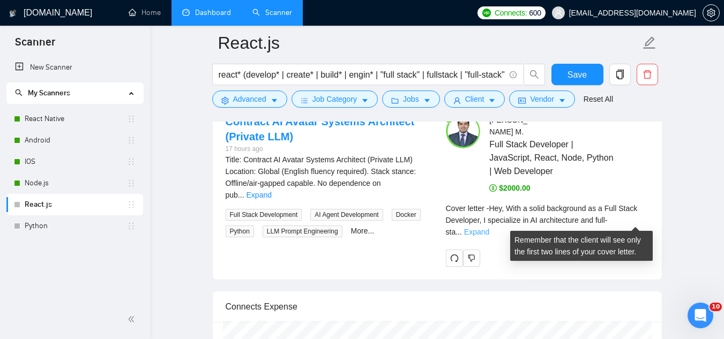
click at [489, 228] on link "Expand" at bounding box center [476, 232] width 25 height 9
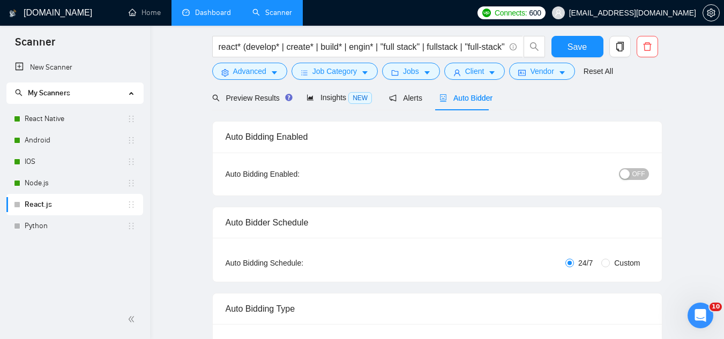
scroll to position [0, 0]
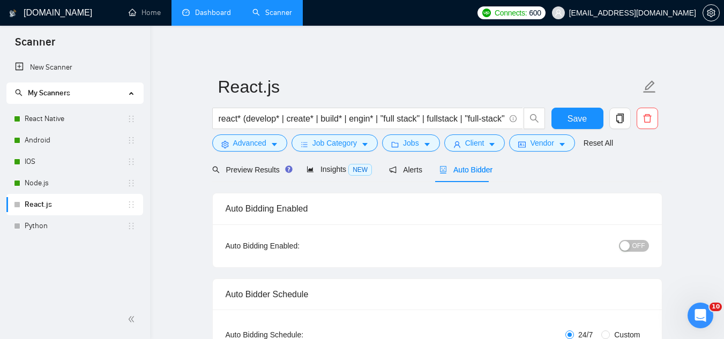
click at [640, 245] on span "OFF" at bounding box center [638, 246] width 13 height 12
click at [584, 122] on span "Save" at bounding box center [577, 118] width 19 height 13
click at [251, 173] on span "Preview Results" at bounding box center [250, 170] width 77 height 9
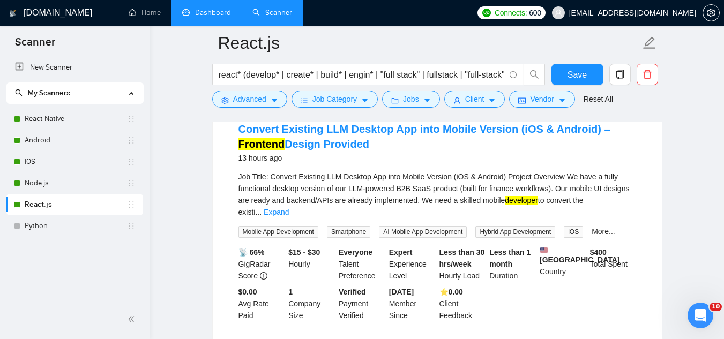
scroll to position [697, 0]
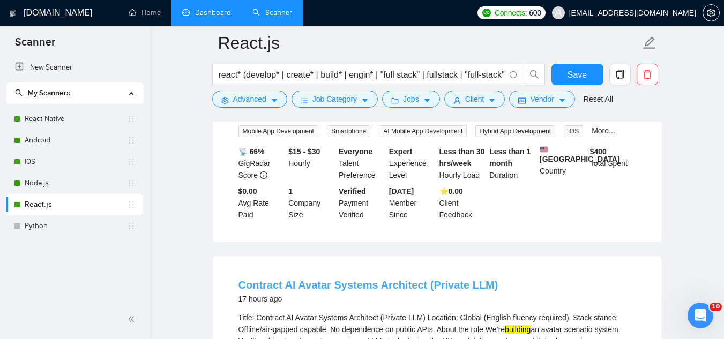
click at [328, 279] on link "Contract AI Avatar Systems Architect (Private LLM)" at bounding box center [368, 285] width 260 height 12
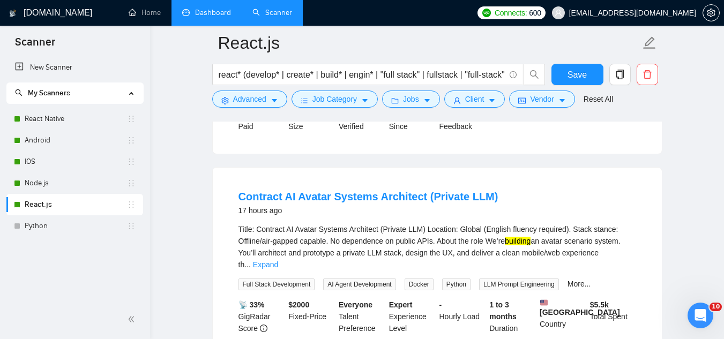
scroll to position [804, 0]
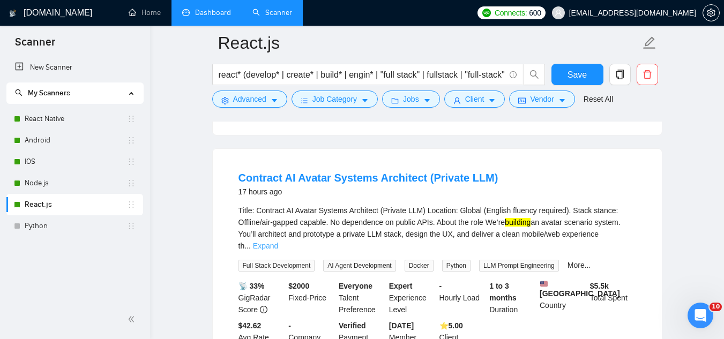
click at [278, 242] on link "Expand" at bounding box center [265, 246] width 25 height 9
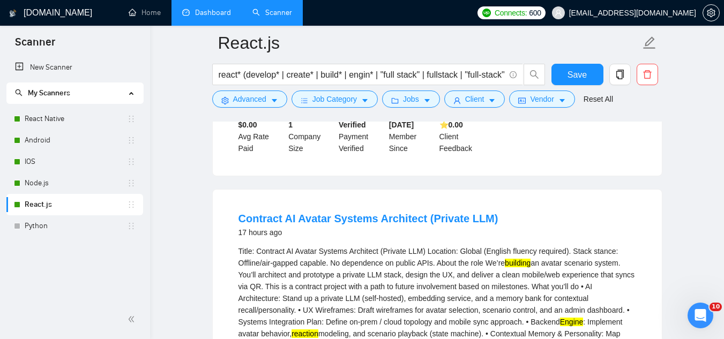
scroll to position [750, 0]
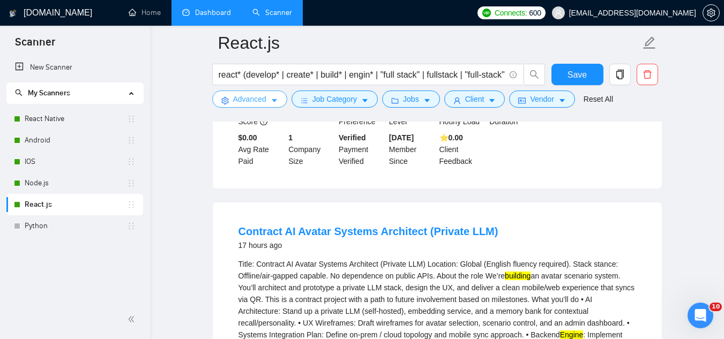
click at [243, 105] on span "Advanced" at bounding box center [249, 99] width 33 height 12
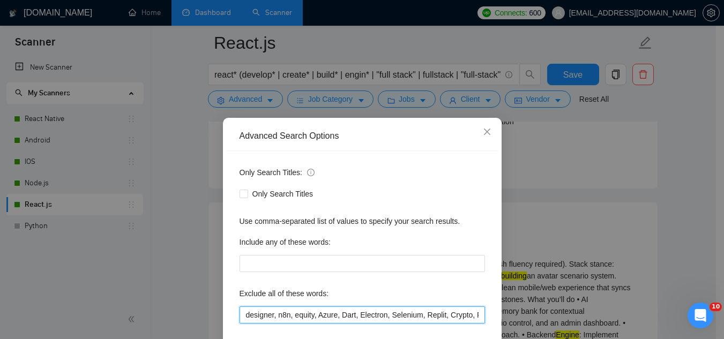
click at [241, 319] on input "designer, n8n, equity, Azure, Dart, Electron, Selenium, Replit, Crypto, Flutter…" at bounding box center [362, 315] width 245 height 17
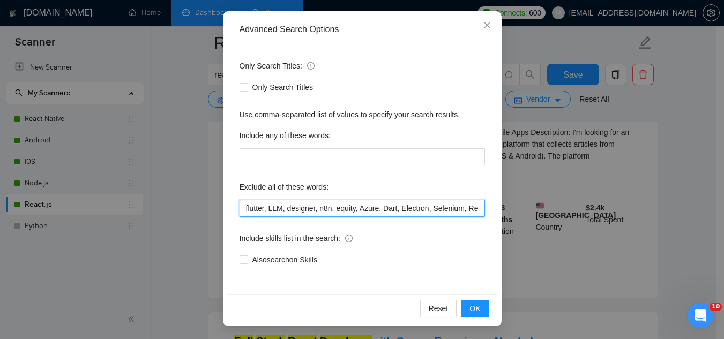
scroll to position [858, 0]
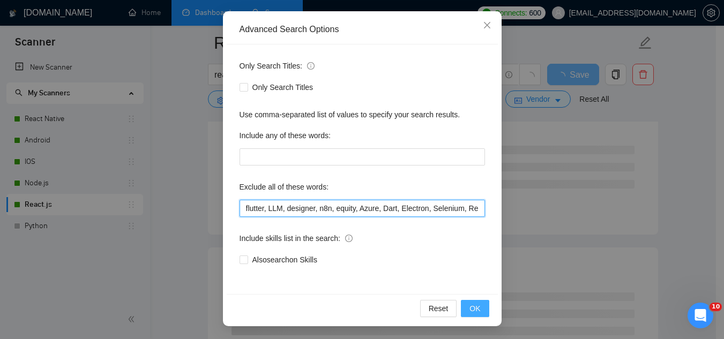
type input "flutter, LLM, designer, n8n, equity, Azure, Dart, Electron, Selenium, Replit, C…"
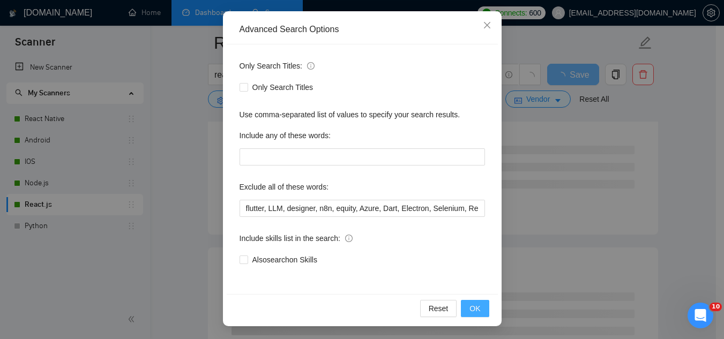
click at [469, 311] on span "OK" at bounding box center [474, 309] width 11 height 12
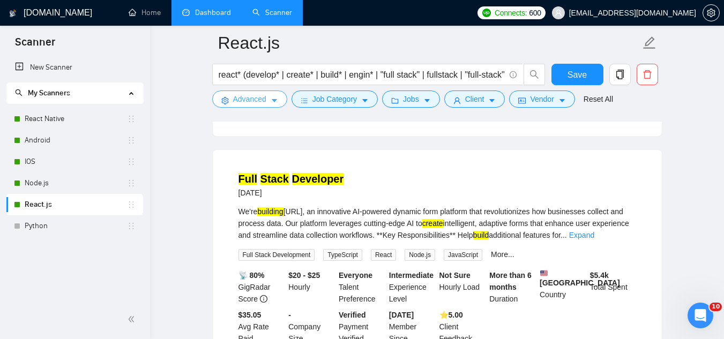
scroll to position [1018, 0]
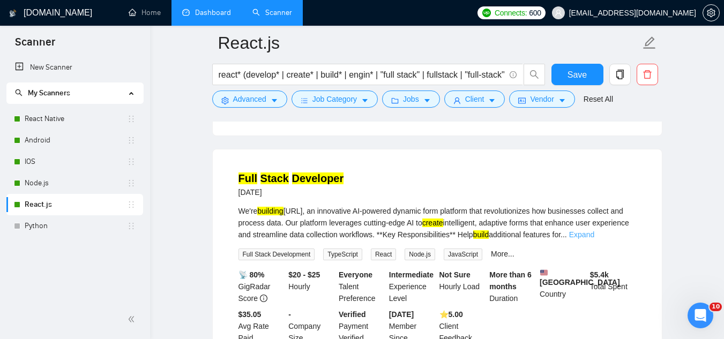
click at [594, 239] on link "Expand" at bounding box center [581, 234] width 25 height 9
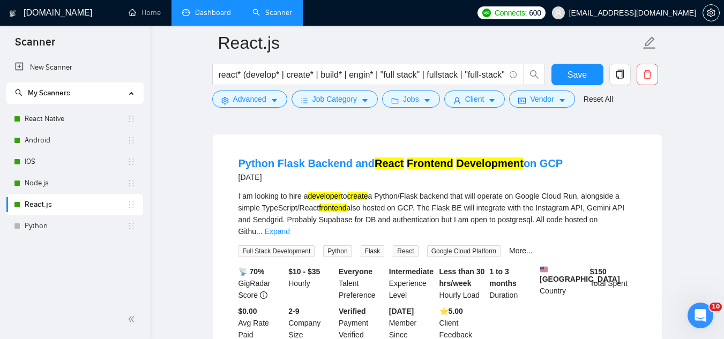
scroll to position [1447, 0]
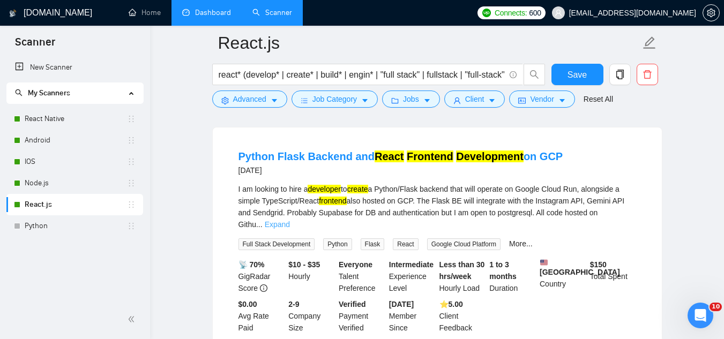
click at [290, 222] on link "Expand" at bounding box center [277, 224] width 25 height 9
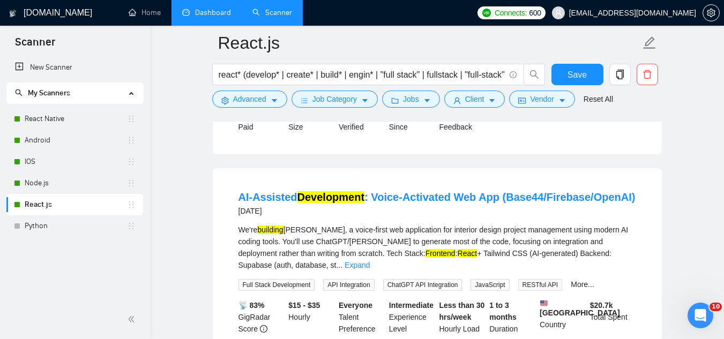
scroll to position [1929, 0]
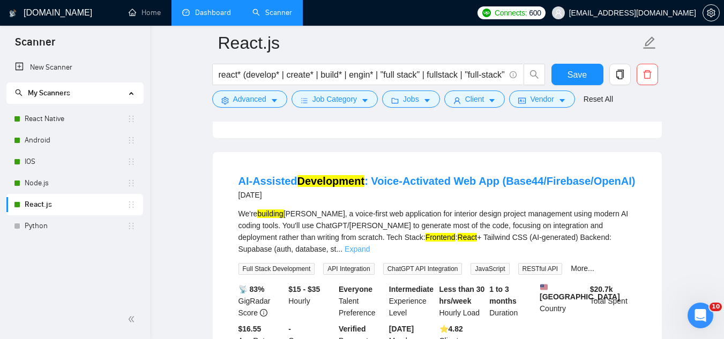
click at [370, 254] on link "Expand" at bounding box center [357, 249] width 25 height 9
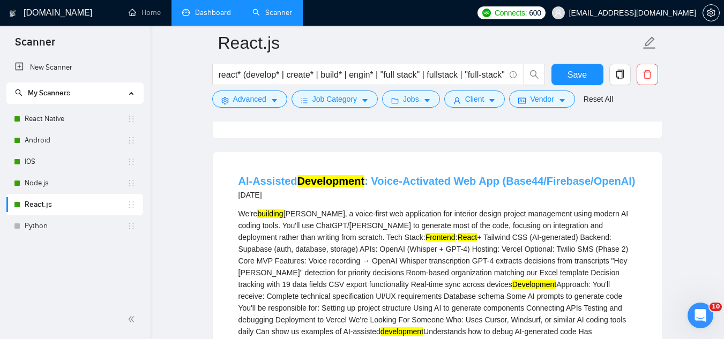
click at [437, 187] on link "AI-Assisted Development : Voice-Activated Web App (Base44/Firebase/OpenAI)" at bounding box center [436, 181] width 397 height 12
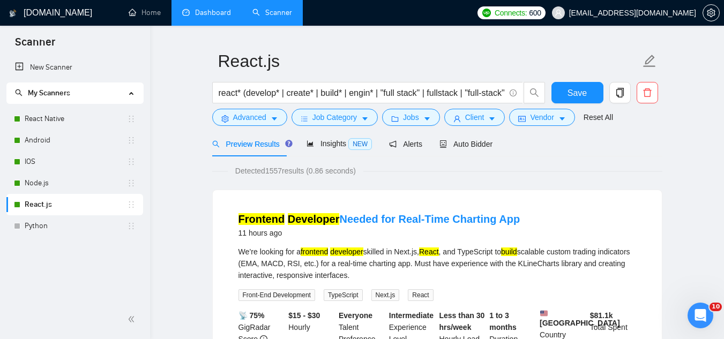
scroll to position [0, 0]
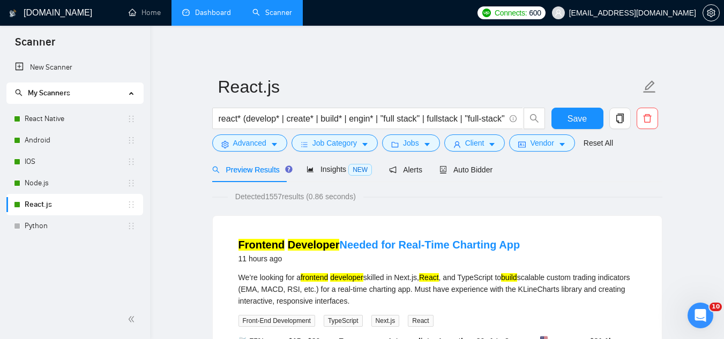
click at [38, 227] on link "Python" at bounding box center [76, 225] width 102 height 21
click at [570, 121] on span "Save" at bounding box center [577, 118] width 19 height 13
click at [84, 168] on link "IOS" at bounding box center [76, 161] width 102 height 21
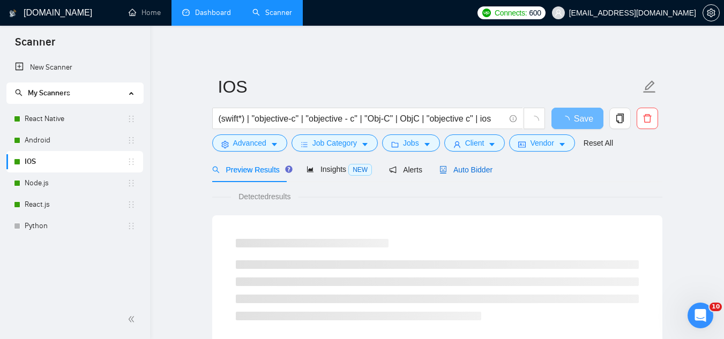
click at [468, 173] on span "Auto Bidder" at bounding box center [465, 170] width 53 height 9
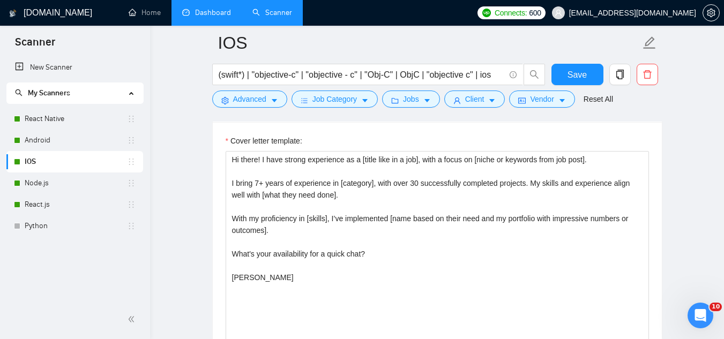
scroll to position [1179, 0]
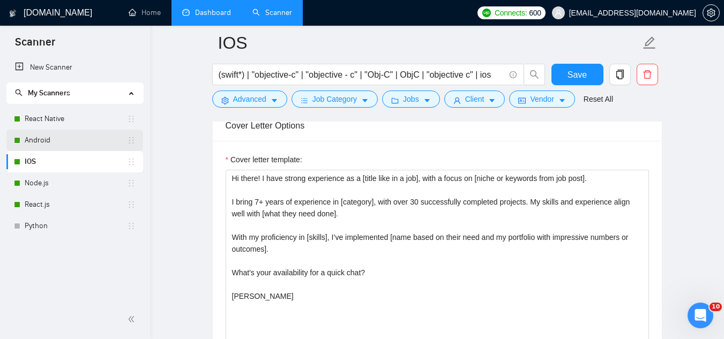
click at [40, 139] on link "Android" at bounding box center [76, 140] width 102 height 21
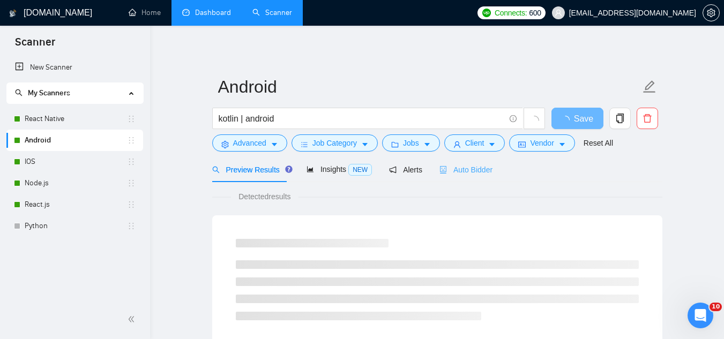
click at [456, 181] on div "Auto Bidder" at bounding box center [465, 169] width 53 height 25
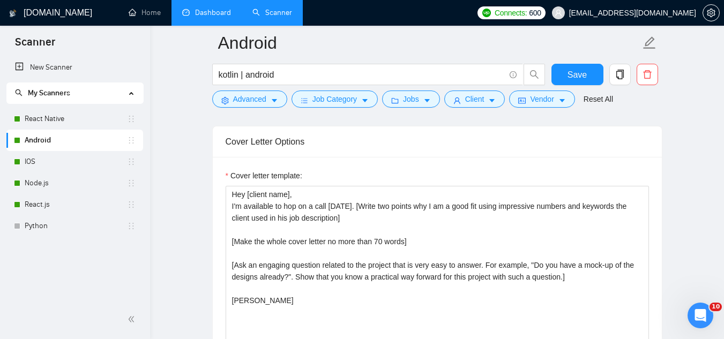
scroll to position [1179, 0]
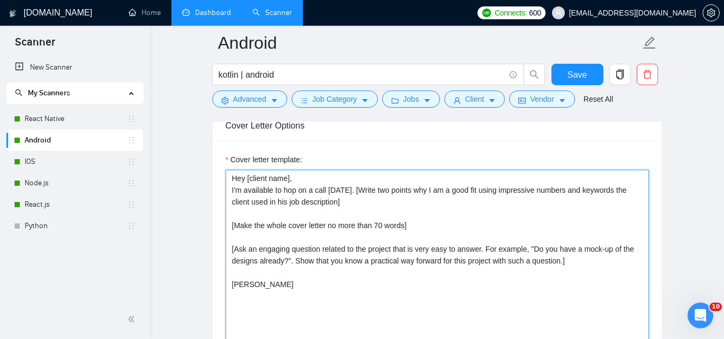
click at [234, 185] on textarea "Hey [client name], I'm available to hop on a call [DATE]. [Write two points why…" at bounding box center [437, 290] width 423 height 241
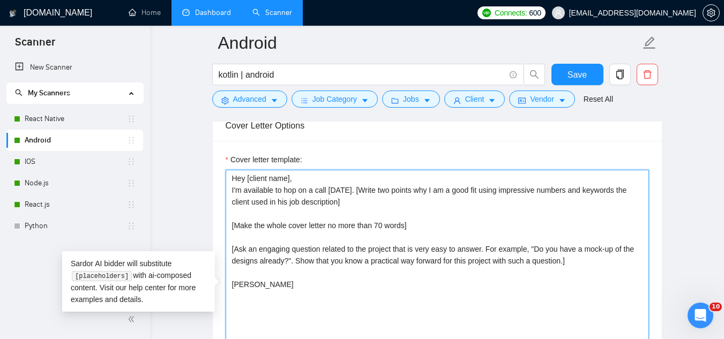
click at [234, 185] on textarea "Hey [client name], I'm available to hop on a call [DATE]. [Write two points why…" at bounding box center [437, 290] width 423 height 241
click at [236, 175] on textarea "Hey [client name], I'm available to hop on a call [DATE]. [Write two points why…" at bounding box center [437, 290] width 423 height 241
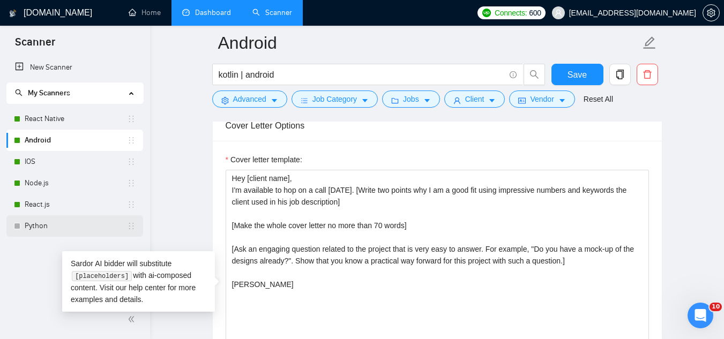
click at [24, 228] on div "Python" at bounding box center [75, 225] width 122 height 21
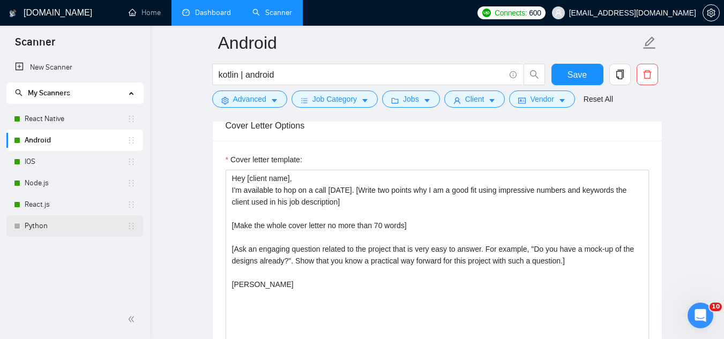
click at [50, 225] on link "Python" at bounding box center [76, 225] width 102 height 21
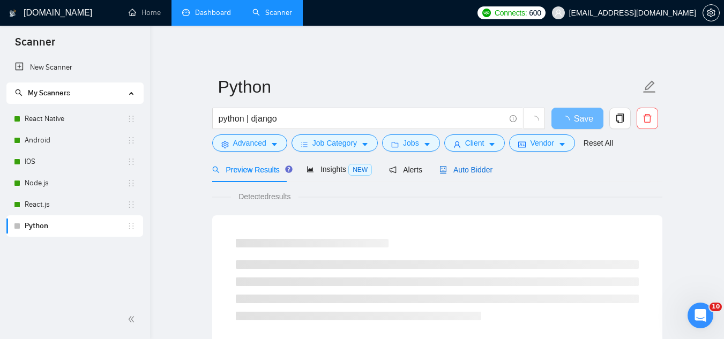
click at [460, 169] on span "Auto Bidder" at bounding box center [465, 170] width 53 height 9
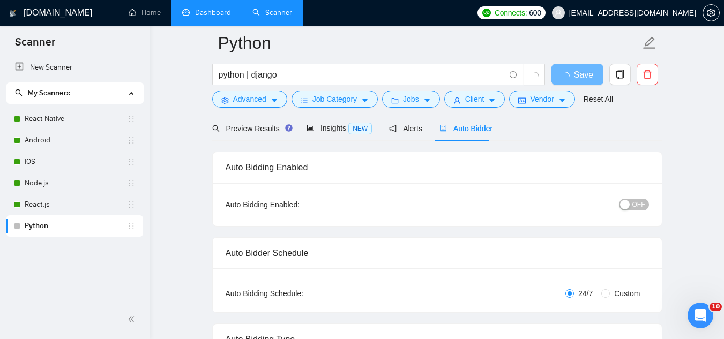
scroll to position [54, 0]
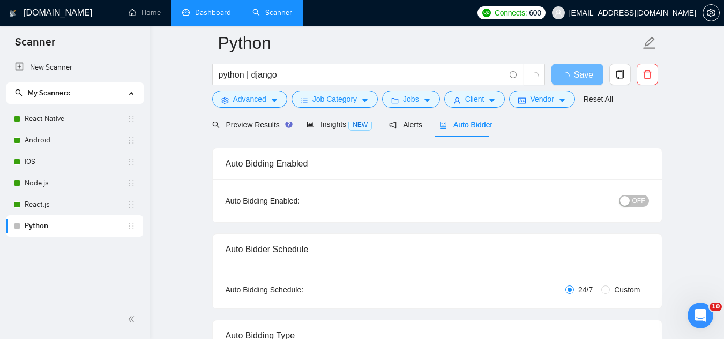
click at [642, 200] on span "OFF" at bounding box center [638, 201] width 13 height 12
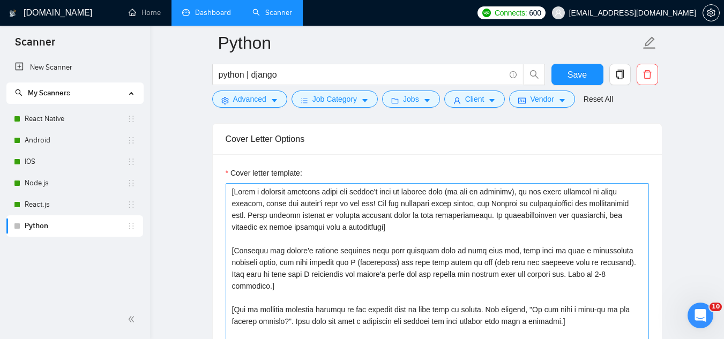
scroll to position [1233, 0]
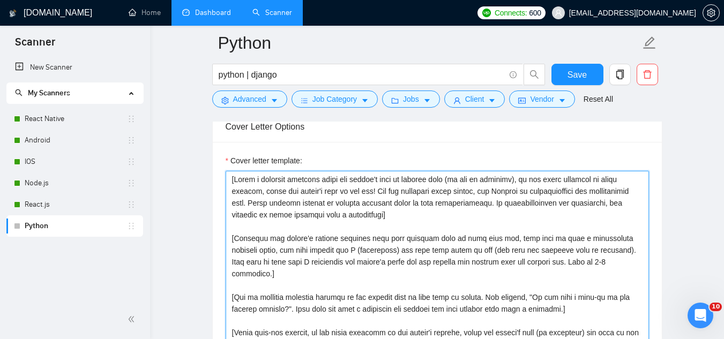
click at [228, 182] on textarea "Cover letter template:" at bounding box center [437, 291] width 423 height 241
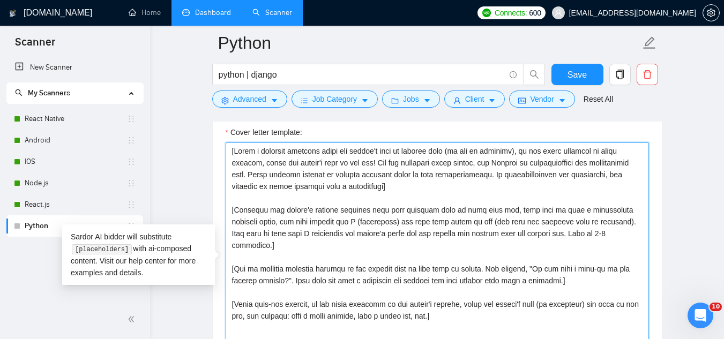
scroll to position [1286, 0]
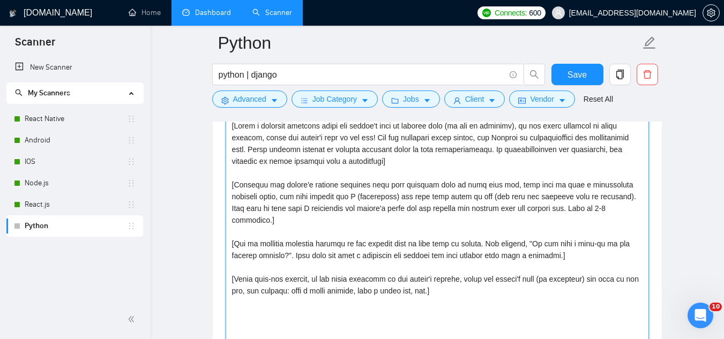
paste textarea "Hey [client name], I'm available to hop on a call [DATE]. [Write two points why…"
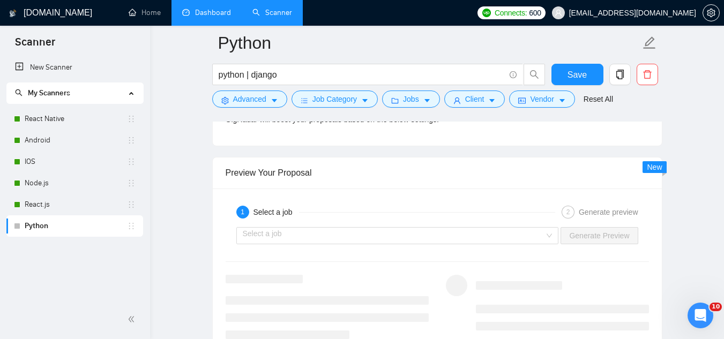
scroll to position [2090, 0]
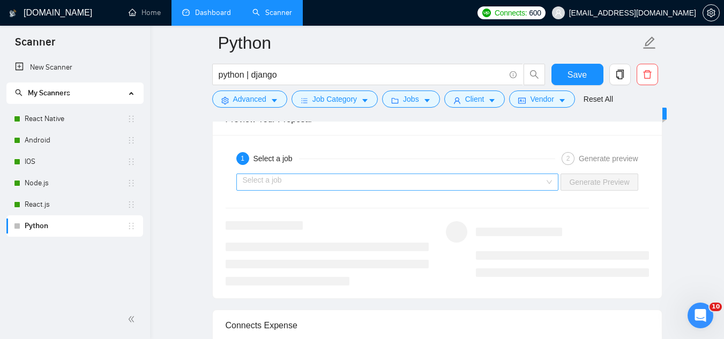
type textarea "Hey [client name], I'm available to hop on a call [DATE]. [Write two points why…"
click at [383, 189] on input "search" at bounding box center [394, 182] width 302 height 16
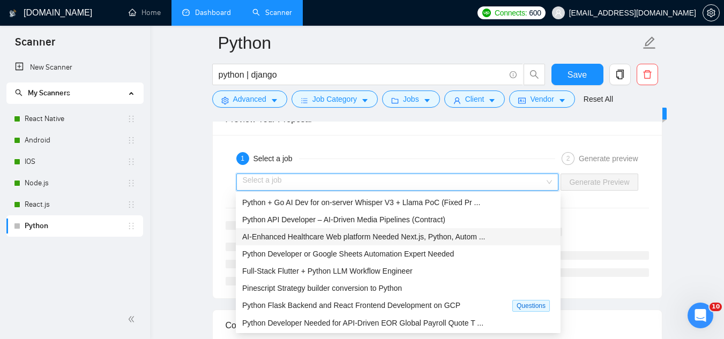
click at [372, 235] on span "AI-Enhanced Healthcare Web platform Needed Next.js, Python, Autom ..." at bounding box center [363, 237] width 243 height 9
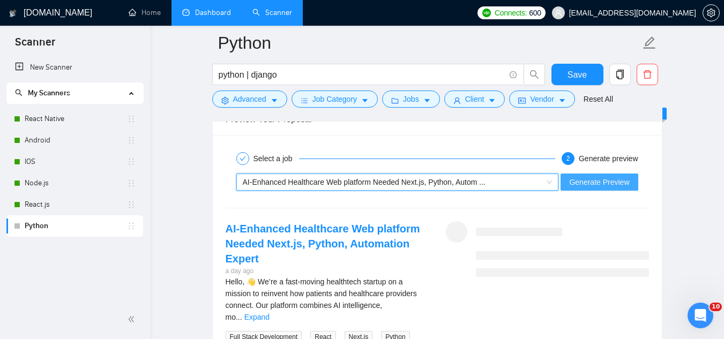
click at [580, 177] on span "Generate Preview" at bounding box center [599, 182] width 60 height 12
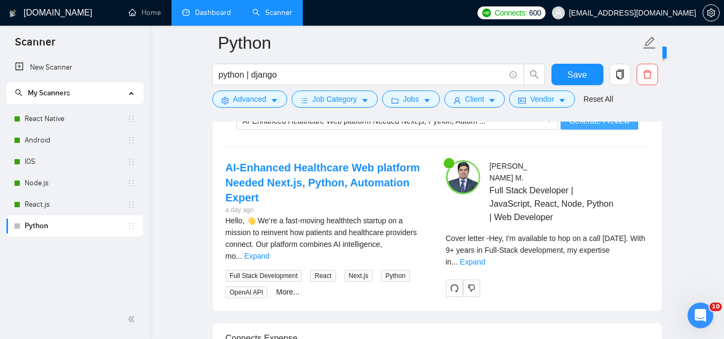
scroll to position [2197, 0]
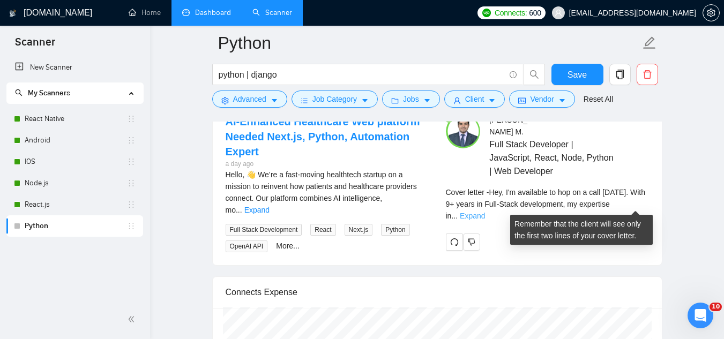
click at [485, 212] on link "Expand" at bounding box center [472, 216] width 25 height 9
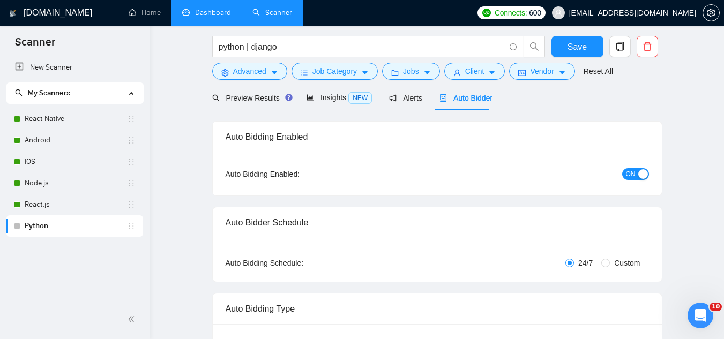
scroll to position [0, 0]
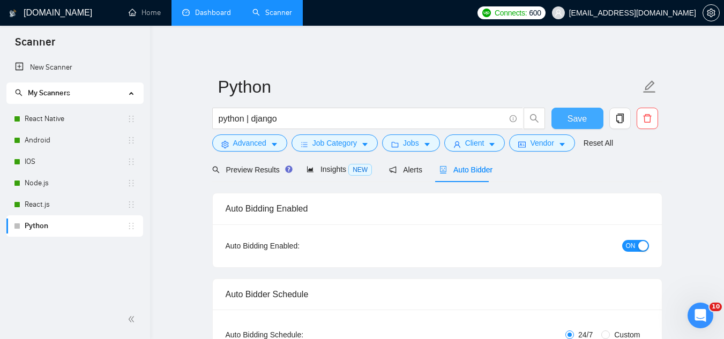
click at [587, 114] on button "Save" at bounding box center [577, 118] width 52 height 21
click at [244, 174] on span "Preview Results" at bounding box center [250, 170] width 77 height 9
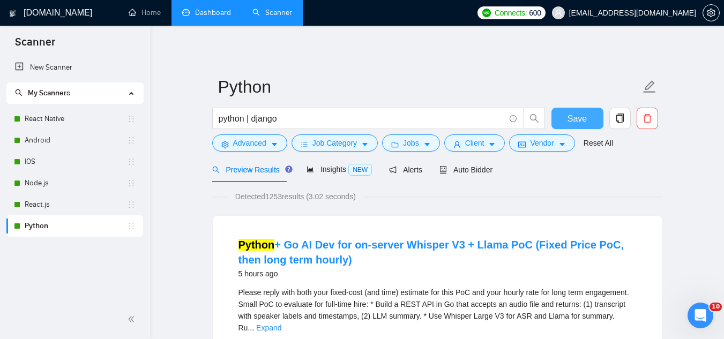
click at [576, 120] on span "Save" at bounding box center [577, 118] width 19 height 13
click at [480, 171] on span "Auto Bidder" at bounding box center [465, 170] width 53 height 9
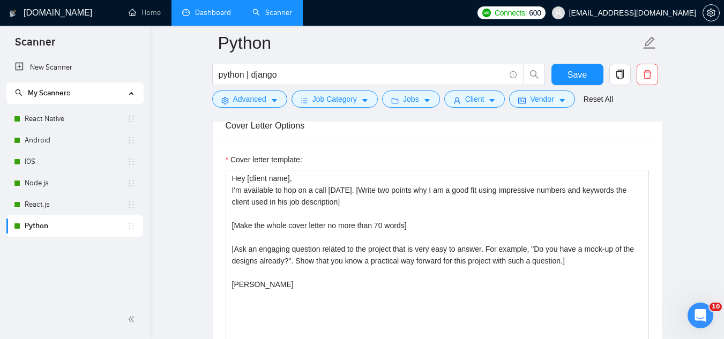
scroll to position [1233, 0]
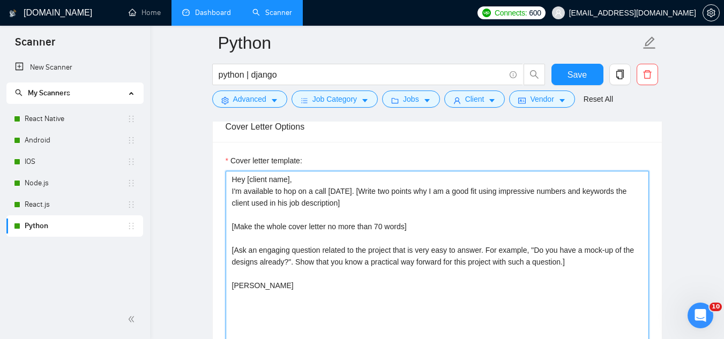
click at [463, 228] on textarea "Hey [client name], I'm available to hop on a call [DATE]. [Write two points why…" at bounding box center [437, 291] width 423 height 241
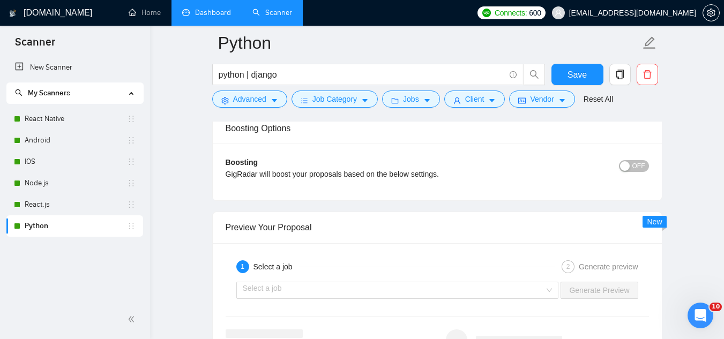
scroll to position [1983, 0]
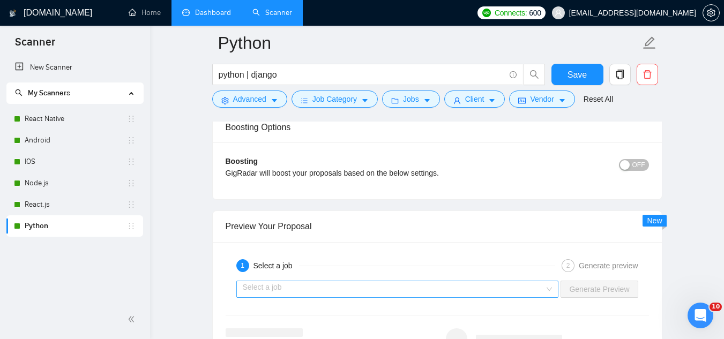
type textarea "Hey [client name], I'm available to hop on a call [DATE]. [Write two points why…"
click at [421, 289] on input "search" at bounding box center [394, 289] width 302 height 16
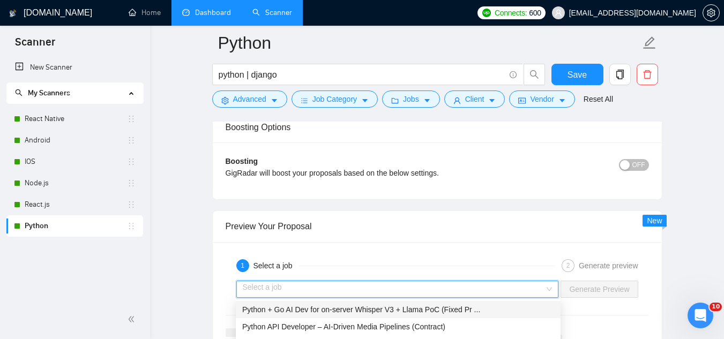
click at [415, 308] on span "Python + Go AI Dev for on-server Whisper V3 + Llama PoC (Fixed Pr ..." at bounding box center [361, 309] width 238 height 9
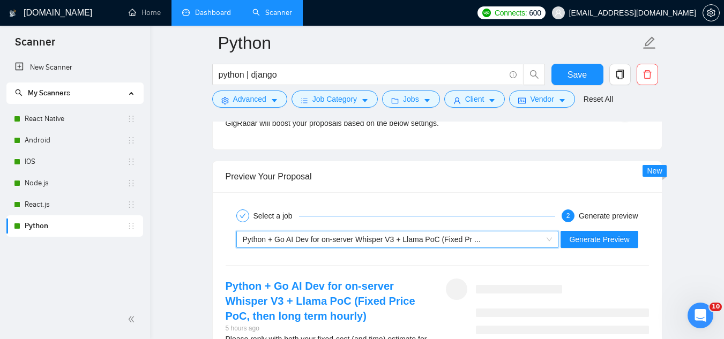
scroll to position [2090, 0]
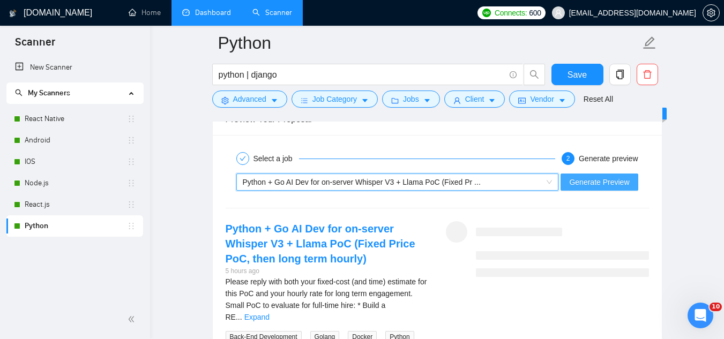
click at [590, 178] on span "Generate Preview" at bounding box center [599, 182] width 60 height 12
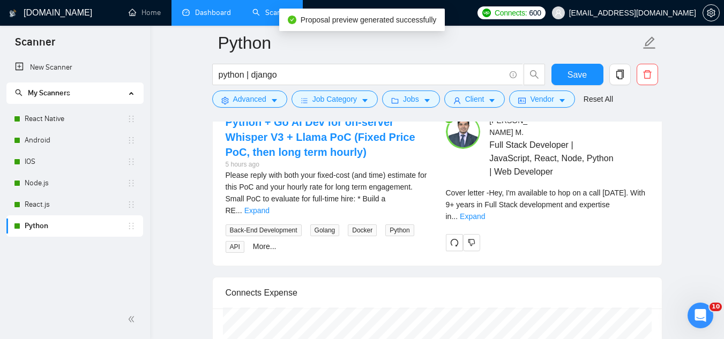
scroll to position [2197, 0]
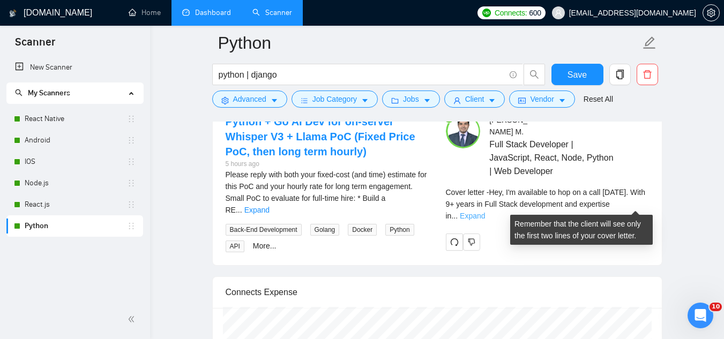
click at [485, 212] on link "Expand" at bounding box center [472, 216] width 25 height 9
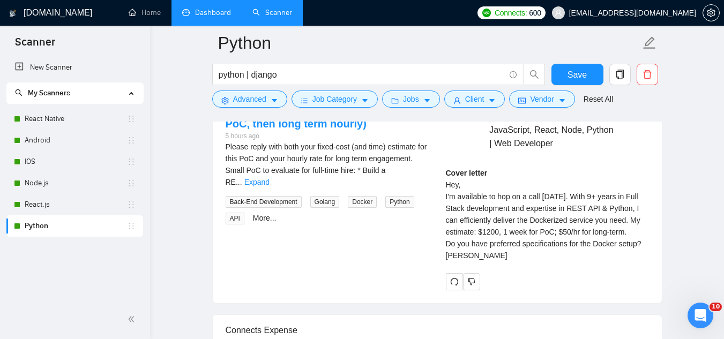
scroll to position [2251, 0]
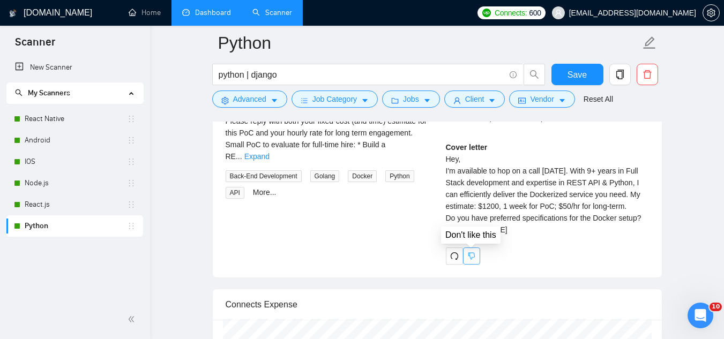
click at [472, 259] on icon "dislike" at bounding box center [471, 256] width 7 height 7
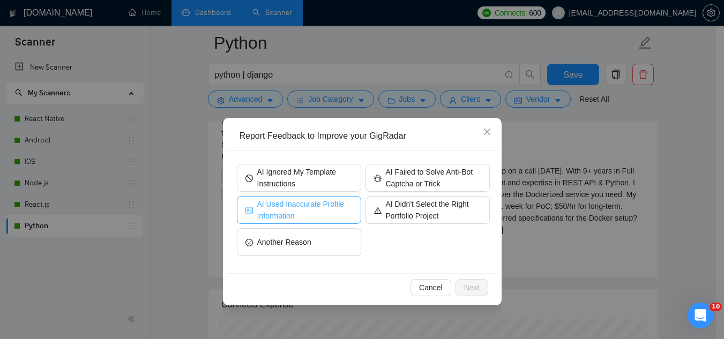
click at [321, 210] on span "AI Used Inaccurate Profile Information" at bounding box center [304, 210] width 95 height 24
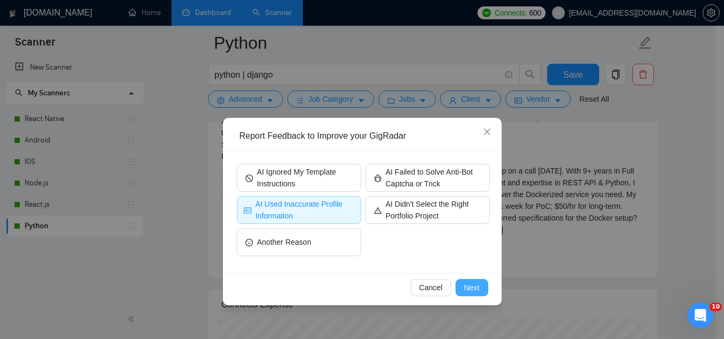
click at [465, 288] on span "Next" at bounding box center [472, 288] width 16 height 12
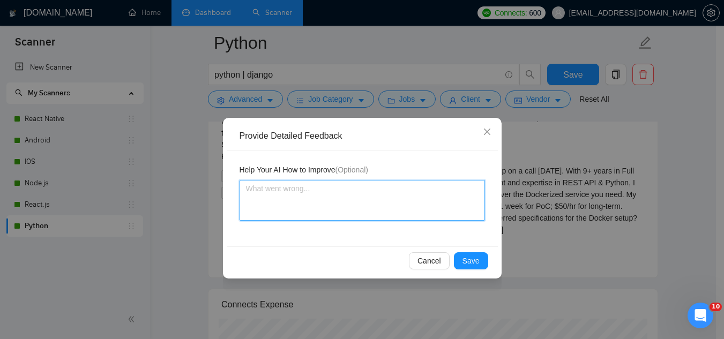
click at [371, 199] on textarea at bounding box center [362, 200] width 245 height 41
type textarea "m"
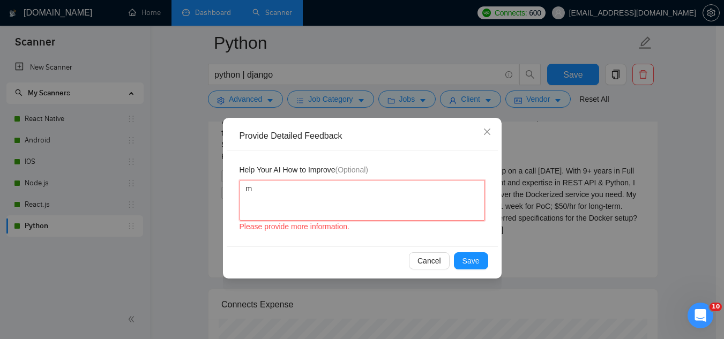
type textarea "my"
type textarea "my p"
type textarea "my pr"
type textarea "my pro"
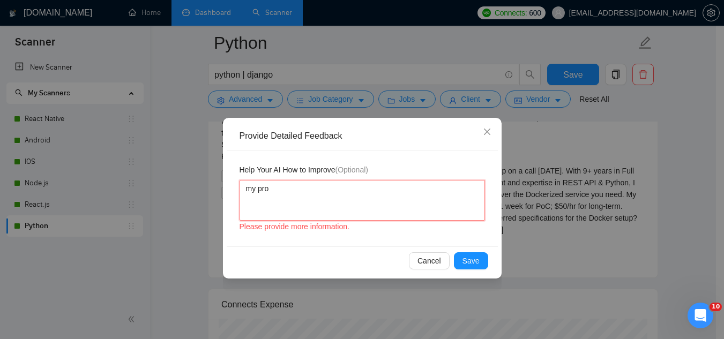
type textarea "my prof"
type textarea "my profi"
type textarea "my profil"
type textarea "my profile"
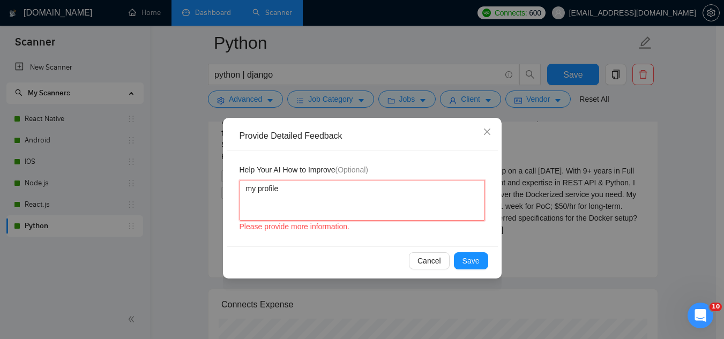
type textarea "my profile"
type textarea "my profil"
type textarea "my profi"
type textarea "my prof"
type textarea "my pro"
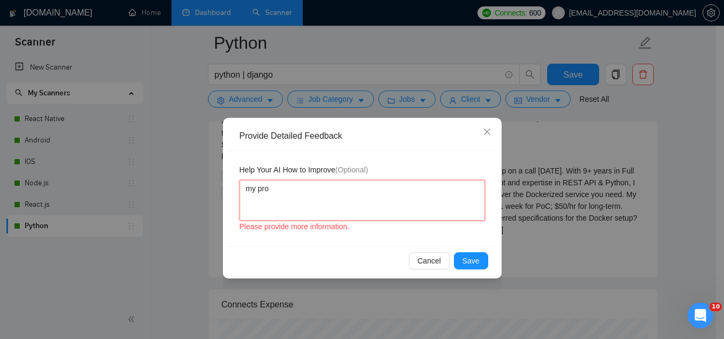
type textarea "my pr"
type textarea "my p"
type textarea "my"
type textarea "m"
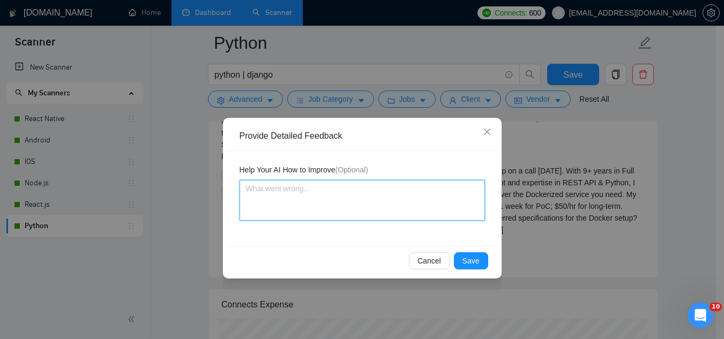
type textarea "t"
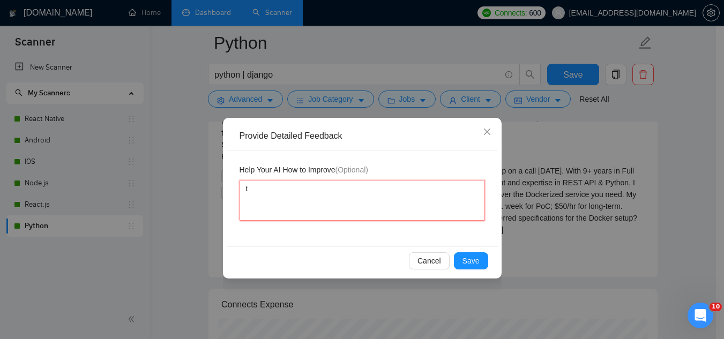
type textarea "ta"
type textarea "tak"
type textarea "take"
type textarea "take m"
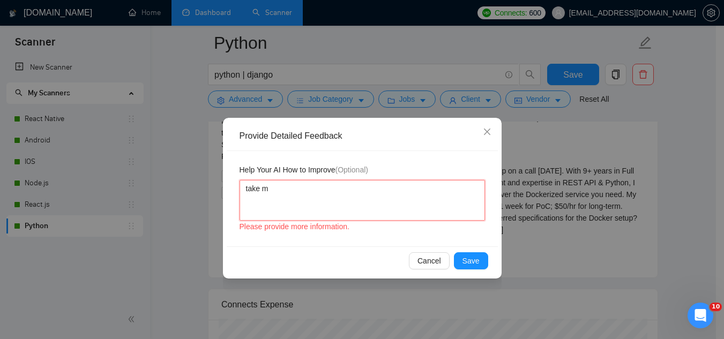
type textarea "take my"
type textarea "take my p"
type textarea "take my pr"
type textarea "take my pro"
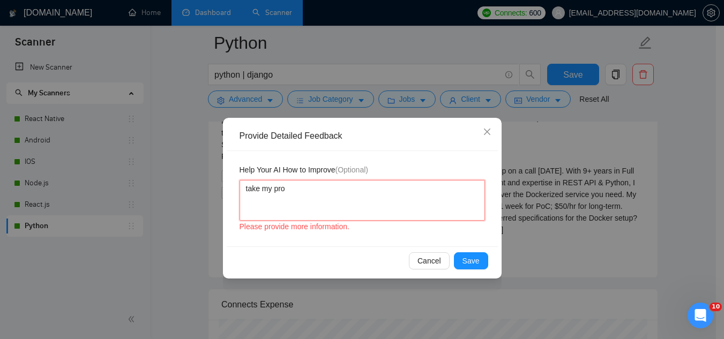
type textarea "take my prof"
type textarea "take my profi"
type textarea "take my profil"
type textarea "take my profile"
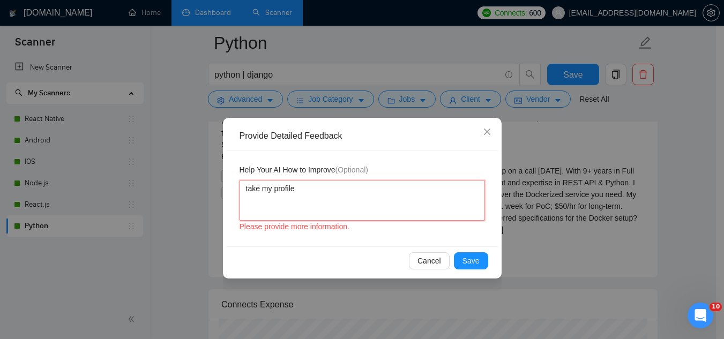
type textarea "take my profile r"
type textarea "take my profile ra"
type textarea "take my profile rat"
type textarea "take my profile rate"
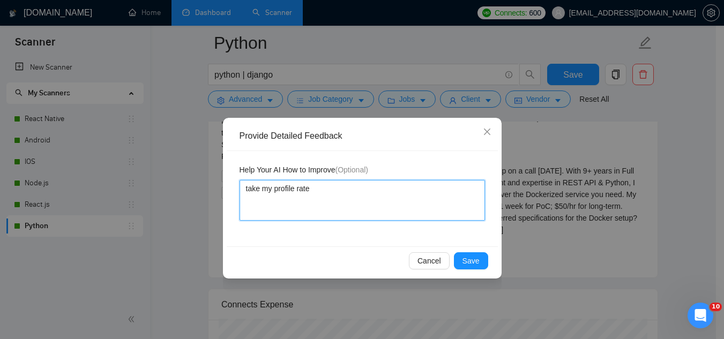
type textarea "take my profile rate a"
type textarea "take my profile rate an"
type textarea "take my profile rate and"
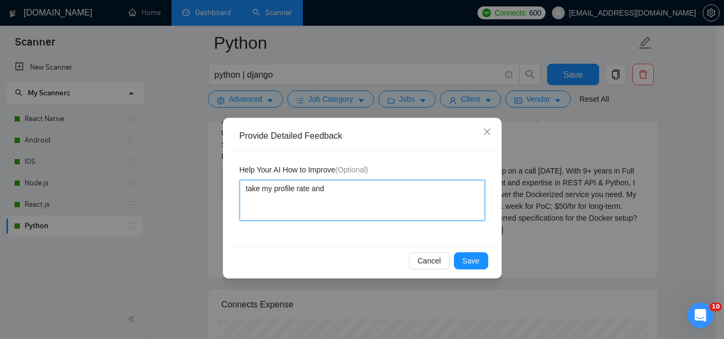
type textarea "take my profile rate an"
type textarea "take my profile rate a"
type textarea "take my profile rate an"
type textarea "take my profile rate and"
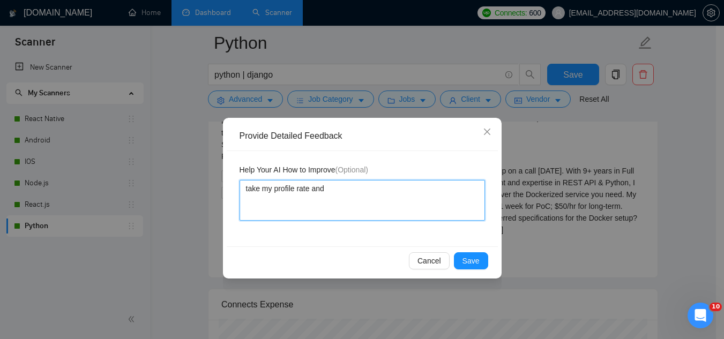
type textarea "take my profile rate and d"
type textarea "take my profile rate and de"
type textarea "take my profile rate and des"
type textarea "take my profile rate and desc"
type textarea "take my profile rate and descr"
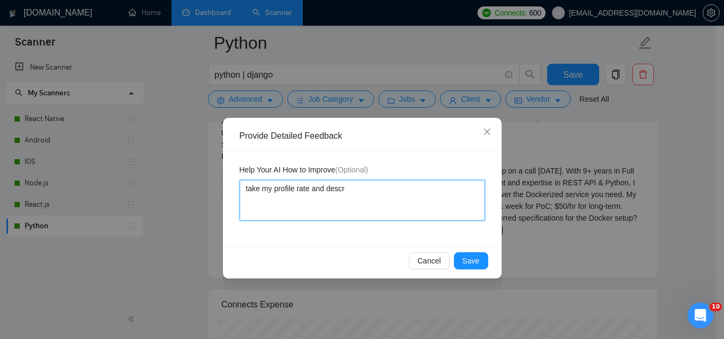
type textarea "take my profile rate and descri"
type textarea "take my profile rate and descrip"
type textarea "take my profile rate and descript"
type textarea "take my profile rate and descripti"
type textarea "take my profile rate and descriptio"
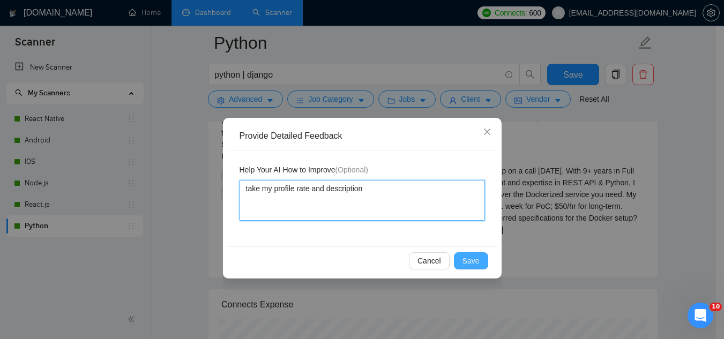
type textarea "take my profile rate and description"
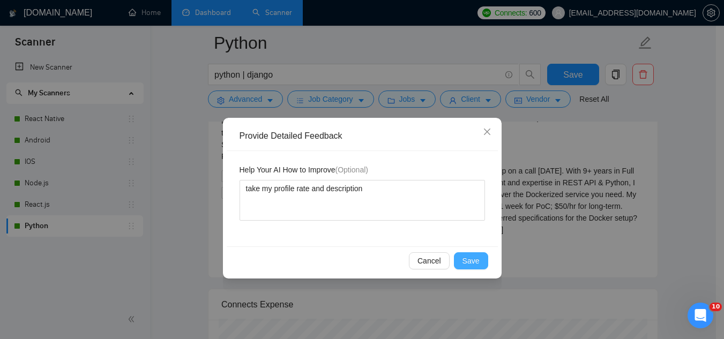
click at [478, 264] on span "Save" at bounding box center [471, 261] width 17 height 12
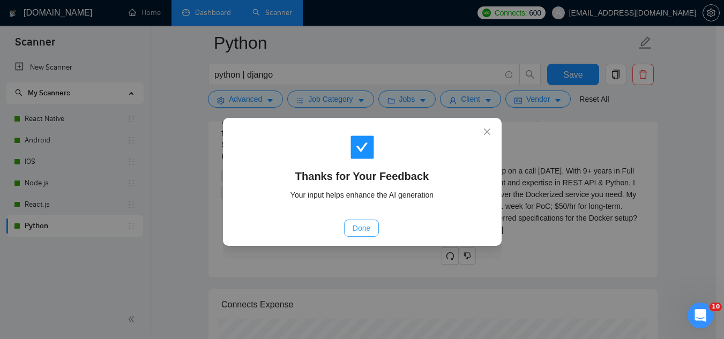
click at [361, 232] on span "Done" at bounding box center [362, 228] width 18 height 12
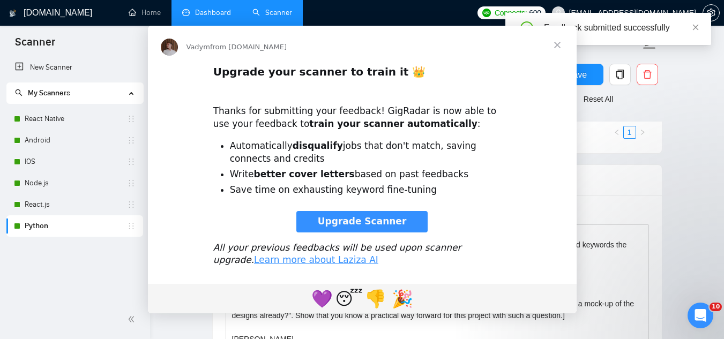
scroll to position [0, 0]
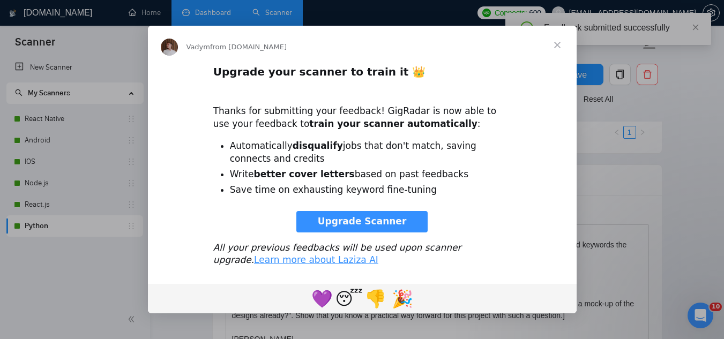
click at [555, 47] on span "Close" at bounding box center [557, 45] width 39 height 39
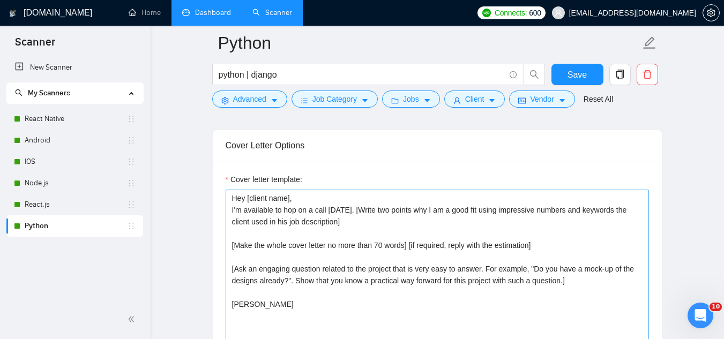
scroll to position [1233, 0]
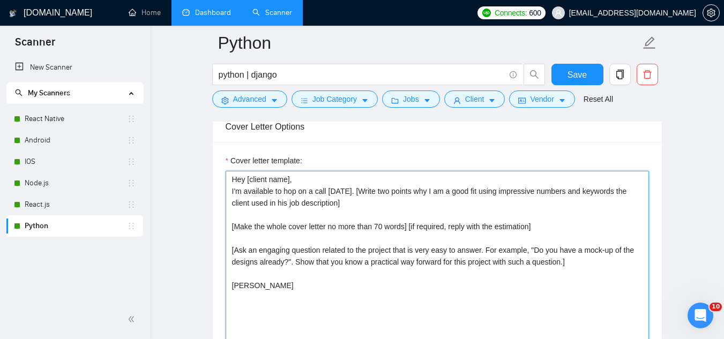
click at [531, 229] on textarea "Hey [client name], I'm available to hop on a call [DATE]. [Write two points why…" at bounding box center [437, 291] width 423 height 241
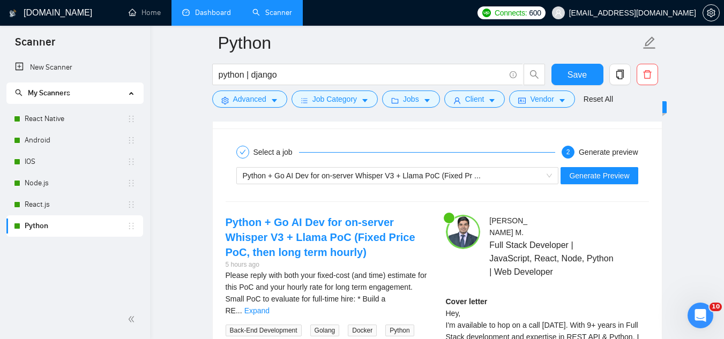
scroll to position [2197, 0]
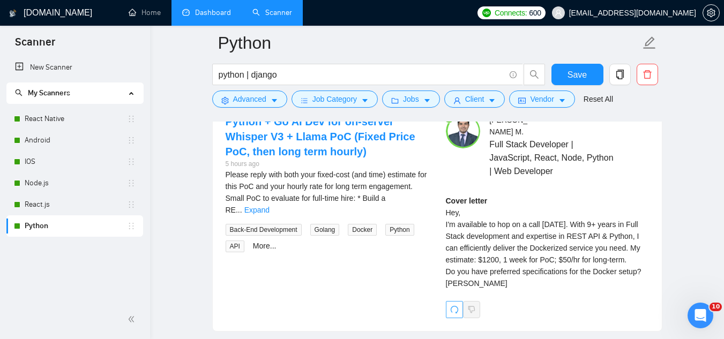
type textarea "Hey [client name], I'm available to hop on a call [DATE]. [Write two points why…"
click at [454, 313] on icon "redo" at bounding box center [454, 309] width 9 height 9
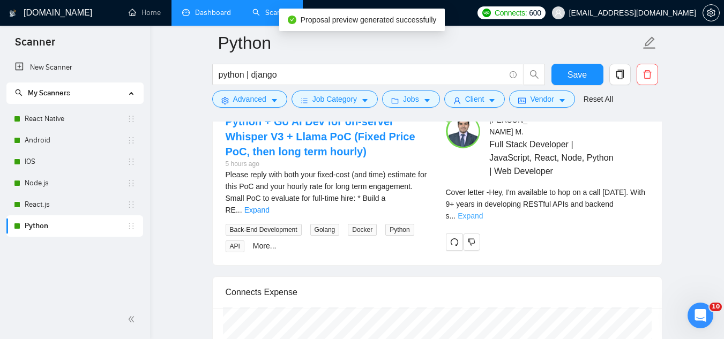
click at [483, 212] on link "Expand" at bounding box center [470, 216] width 25 height 9
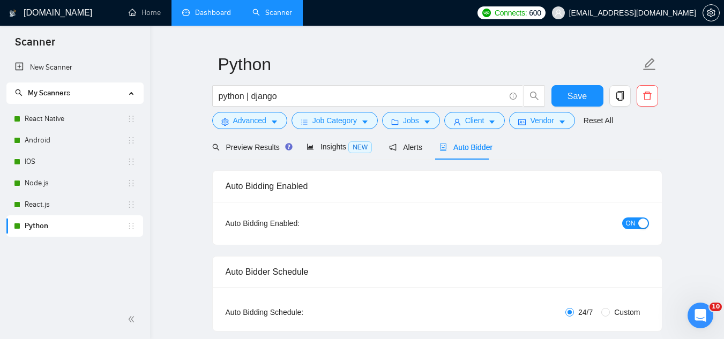
scroll to position [0, 0]
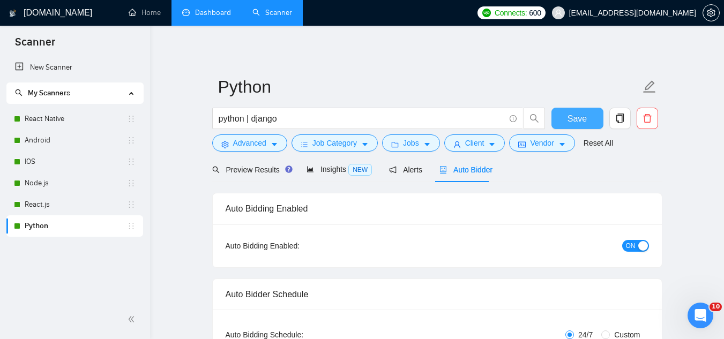
click at [577, 121] on span "Save" at bounding box center [577, 118] width 19 height 13
click at [257, 173] on span "Preview Results" at bounding box center [250, 170] width 77 height 9
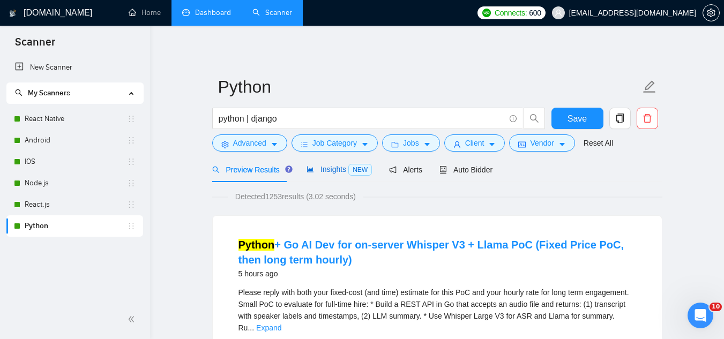
click at [325, 170] on span "Insights NEW" at bounding box center [339, 169] width 65 height 9
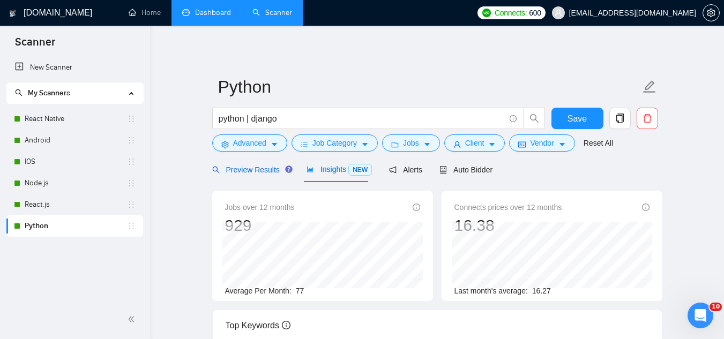
click at [249, 168] on span "Preview Results" at bounding box center [250, 170] width 77 height 9
